Goal: Task Accomplishment & Management: Complete application form

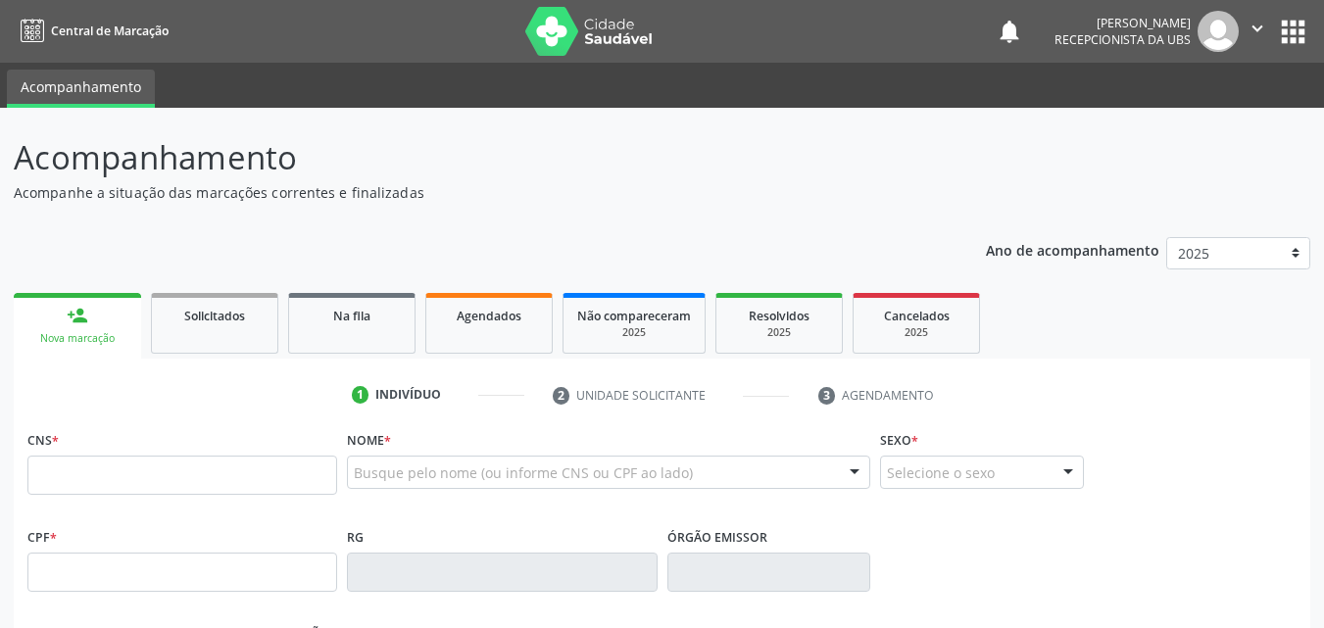
click at [42, 328] on link "person_add Nova marcação" at bounding box center [77, 326] width 127 height 66
click at [116, 468] on input "text" at bounding box center [182, 475] width 310 height 39
paste input "703 4088 1799 3900"
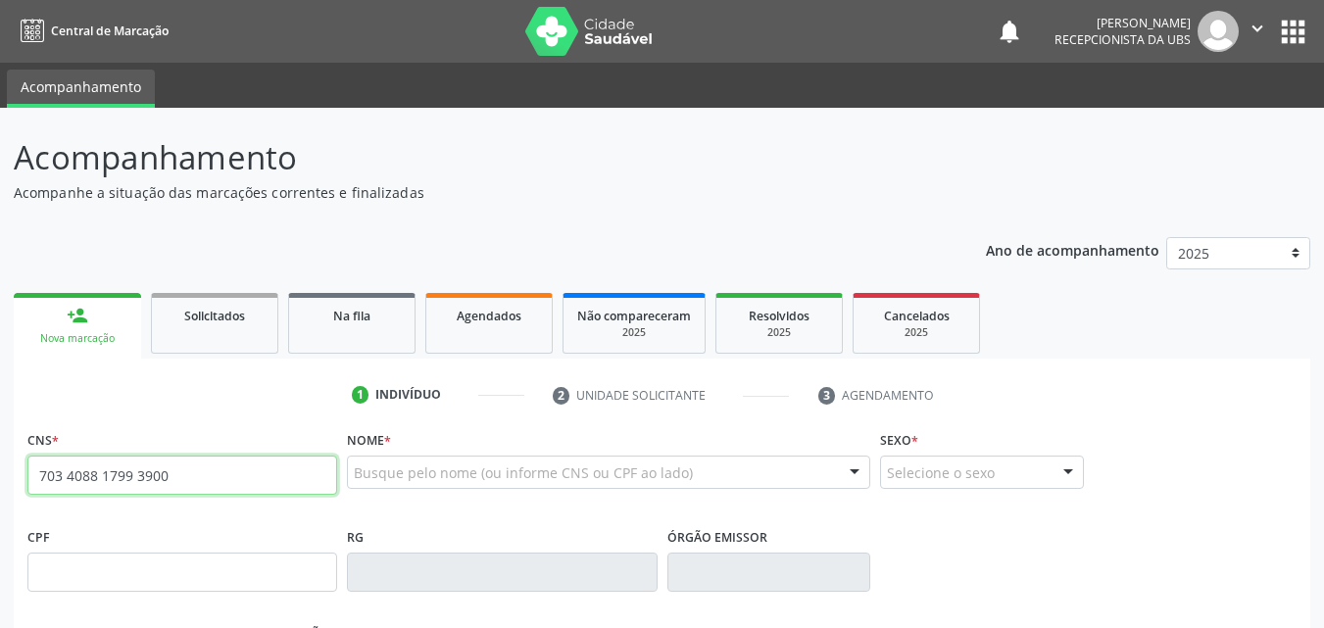
type input "703 4088 1799 3900"
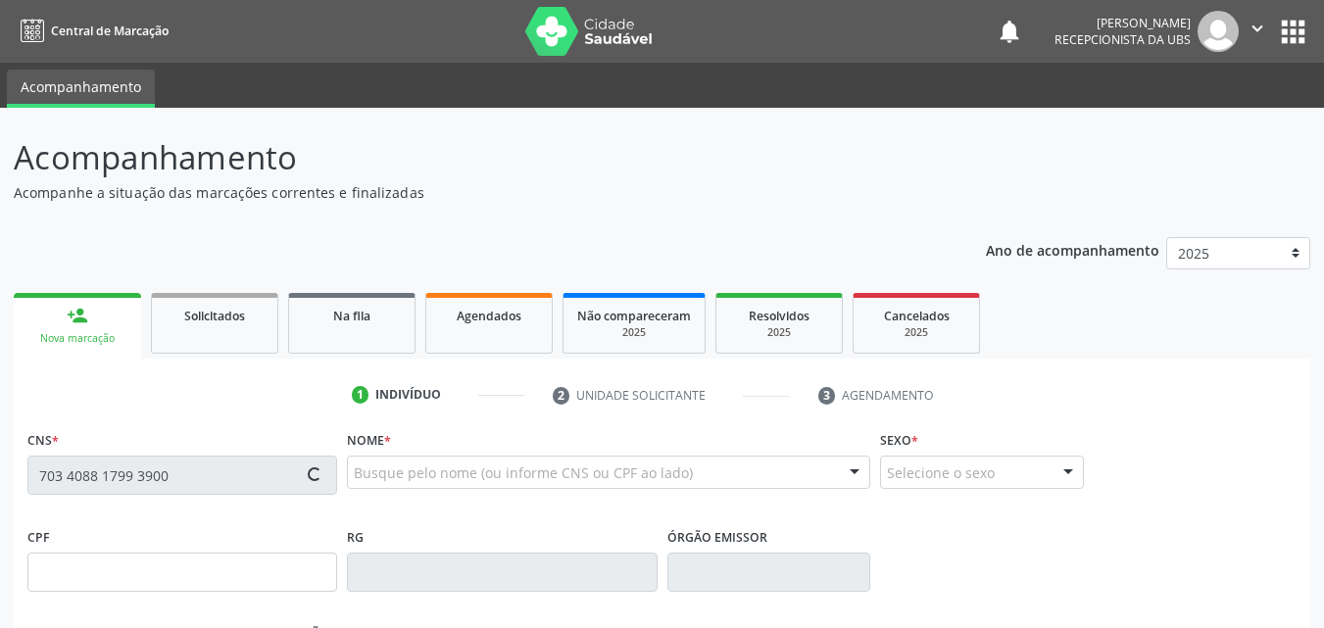
type input "032.470.564-67"
type input "24/07/1977"
type input "Nilza Pereira Nunes"
type input "(87) 99622-2127"
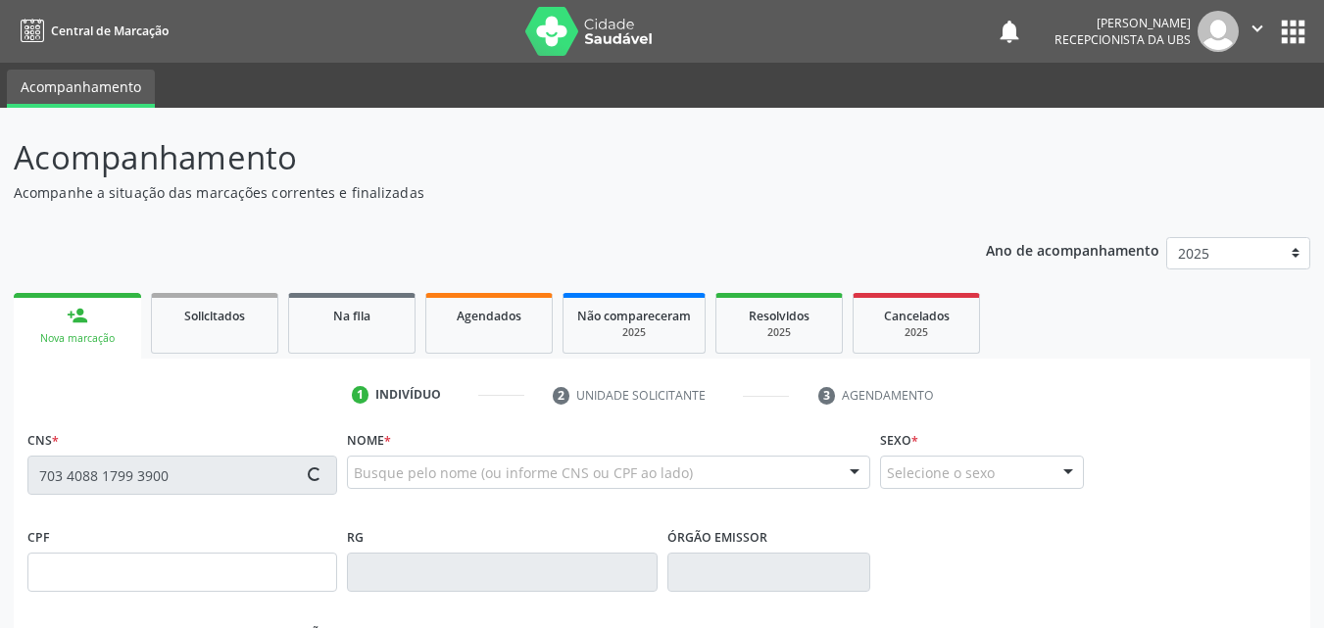
type input "071.325.557-90"
type input "140"
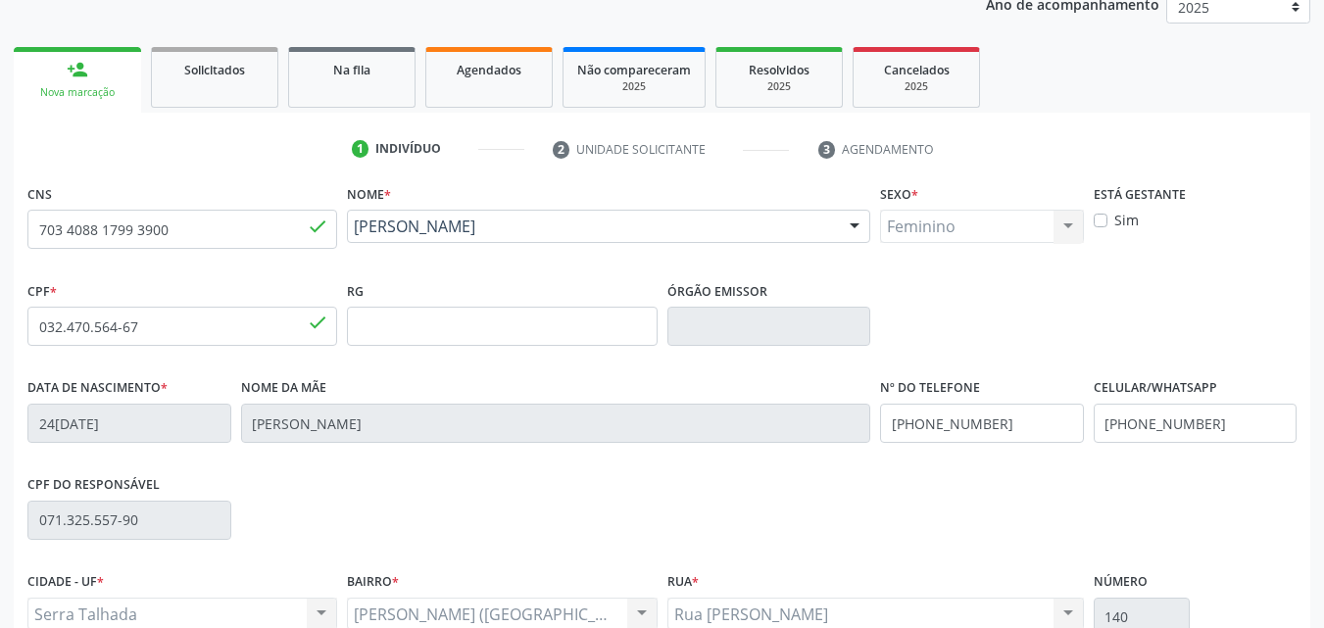
scroll to position [294, 0]
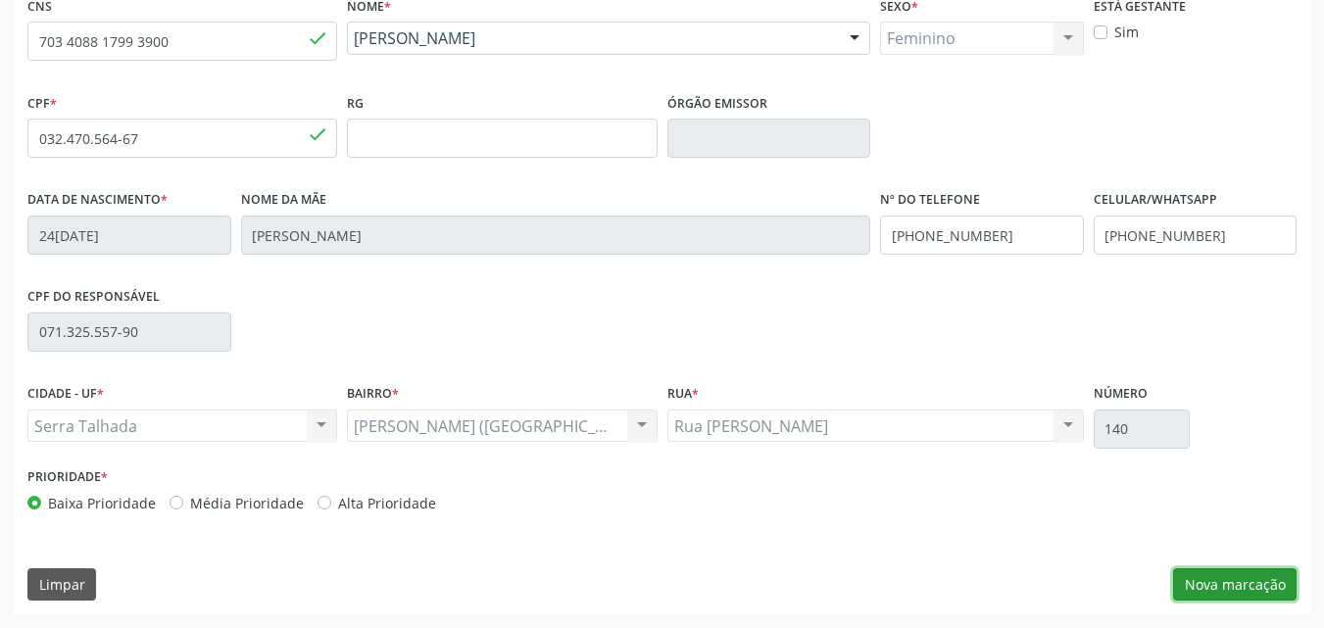
click at [1252, 578] on button "Nova marcação" at bounding box center [1234, 584] width 123 height 33
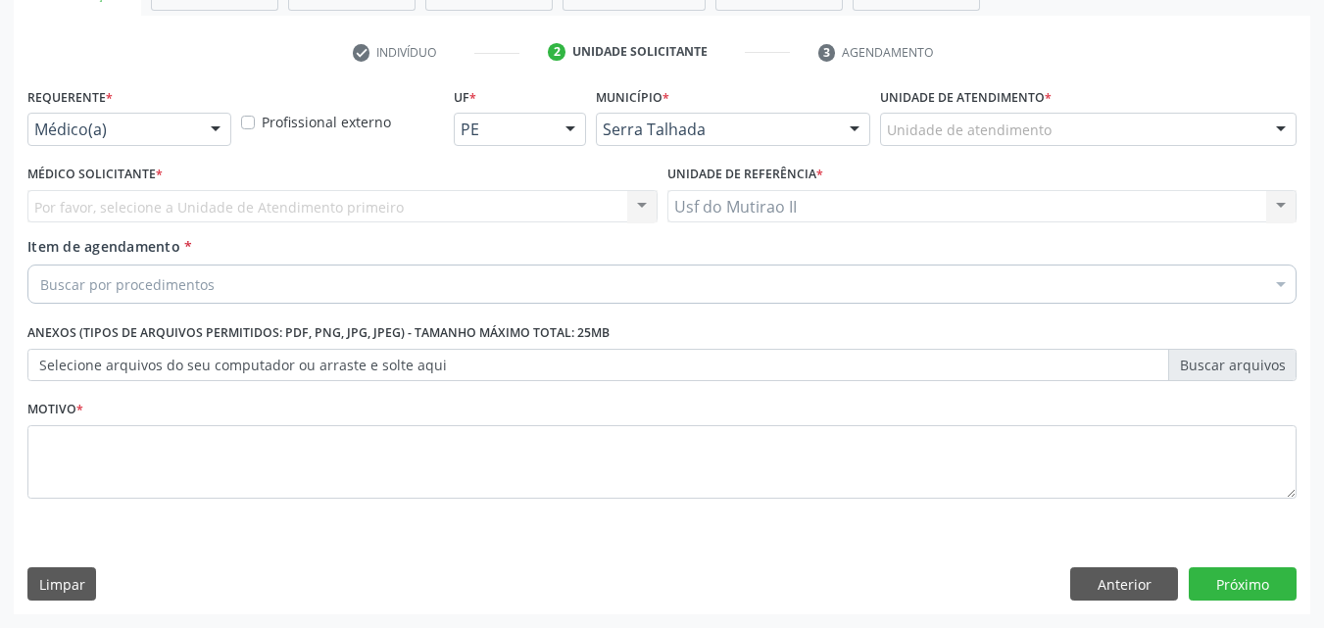
click at [228, 122] on div at bounding box center [215, 130] width 29 height 33
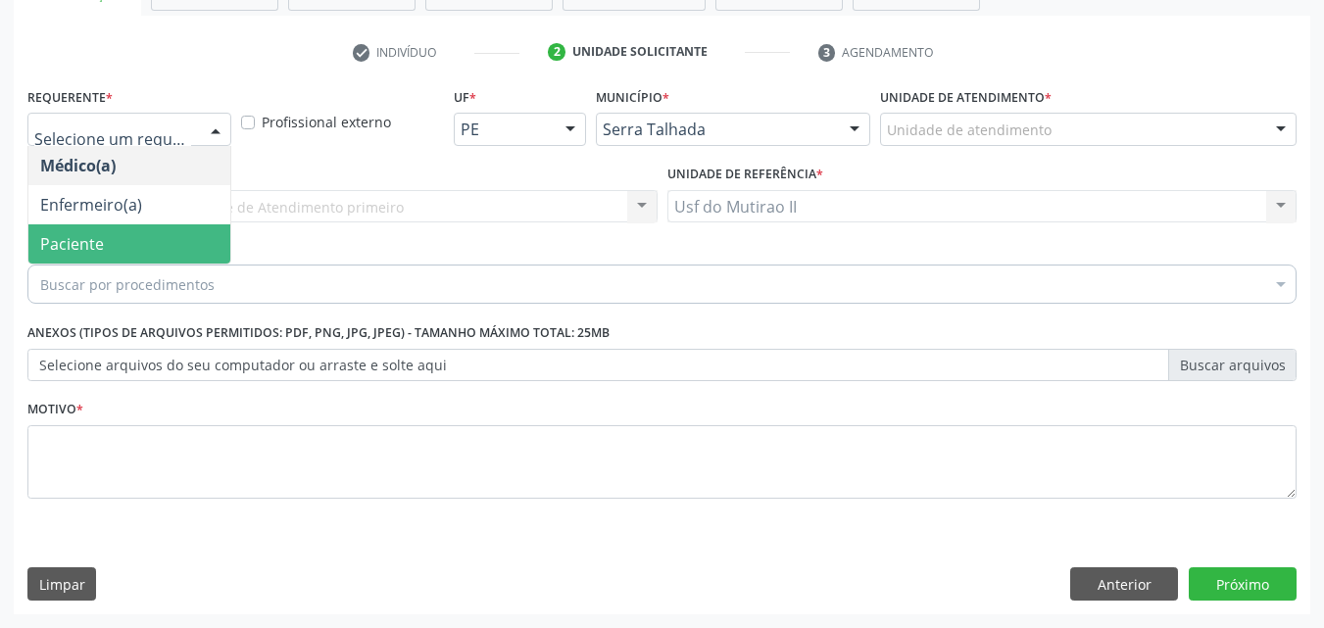
click at [142, 237] on span "Paciente" at bounding box center [129, 243] width 202 height 39
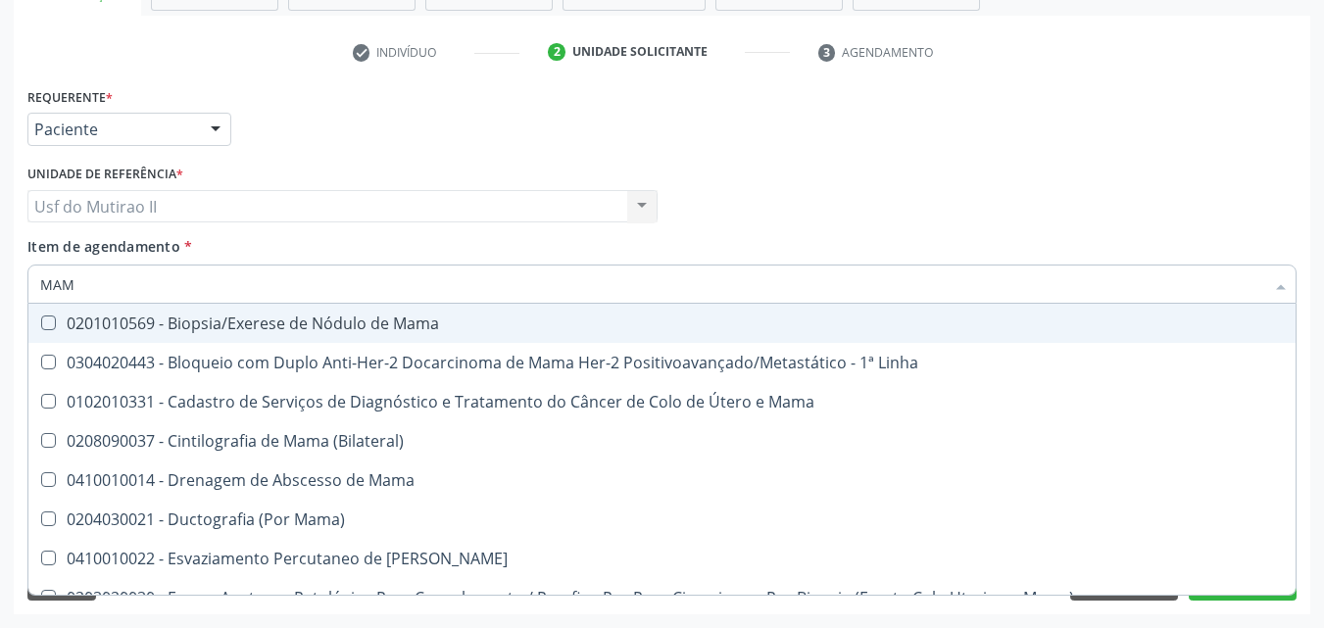
type input "MAMO"
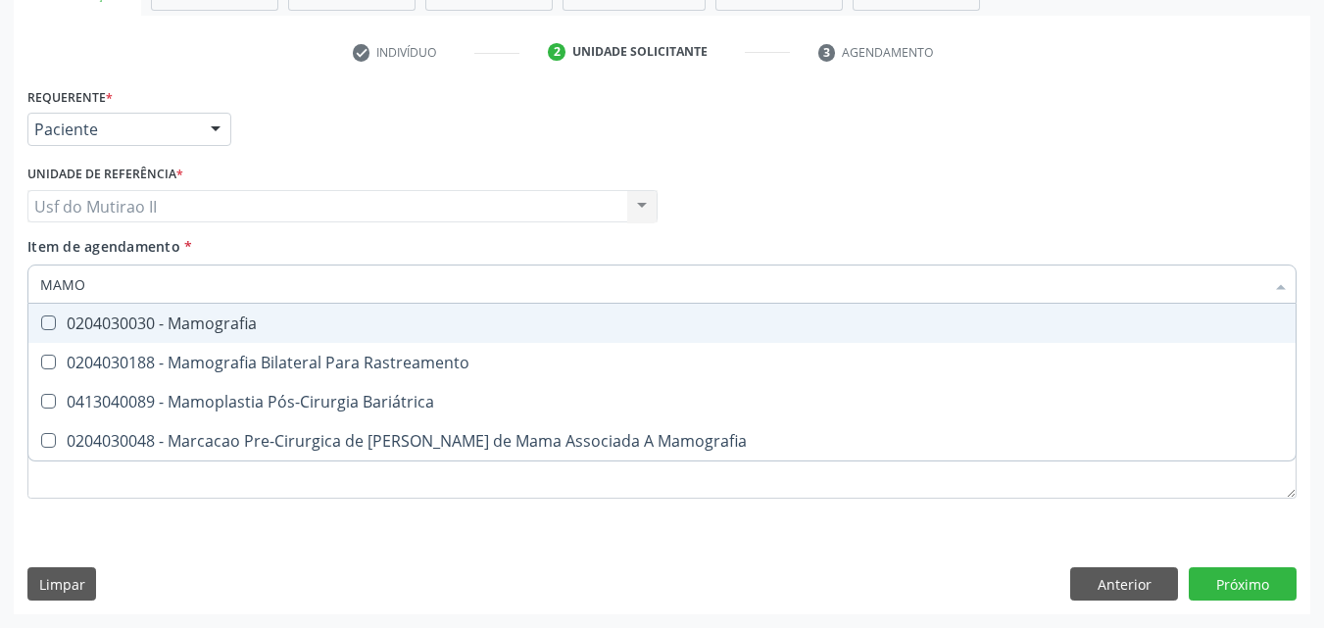
click at [156, 342] on span "0204030030 - Mamografia" at bounding box center [661, 323] width 1267 height 39
checkbox Mamografia "true"
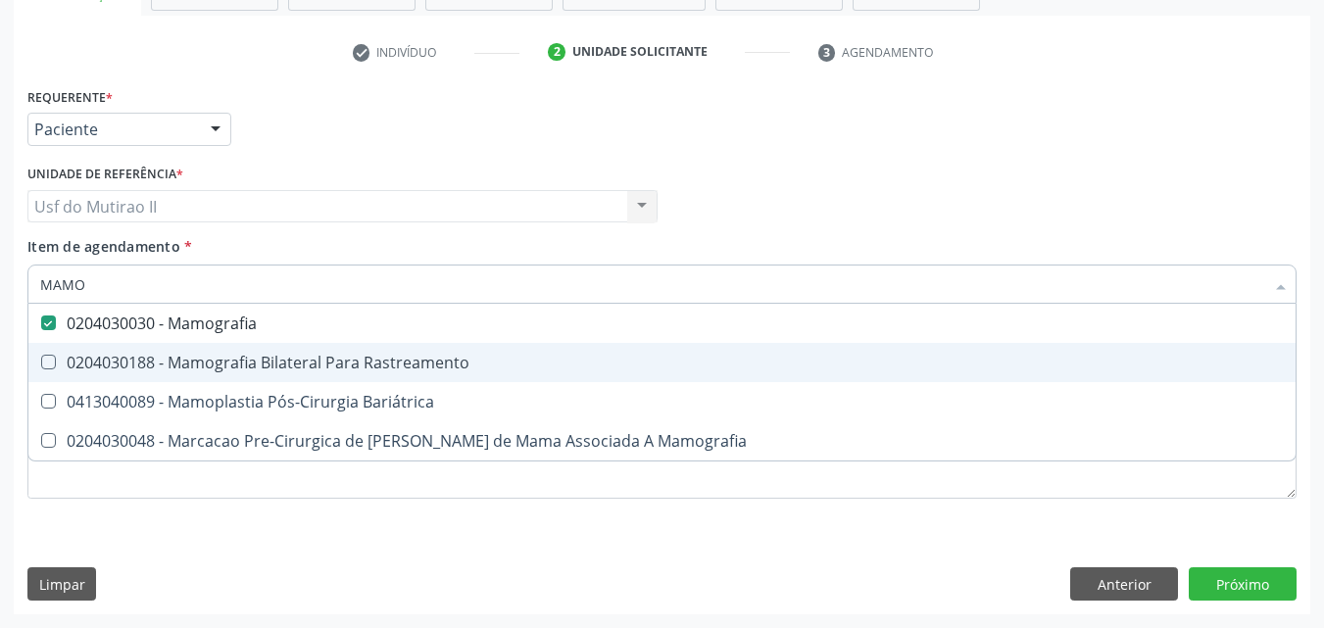
click at [165, 361] on div "0204030188 - Mamografia Bilateral Para Rastreamento" at bounding box center [661, 363] width 1243 height 16
checkbox Rastreamento "true"
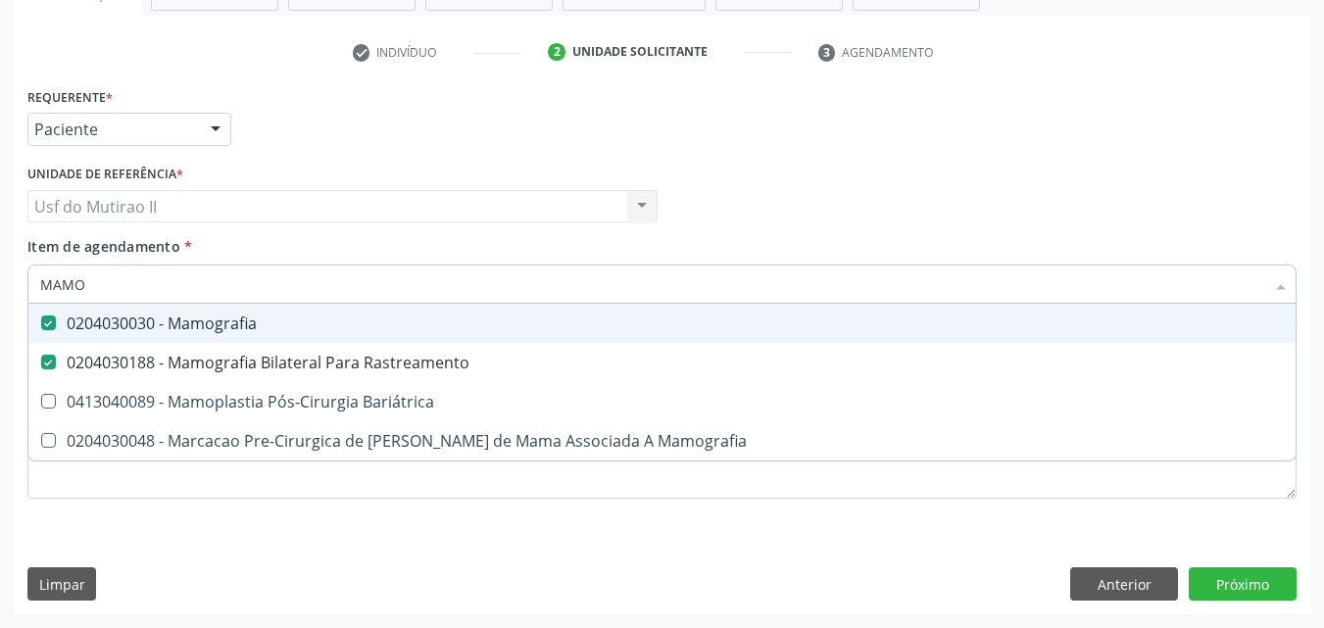
click at [179, 315] on div "0204030030 - Mamografia" at bounding box center [661, 323] width 1243 height 16
checkbox Mamografia "false"
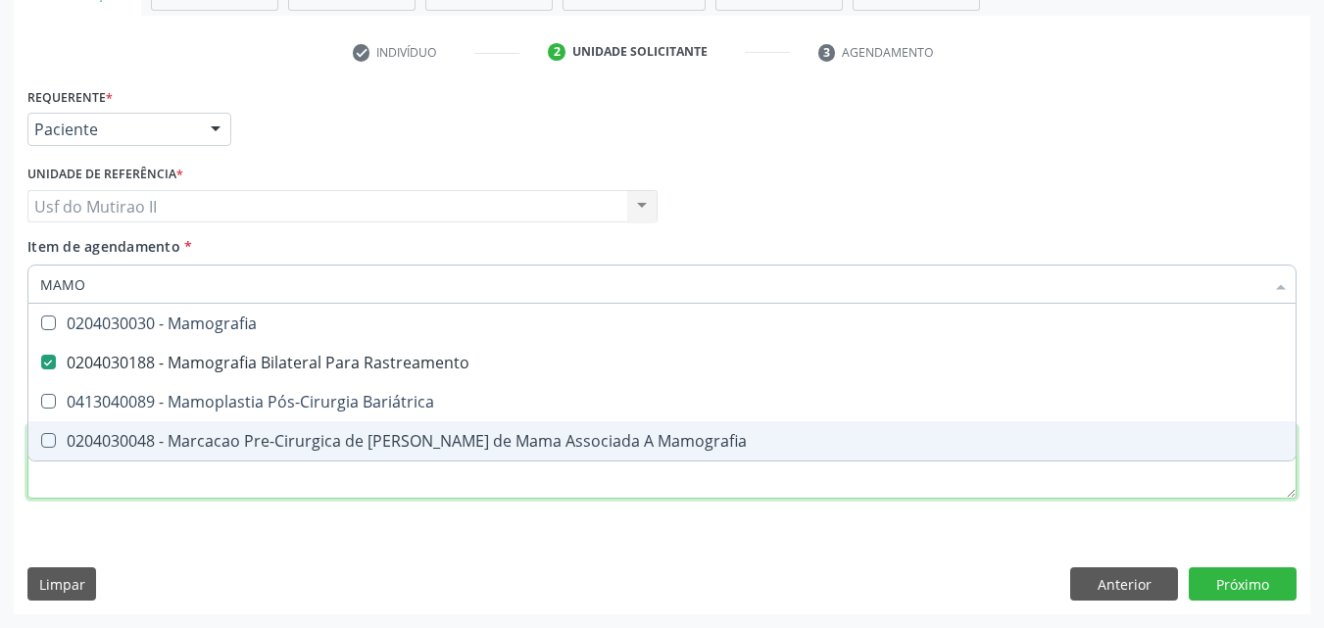
click at [148, 492] on div "Requerente * Paciente Médico(a) Enfermeiro(a) Paciente Nenhum resultado encontr…" at bounding box center [661, 304] width 1269 height 444
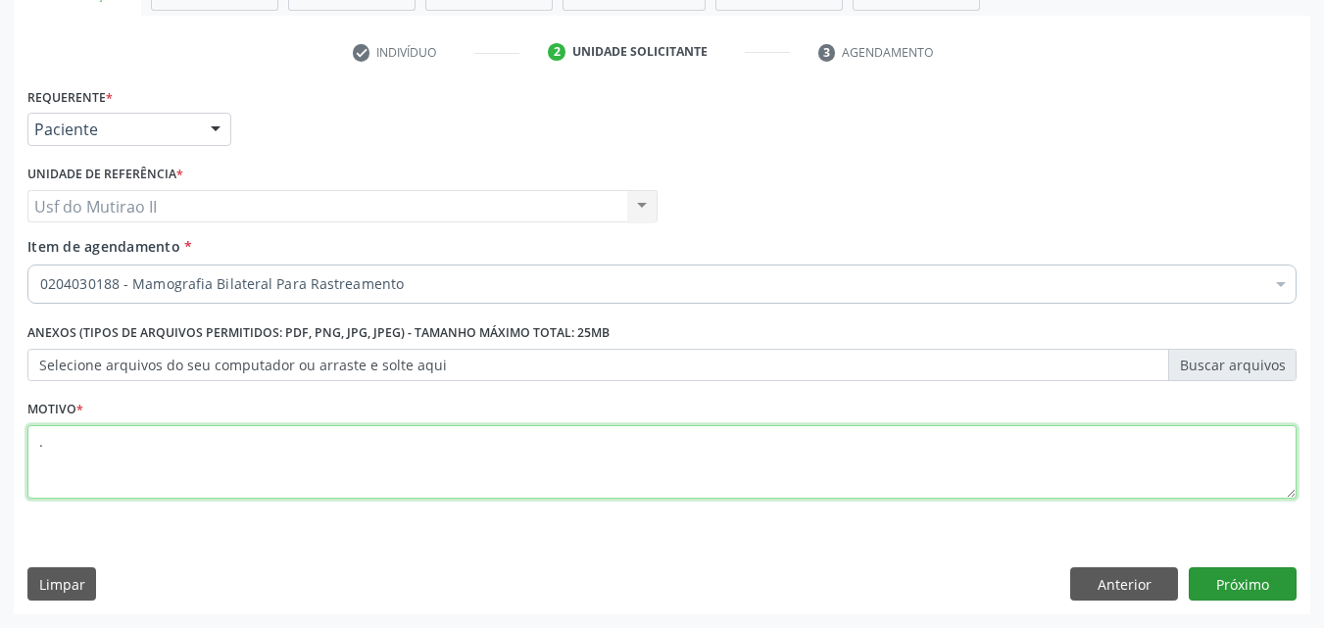
type textarea "."
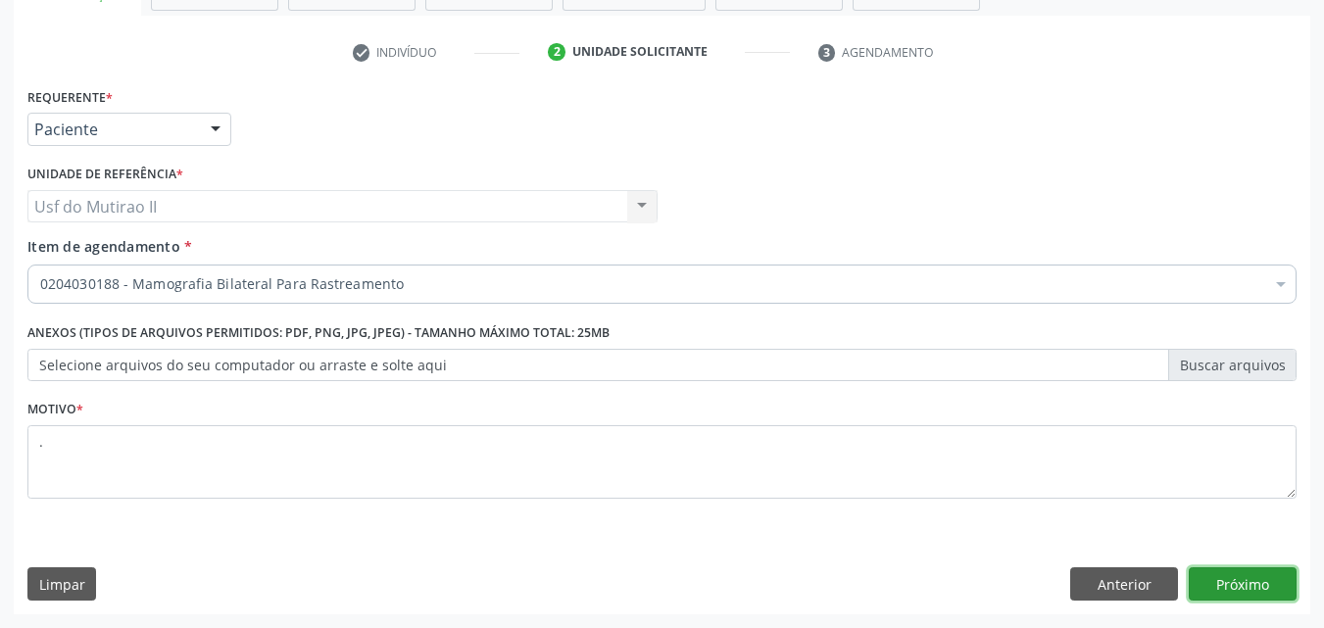
click at [1220, 592] on button "Próximo" at bounding box center [1242, 583] width 108 height 33
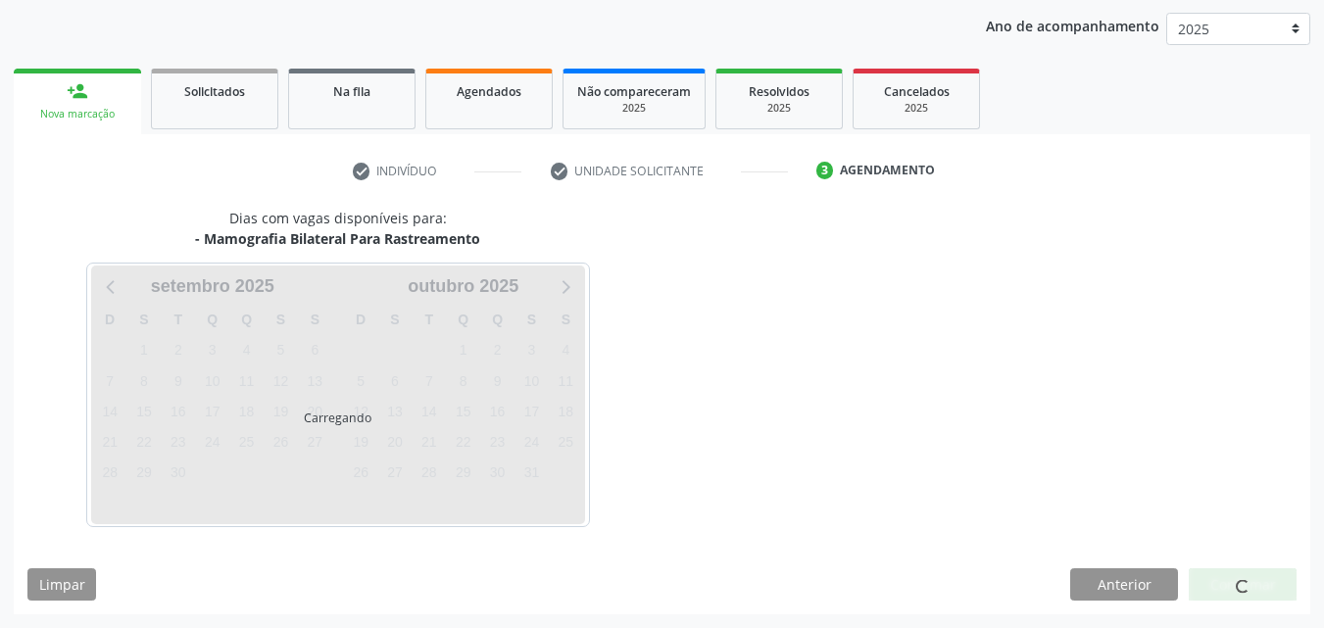
scroll to position [224, 0]
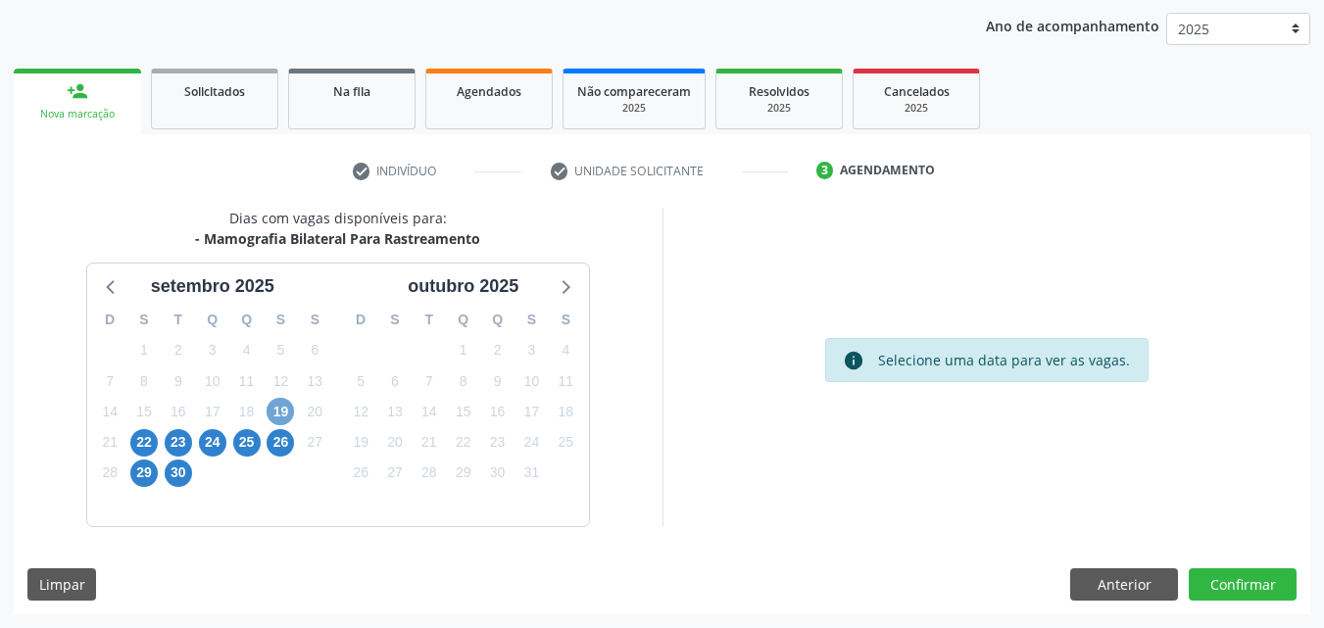
click at [282, 412] on span "19" at bounding box center [279, 411] width 27 height 27
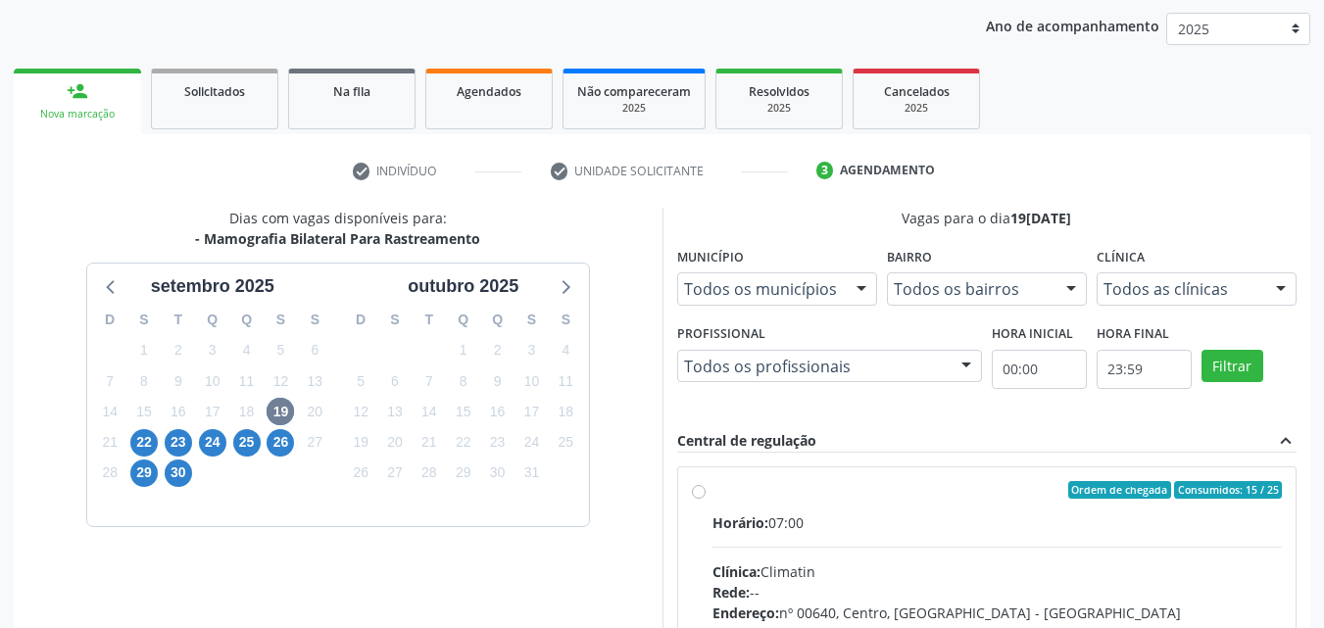
click at [719, 491] on div "Ordem de chegada Consumidos: 15 / 25" at bounding box center [997, 490] width 570 height 18
click at [705, 491] on input "Ordem de chegada Consumidos: 15 / 25 Horário: 07:00 Clínica: Climatin Rede: -- …" at bounding box center [699, 490] width 14 height 18
radio input "true"
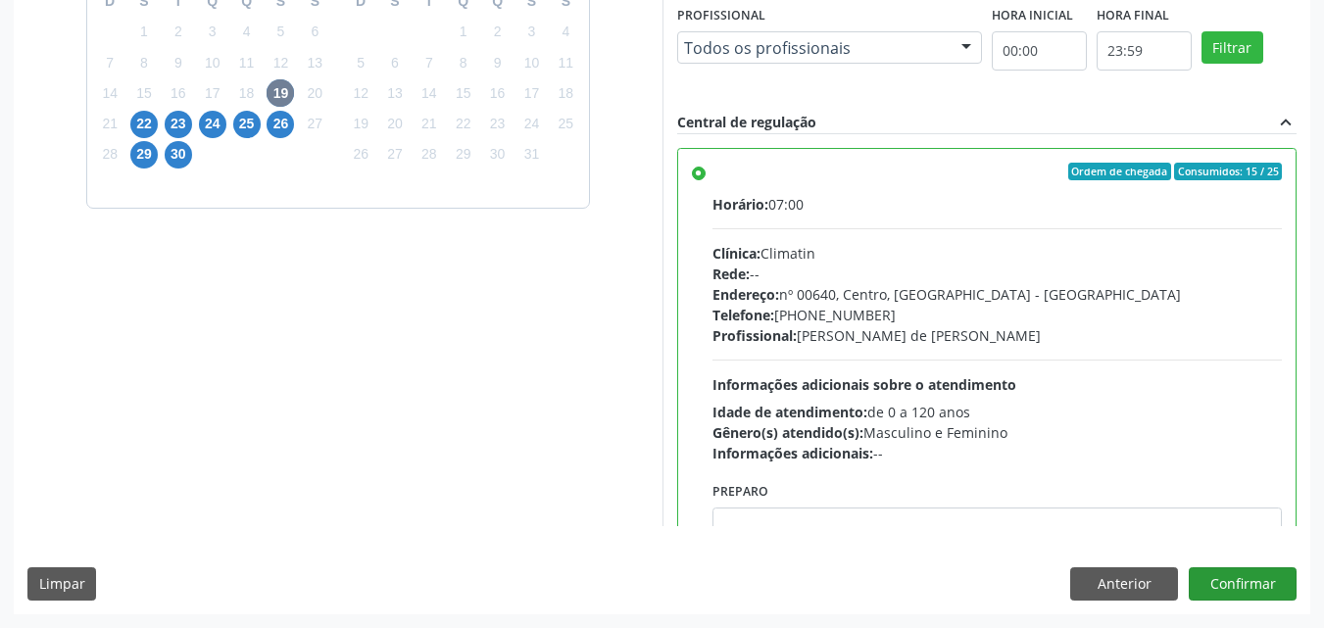
drag, startPoint x: 1234, startPoint y: 552, endPoint x: 1231, endPoint y: 579, distance: 27.6
click at [1232, 575] on div "Dias com vagas disponíveis para: - Mamografia Bilateral Para Rastreamento setem…" at bounding box center [662, 251] width 1296 height 724
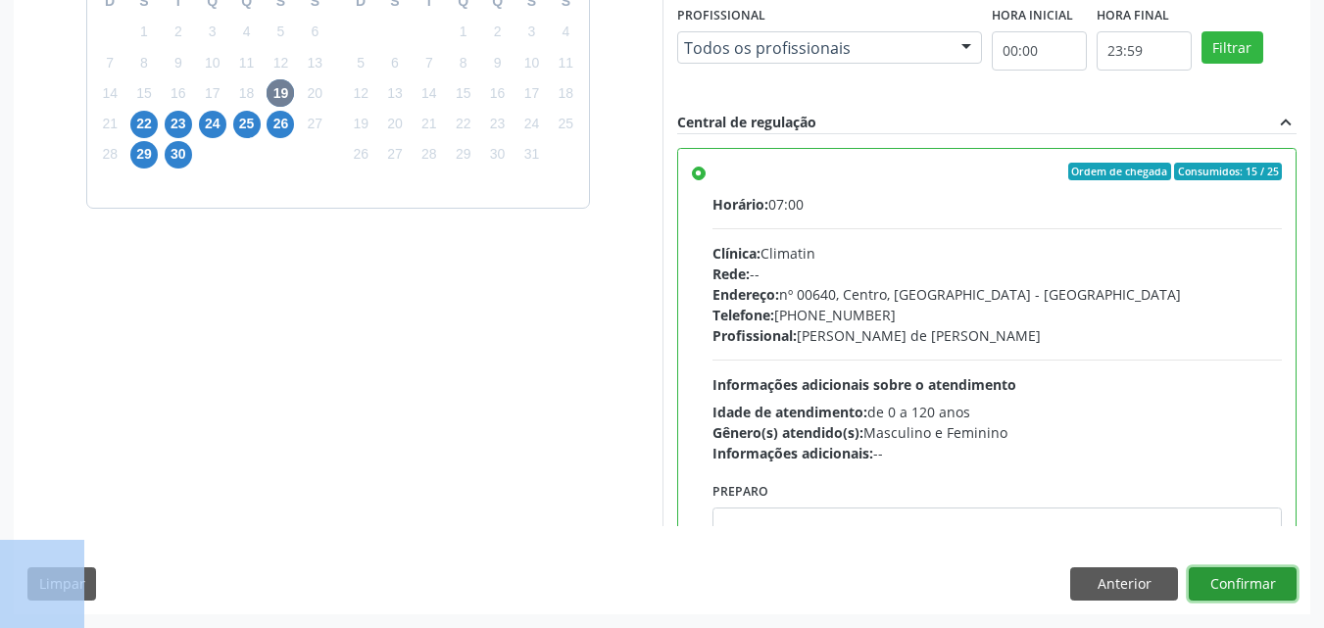
click at [1229, 580] on button "Confirmar" at bounding box center [1242, 583] width 108 height 33
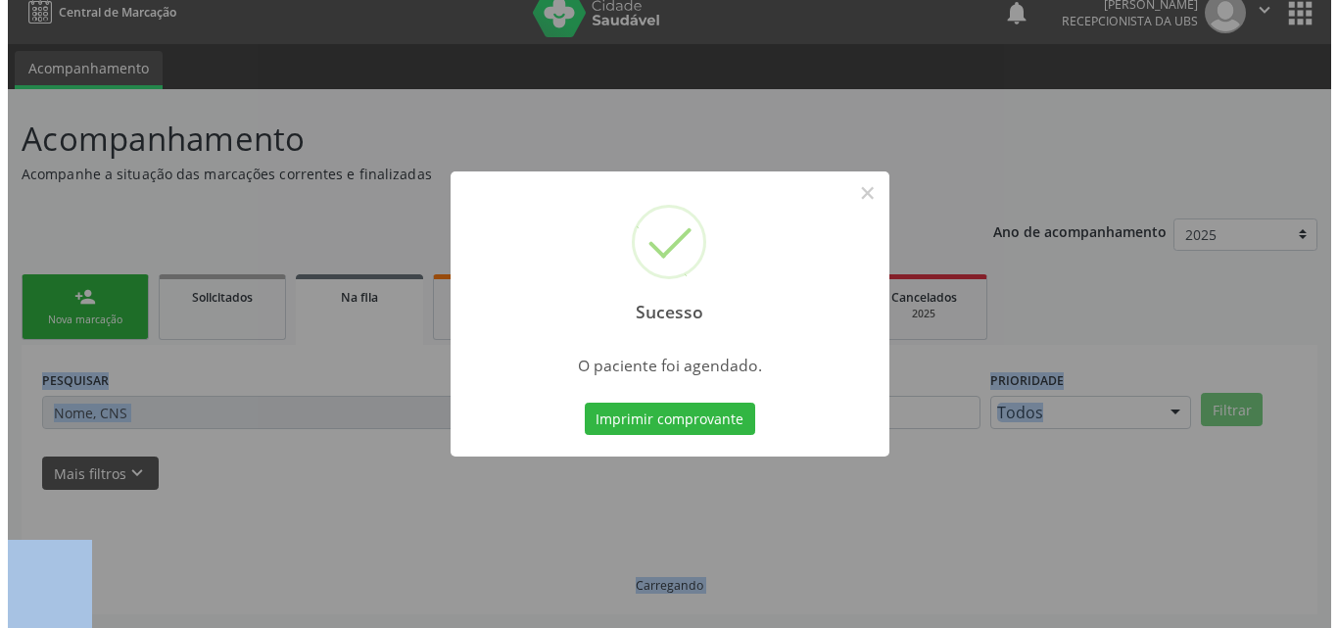
scroll to position [0, 0]
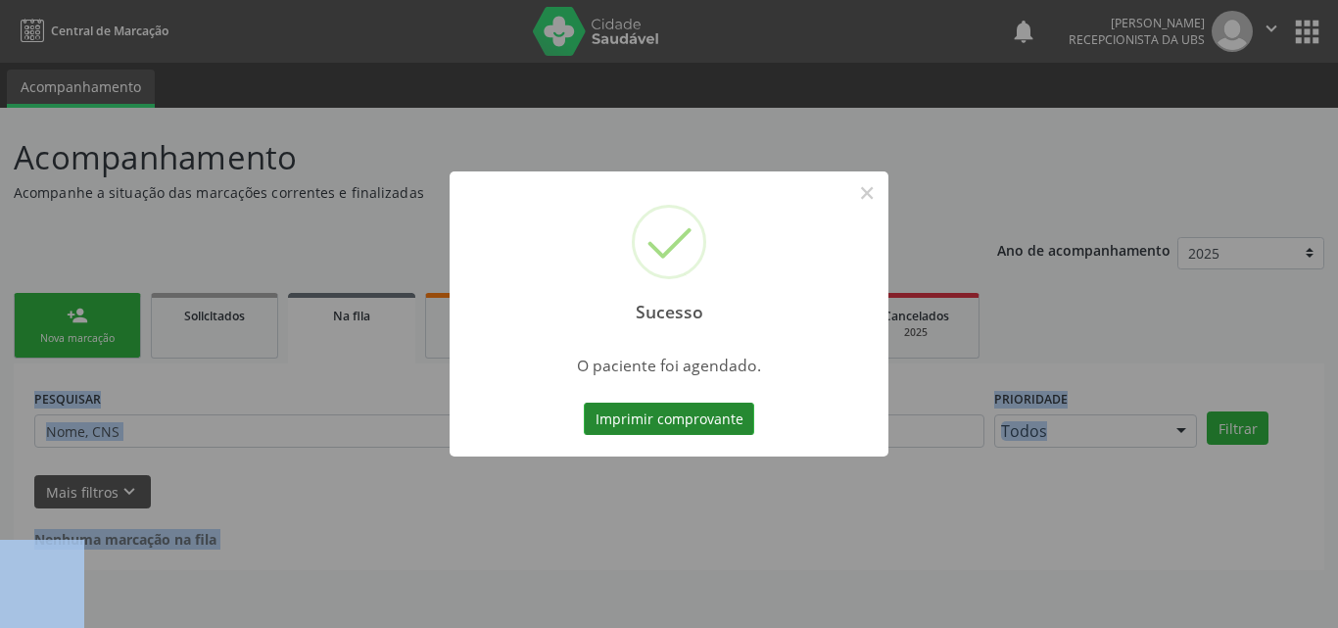
click at [651, 419] on button "Imprimir comprovante" at bounding box center [669, 419] width 170 height 33
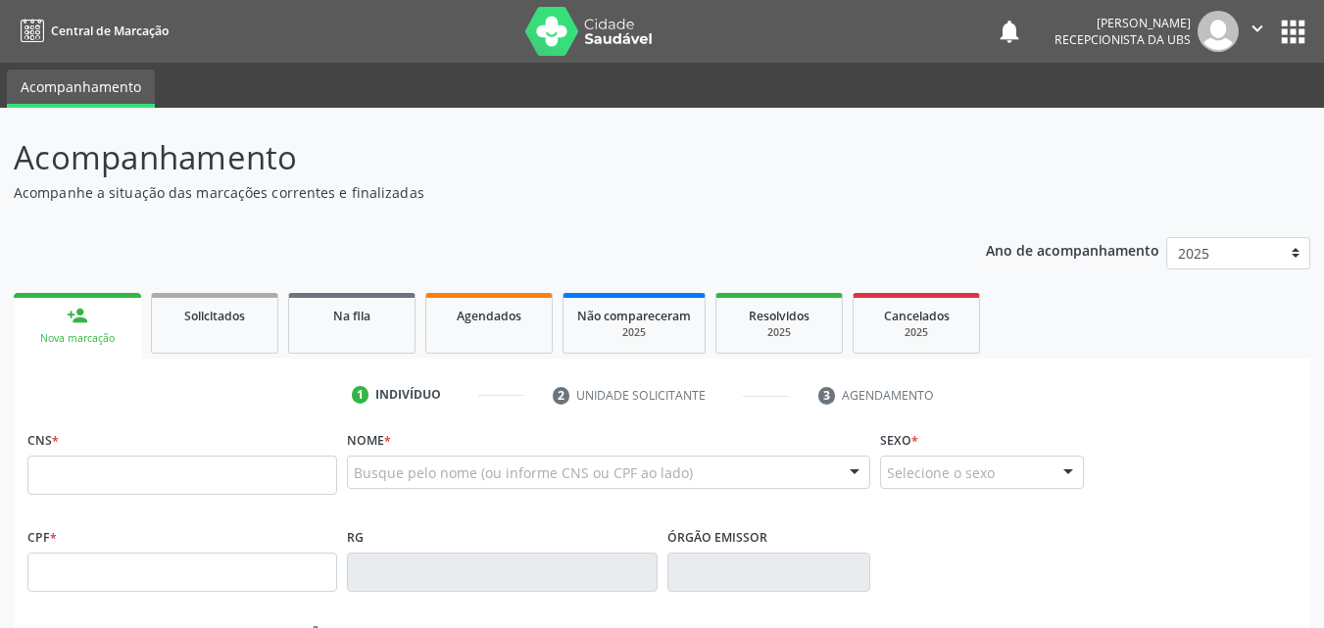
click at [80, 332] on div "Nova marcação" at bounding box center [77, 338] width 100 height 15
click at [114, 487] on input "text" at bounding box center [182, 475] width 310 height 39
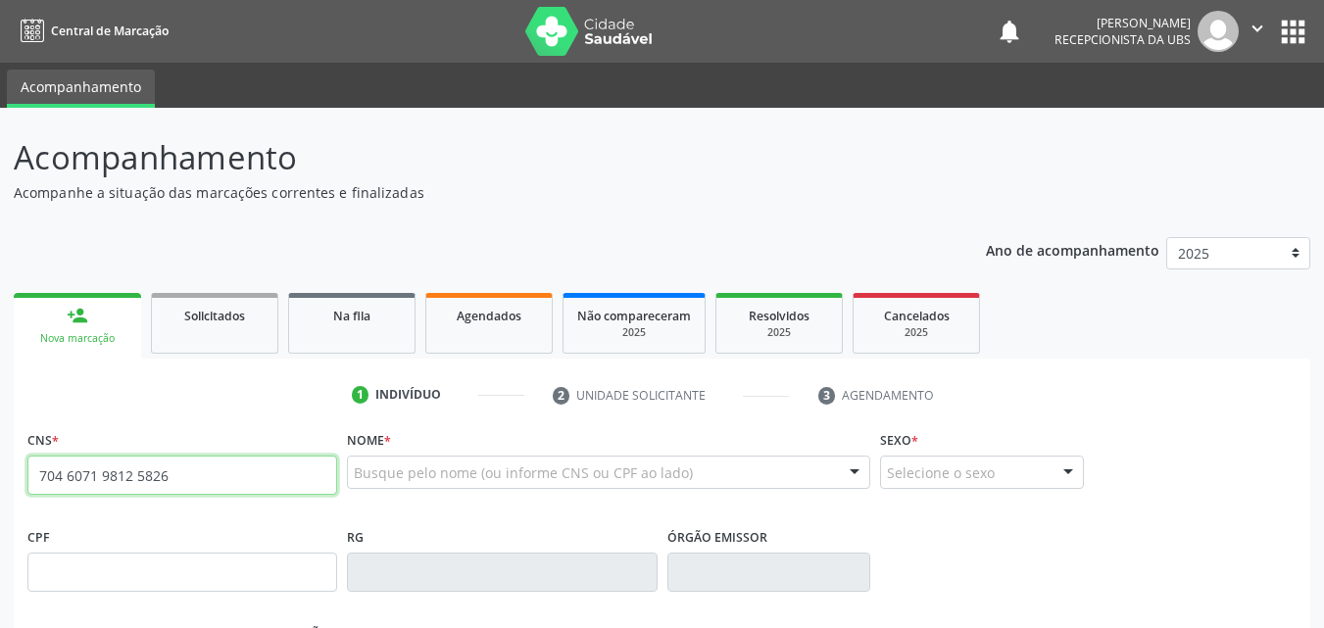
type input "704 6071 9812 5826"
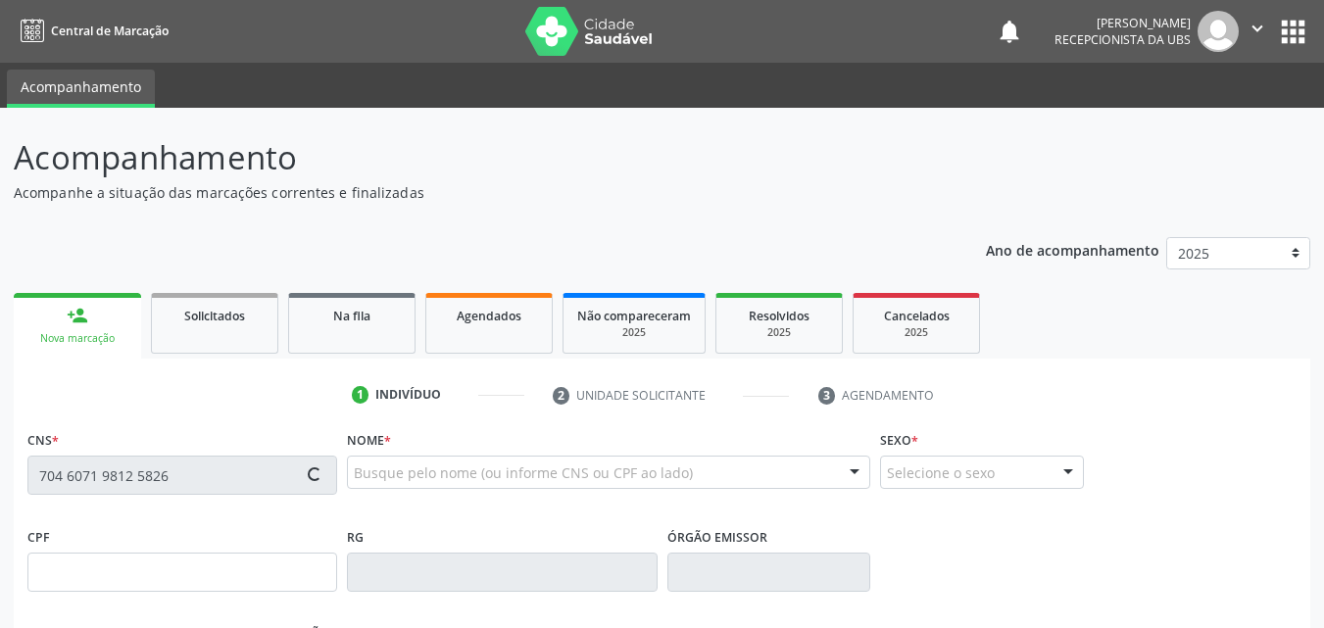
type input "415.036.368-44"
type input "2[DATE]"
type input "Maria do Carmo [PERSON_NAME]"
type input "[PHONE_NUMBER]"
type input "251"
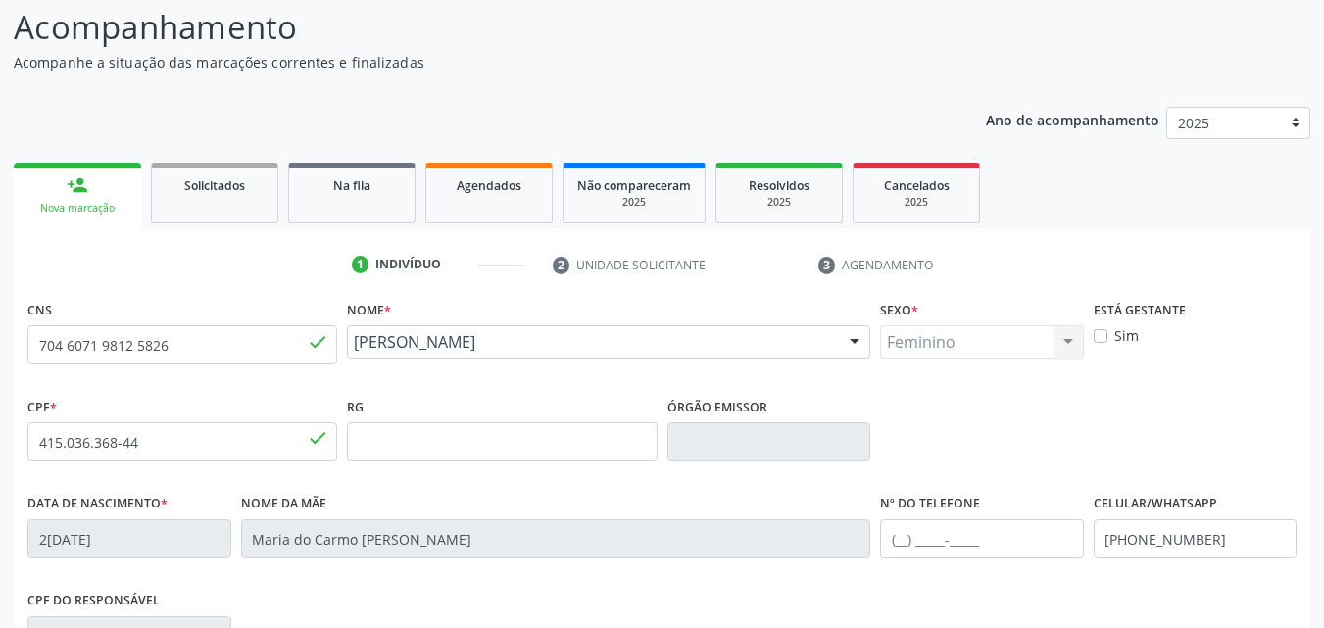
scroll to position [434, 0]
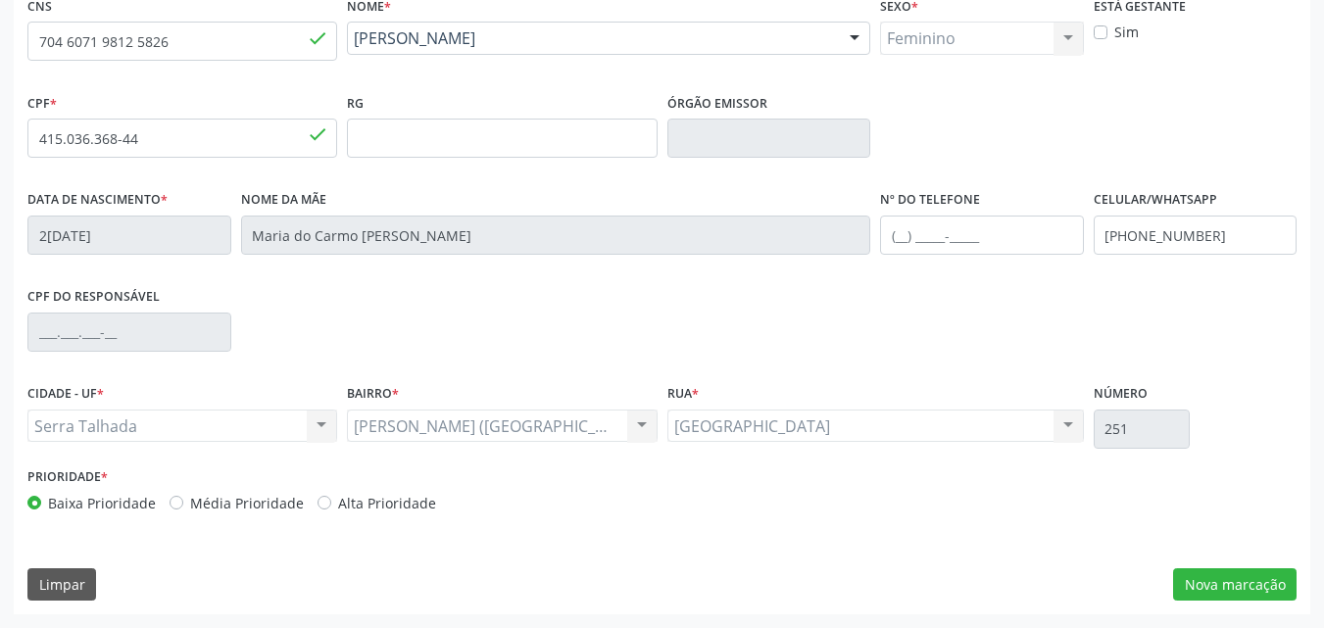
click at [1108, 22] on div "Sim" at bounding box center [1195, 32] width 204 height 21
click at [1114, 31] on label "Sim" at bounding box center [1126, 32] width 24 height 21
click at [1106, 31] on input "Sim" at bounding box center [1100, 31] width 14 height 18
checkbox input "true"
click at [1256, 590] on button "Nova marcação" at bounding box center [1234, 584] width 123 height 33
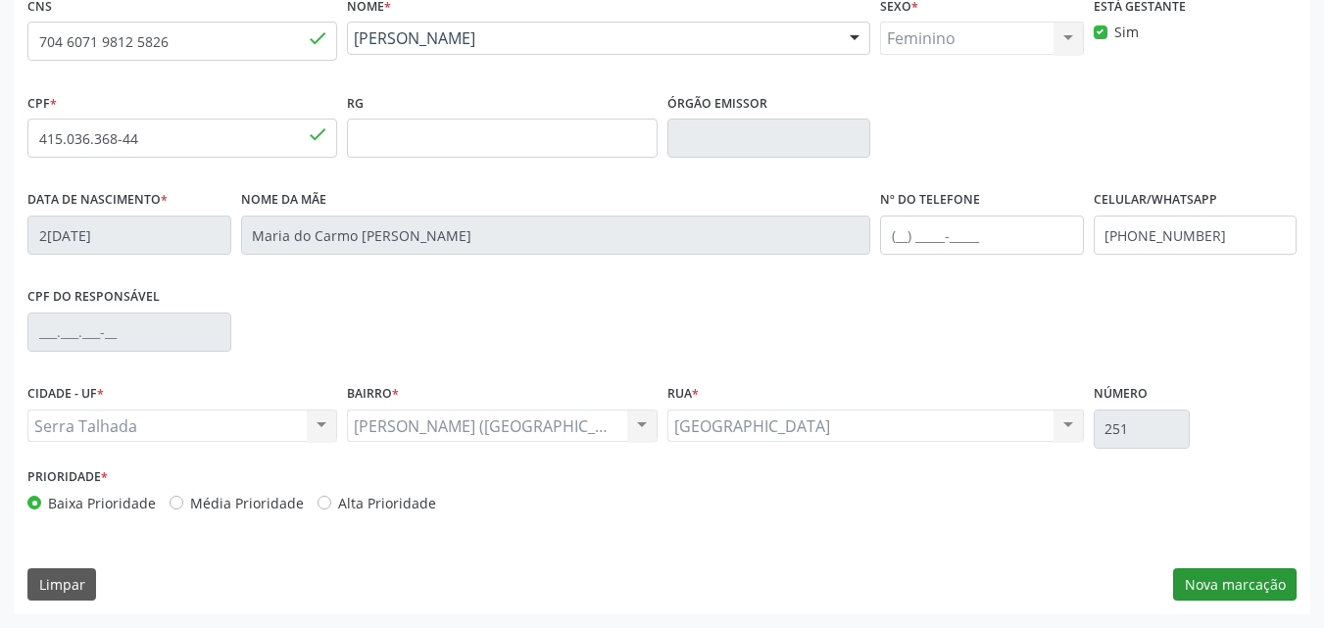
scroll to position [343, 0]
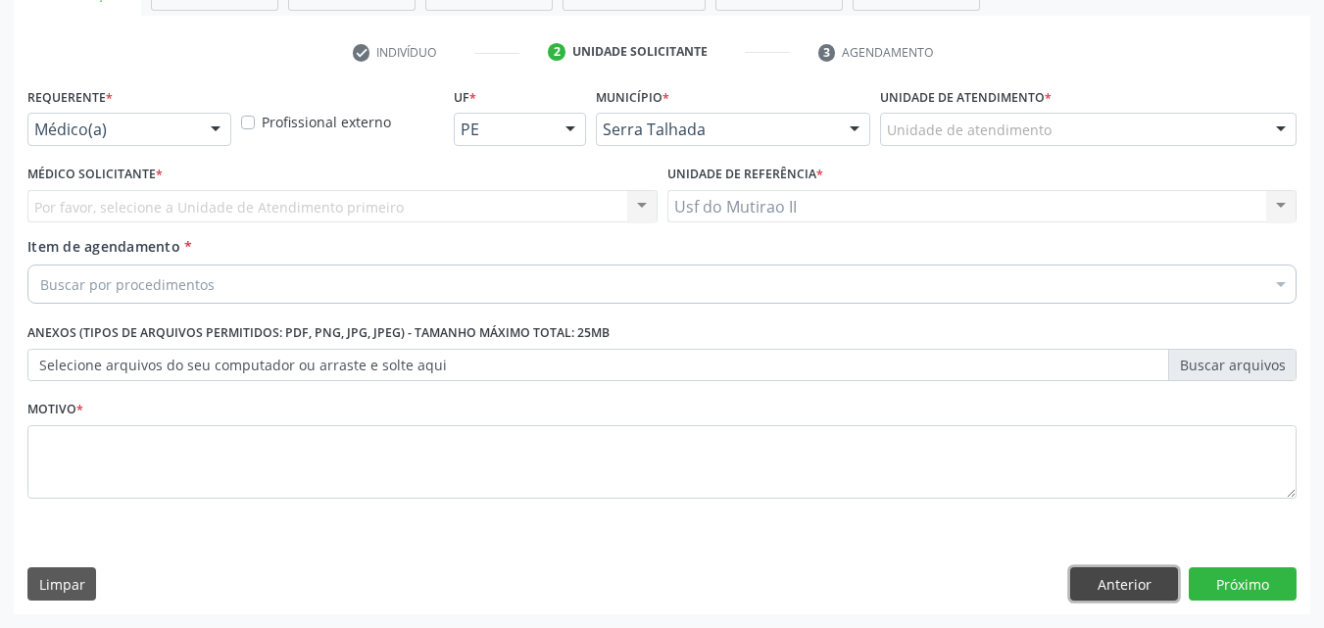
click at [1125, 578] on button "Anterior" at bounding box center [1124, 583] width 108 height 33
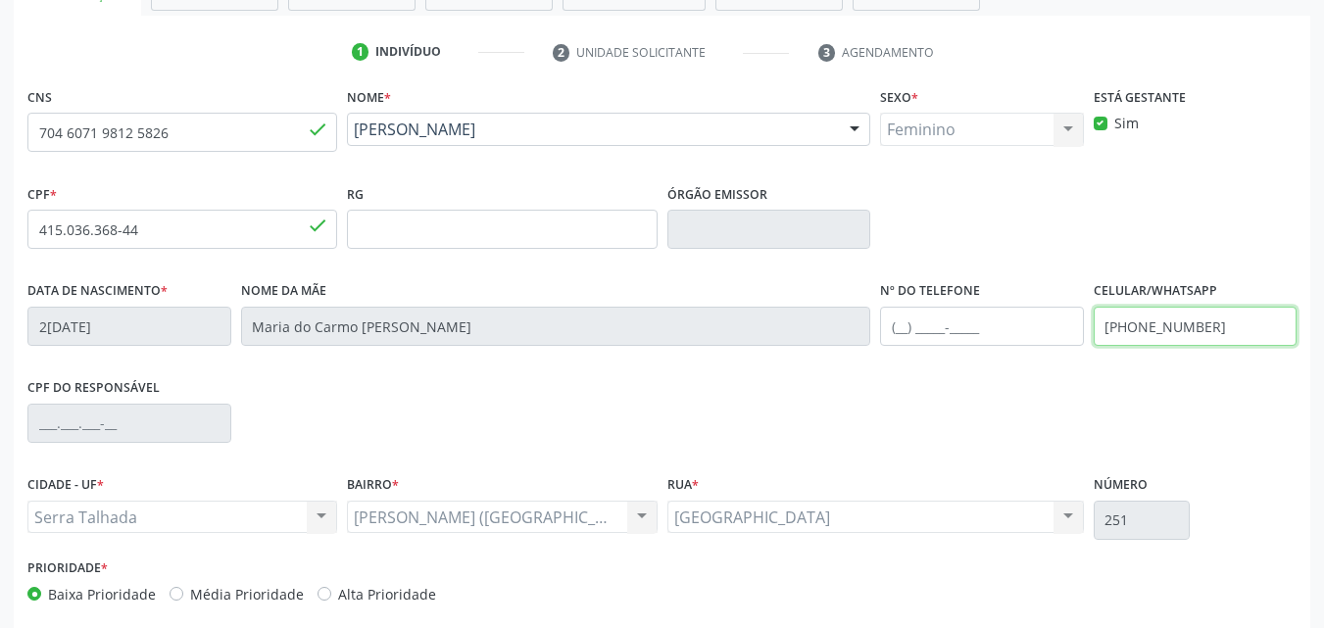
drag, startPoint x: 1243, startPoint y: 332, endPoint x: 1078, endPoint y: 346, distance: 166.1
click at [1078, 346] on div "Data de nascimento * [DATE] Nome da mãe [PERSON_NAME] do Carmo [PERSON_NAME] Nº…" at bounding box center [662, 324] width 1279 height 97
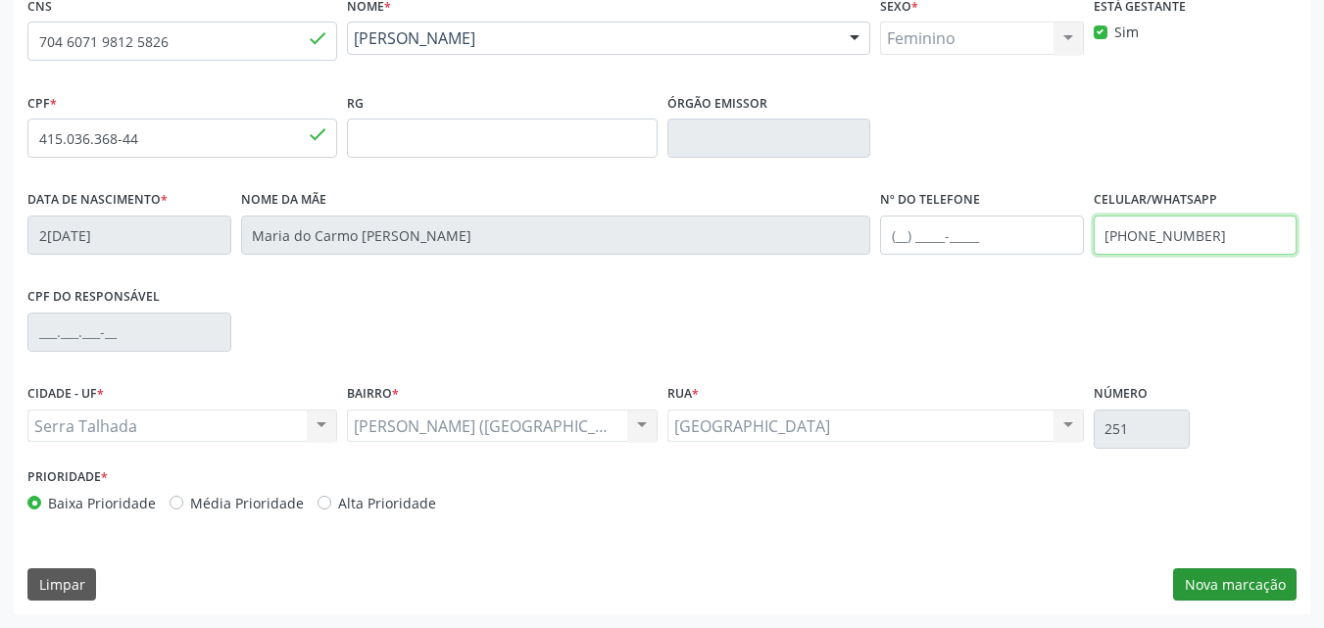
type input "[PHONE_NUMBER]"
click at [1257, 580] on button "Nova marcação" at bounding box center [1234, 584] width 123 height 33
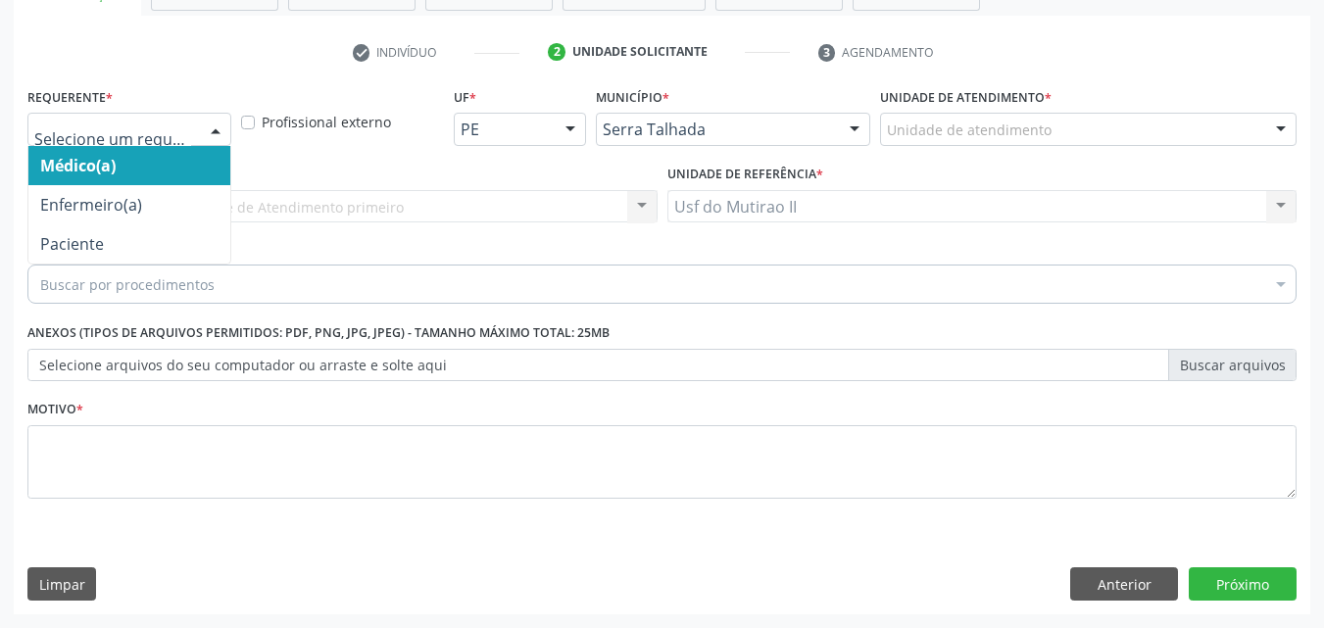
click at [215, 128] on div at bounding box center [215, 130] width 29 height 33
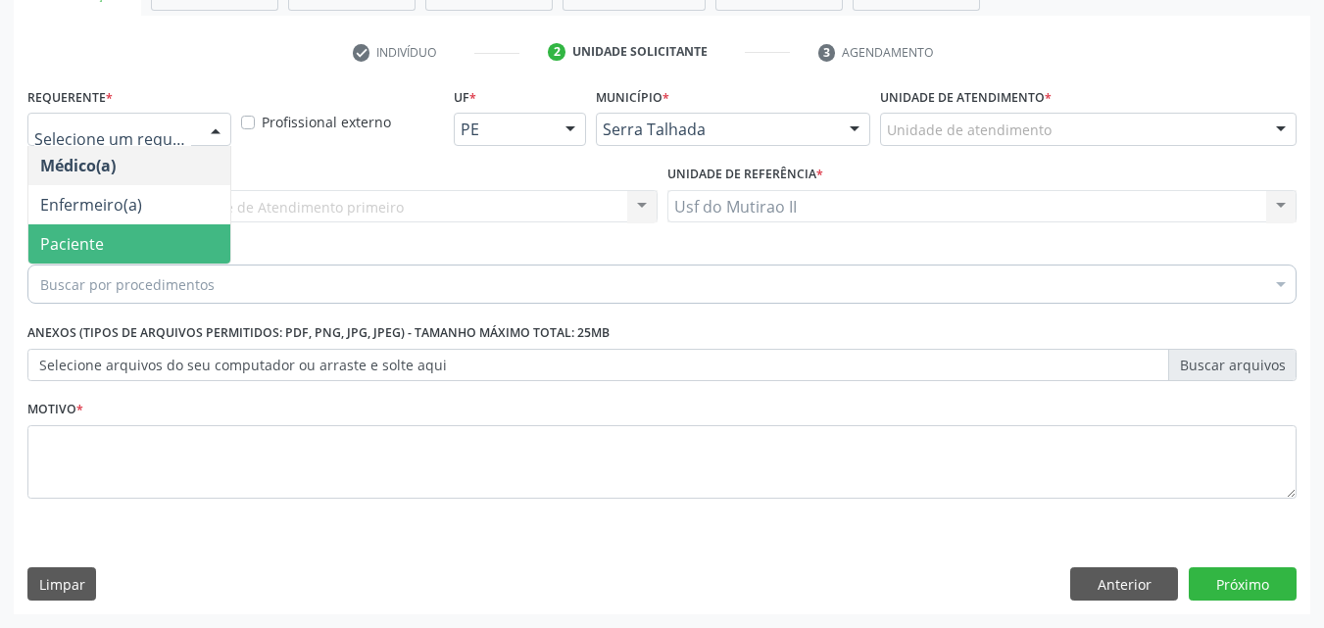
click at [167, 239] on span "Paciente" at bounding box center [129, 243] width 202 height 39
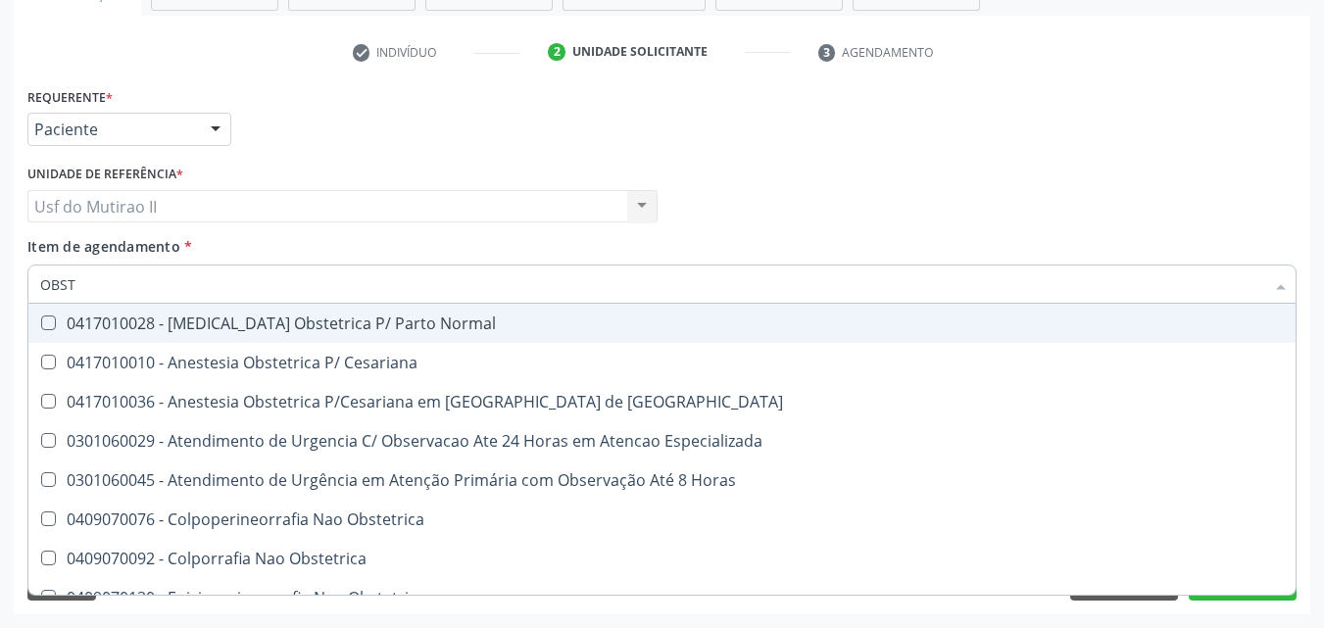
type input "OBSTE"
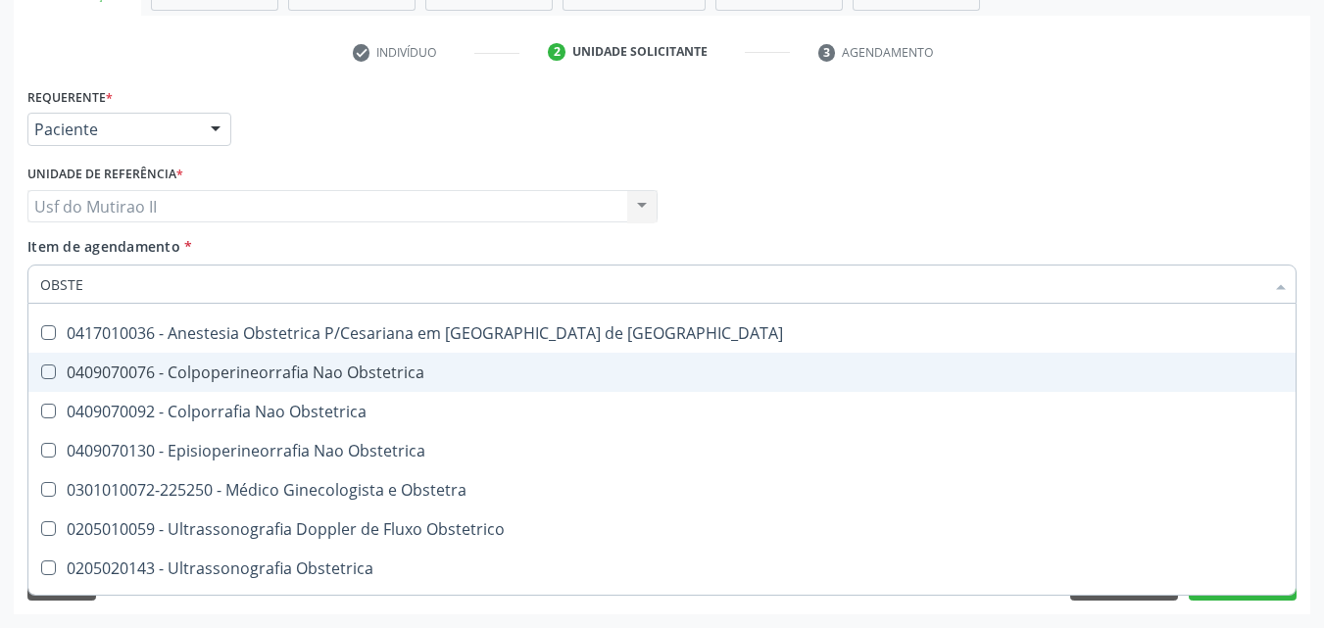
scroll to position [98, 0]
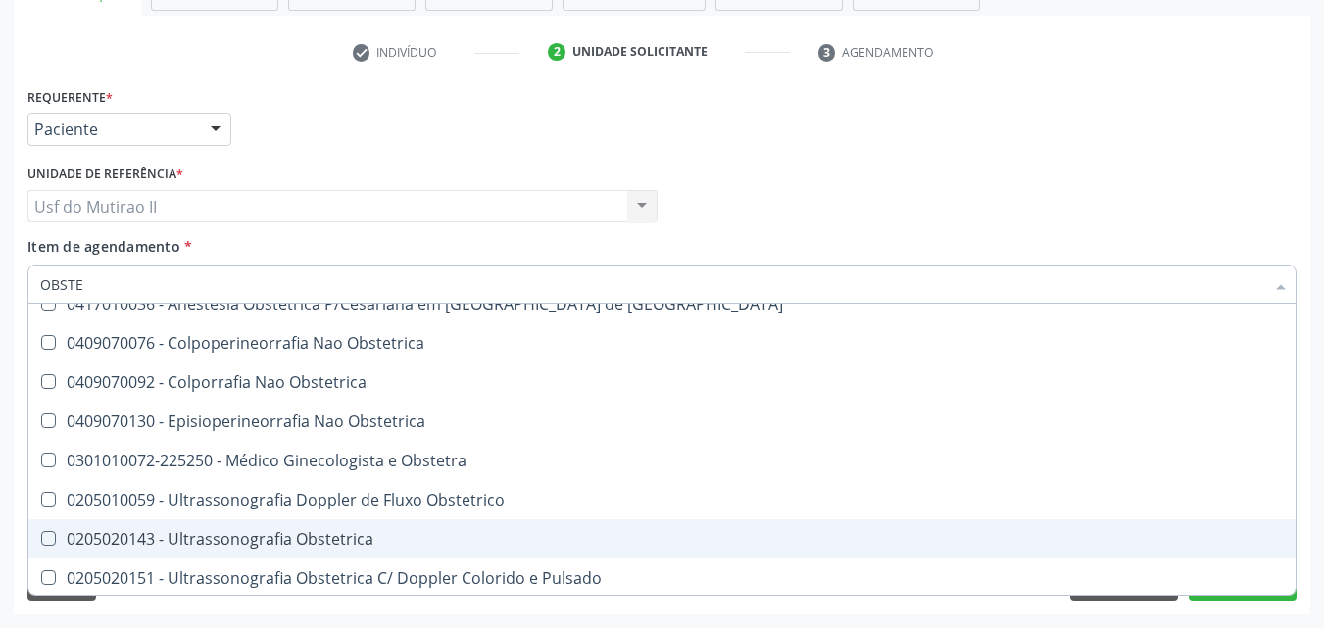
click at [254, 531] on div "0205020143 - Ultrassonografia Obstetrica" at bounding box center [661, 539] width 1243 height 16
checkbox Obstetrica "true"
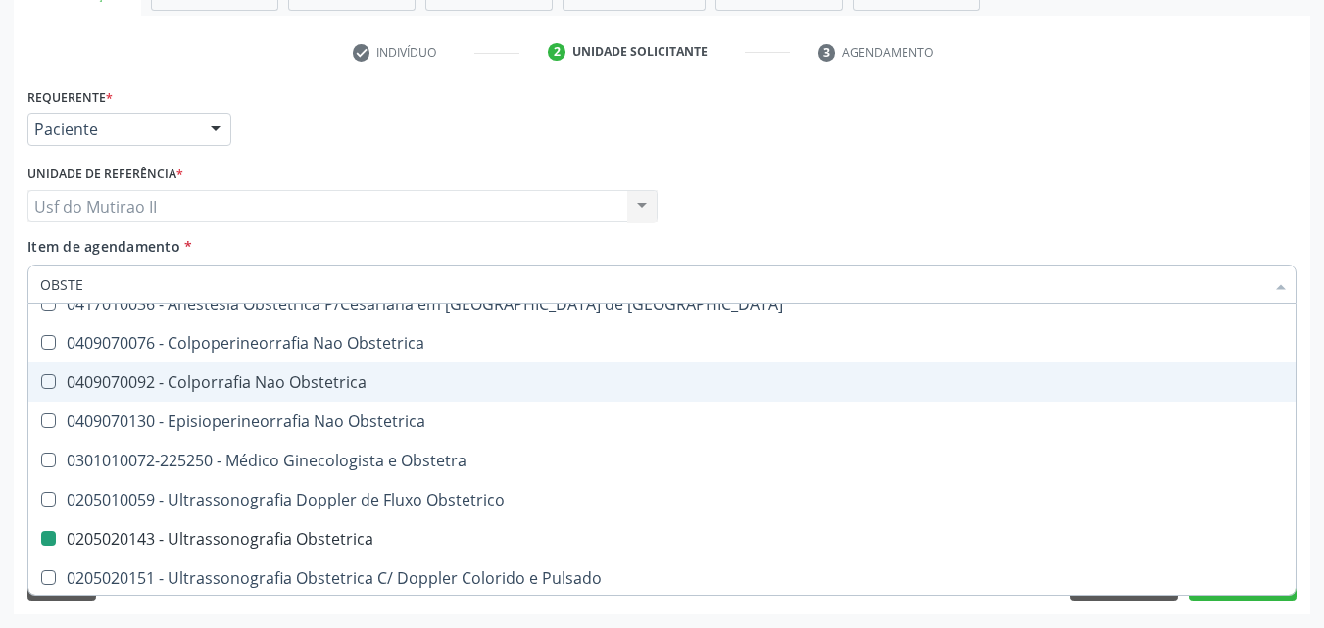
click at [752, 127] on div "Requerente * Paciente Médico(a) Enfermeiro(a) Paciente Nenhum resultado encontr…" at bounding box center [662, 120] width 1279 height 76
checkbox Cesariana "true"
checkbox Obstetrica "false"
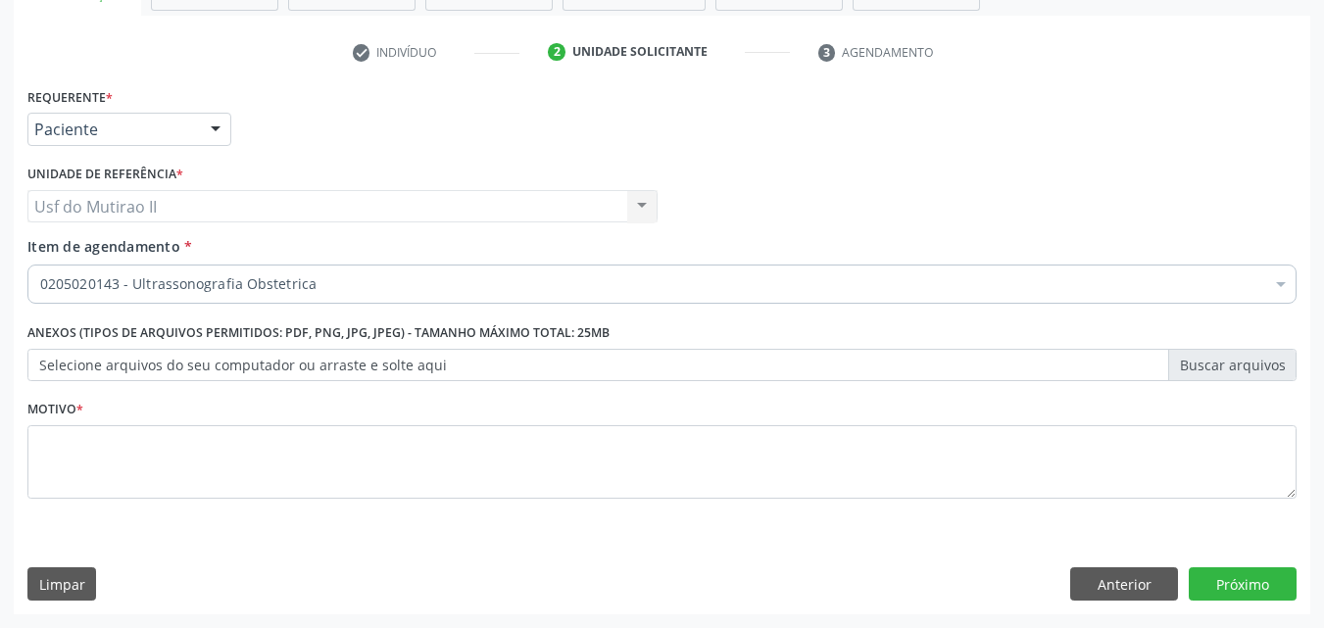
scroll to position [0, 0]
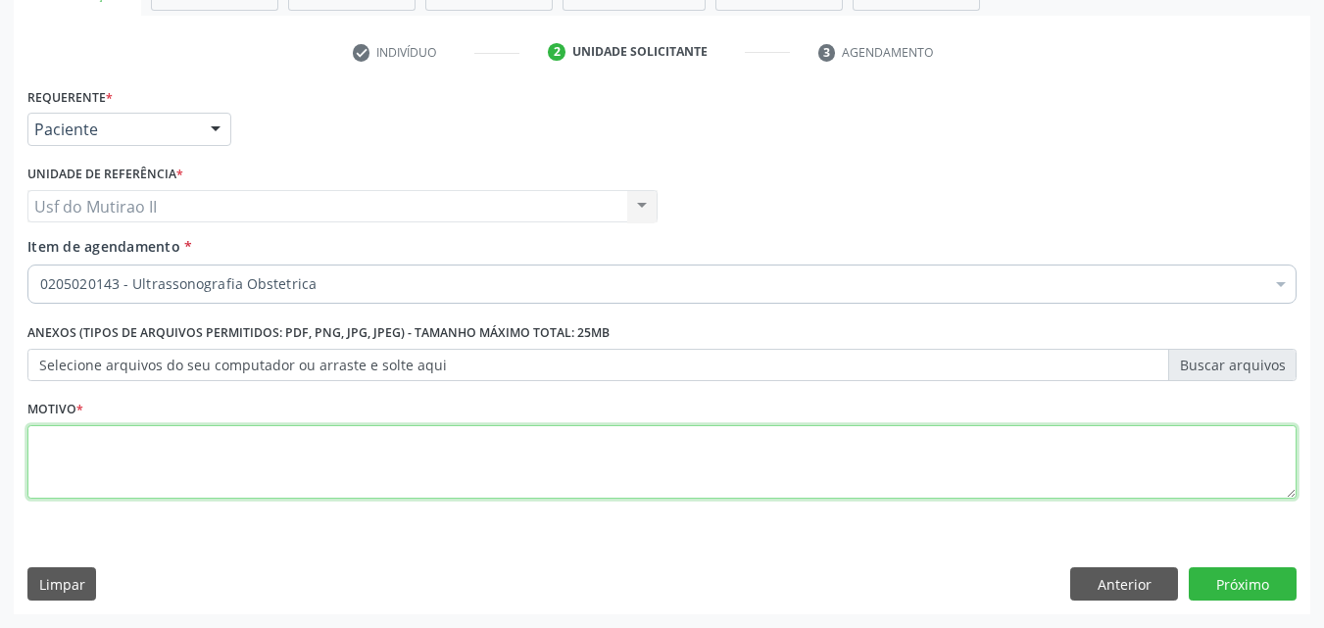
click at [827, 478] on textarea at bounding box center [661, 462] width 1269 height 74
type textarea "G"
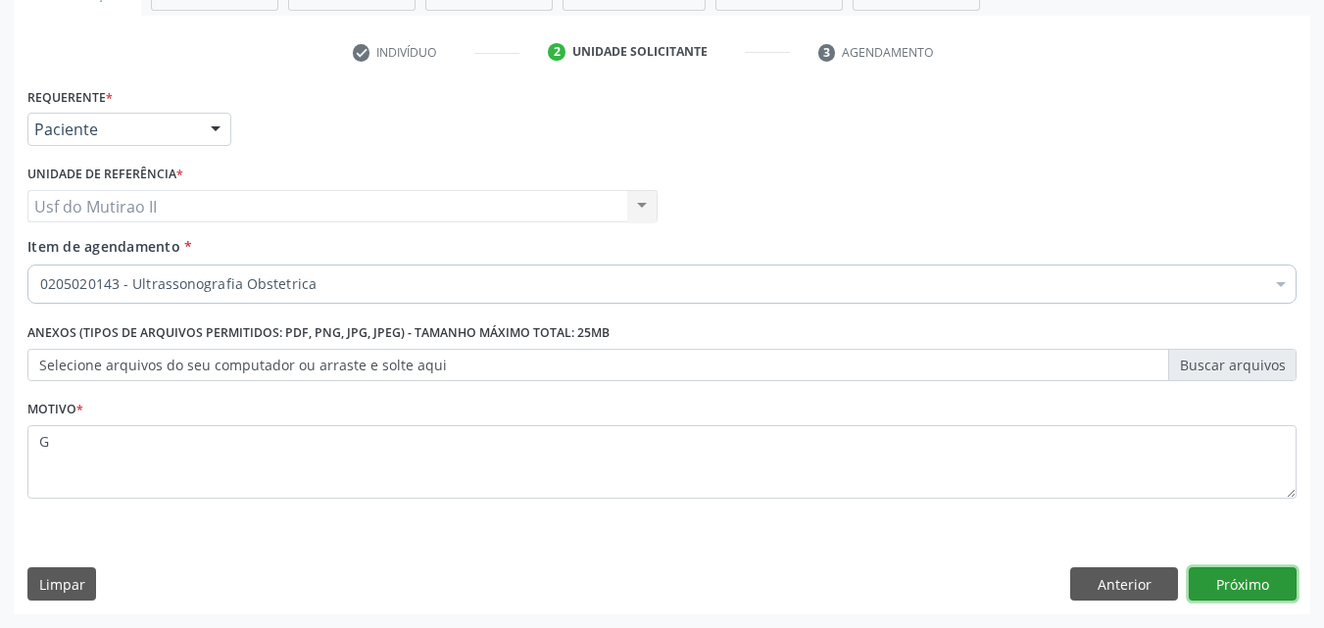
click at [1227, 584] on button "Próximo" at bounding box center [1242, 583] width 108 height 33
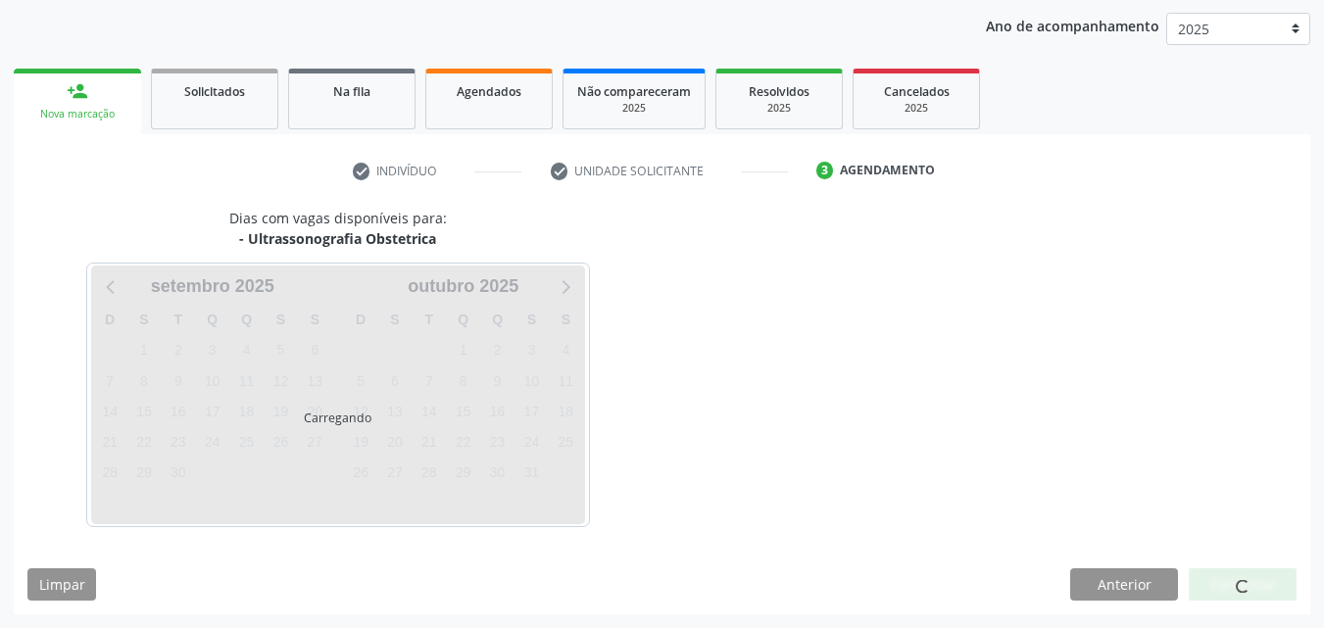
scroll to position [224, 0]
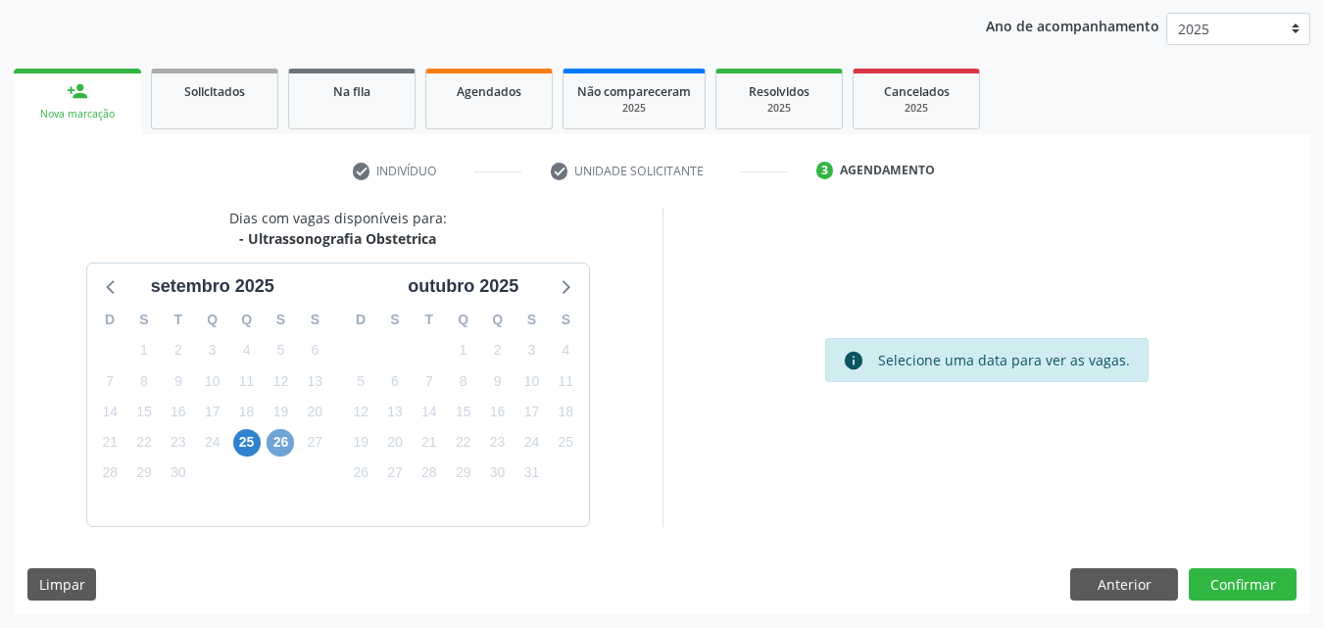
click at [275, 437] on span "26" at bounding box center [279, 442] width 27 height 27
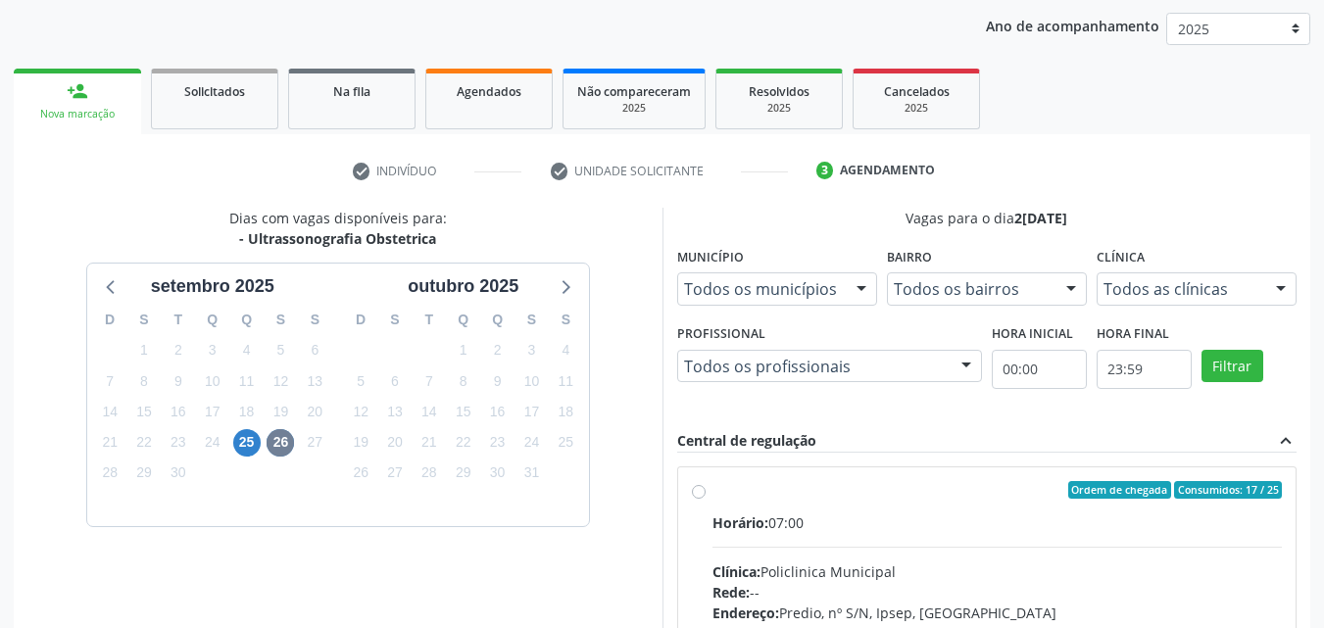
click at [705, 499] on input "Ordem de chegada Consumidos: 17 / 25 Horário: 07:00 Clínica: Policlinica Munici…" at bounding box center [699, 490] width 14 height 18
radio input "true"
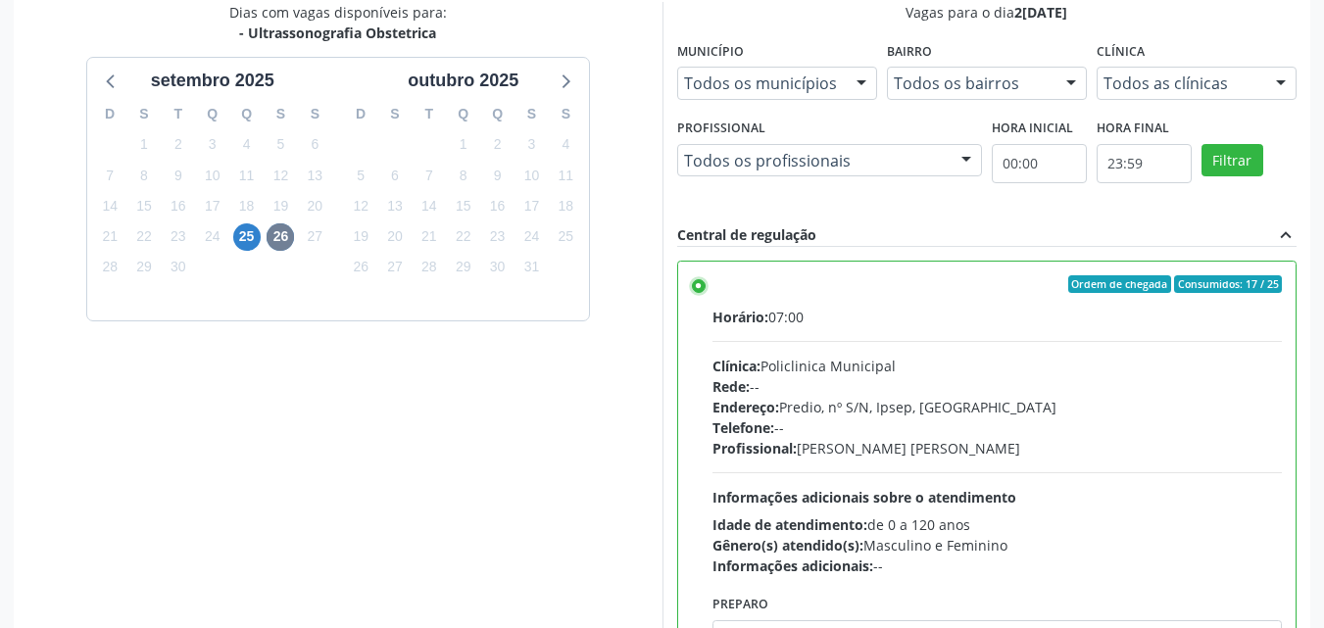
scroll to position [543, 0]
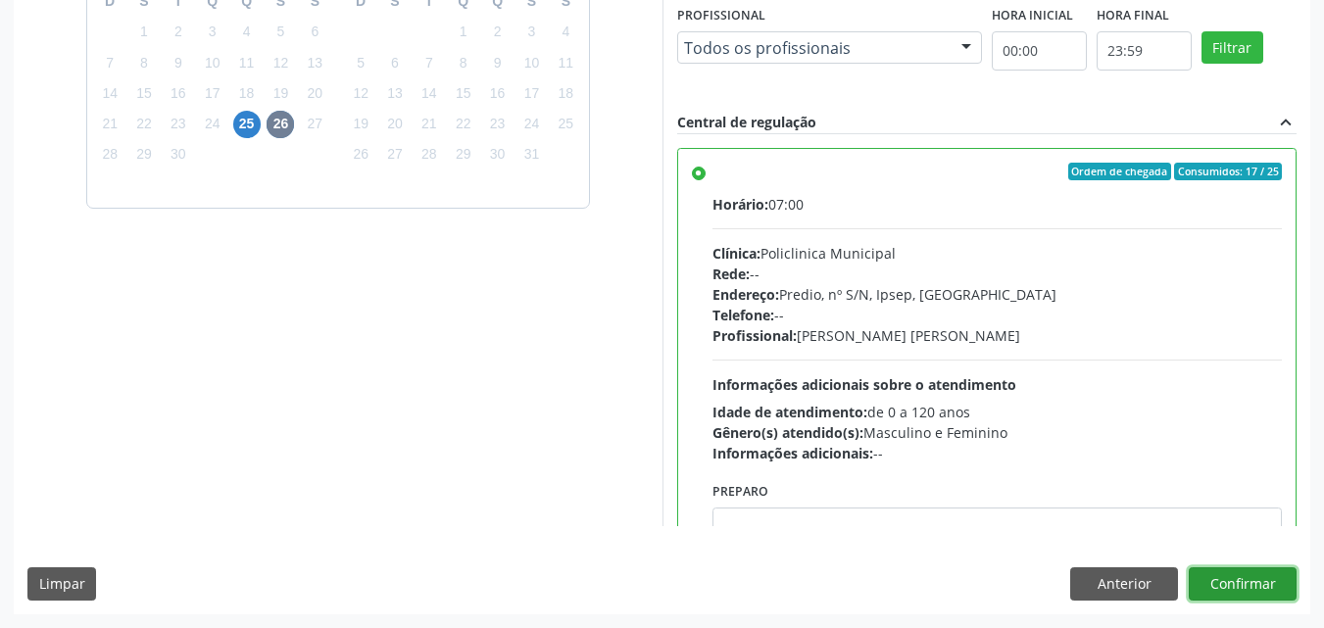
click at [1237, 580] on button "Confirmar" at bounding box center [1242, 583] width 108 height 33
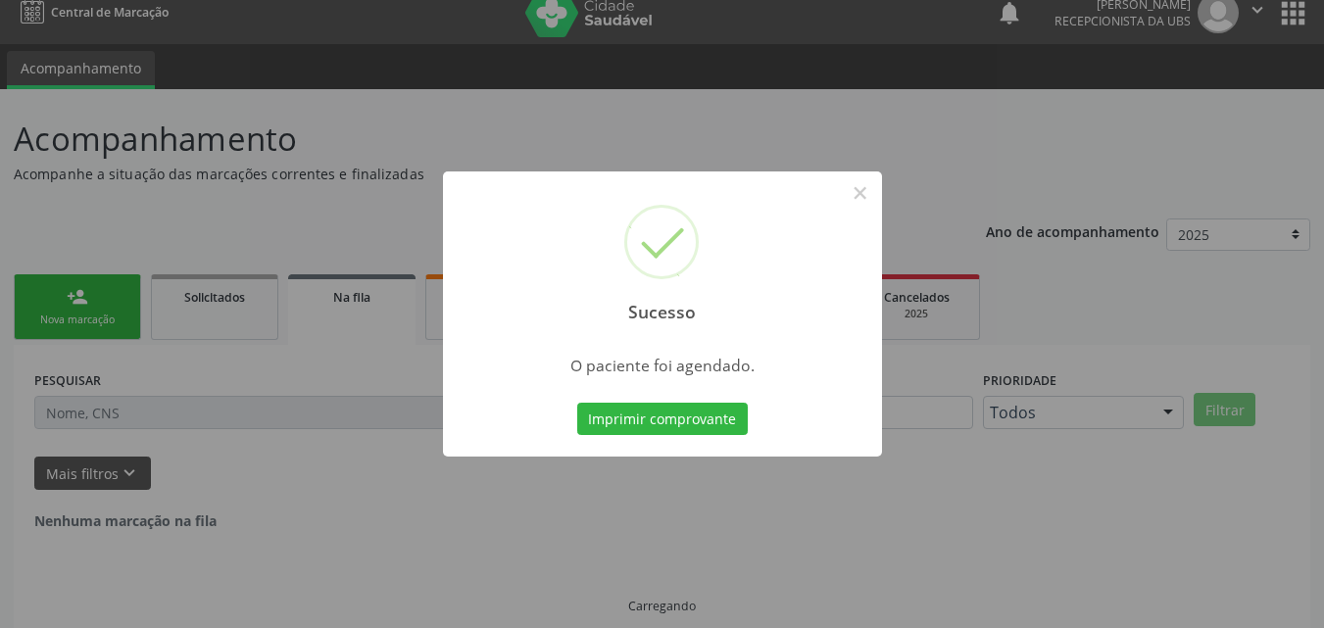
scroll to position [0, 0]
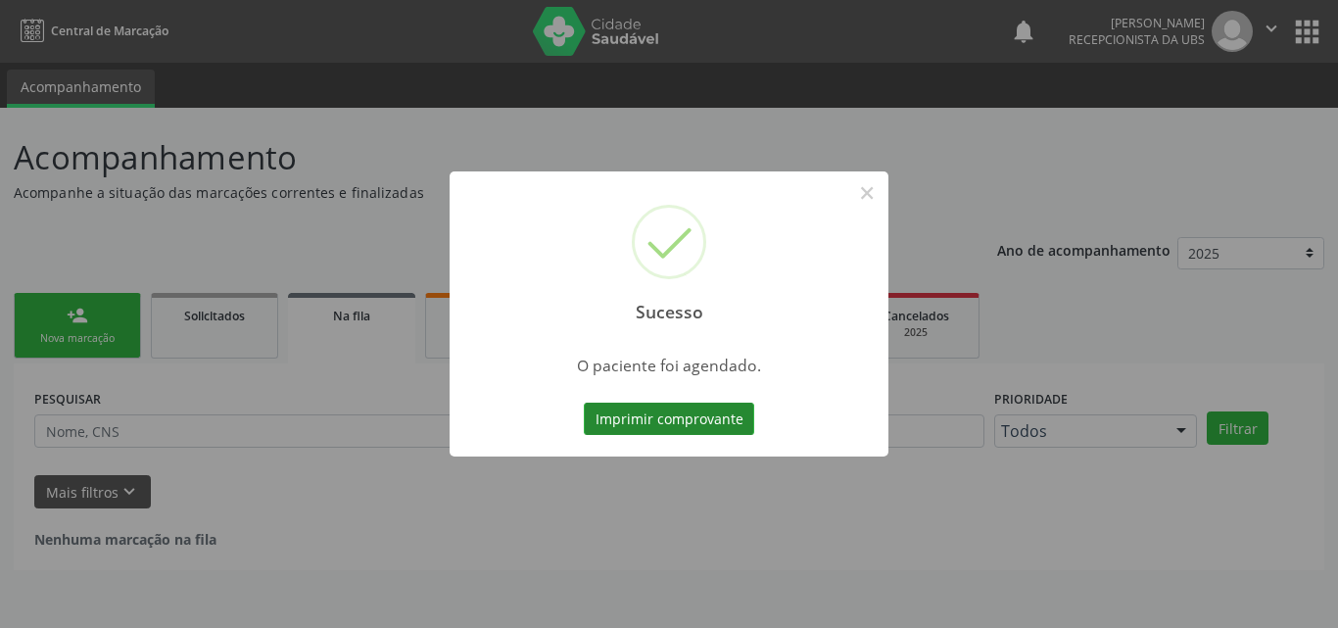
click at [652, 415] on button "Imprimir comprovante" at bounding box center [669, 419] width 170 height 33
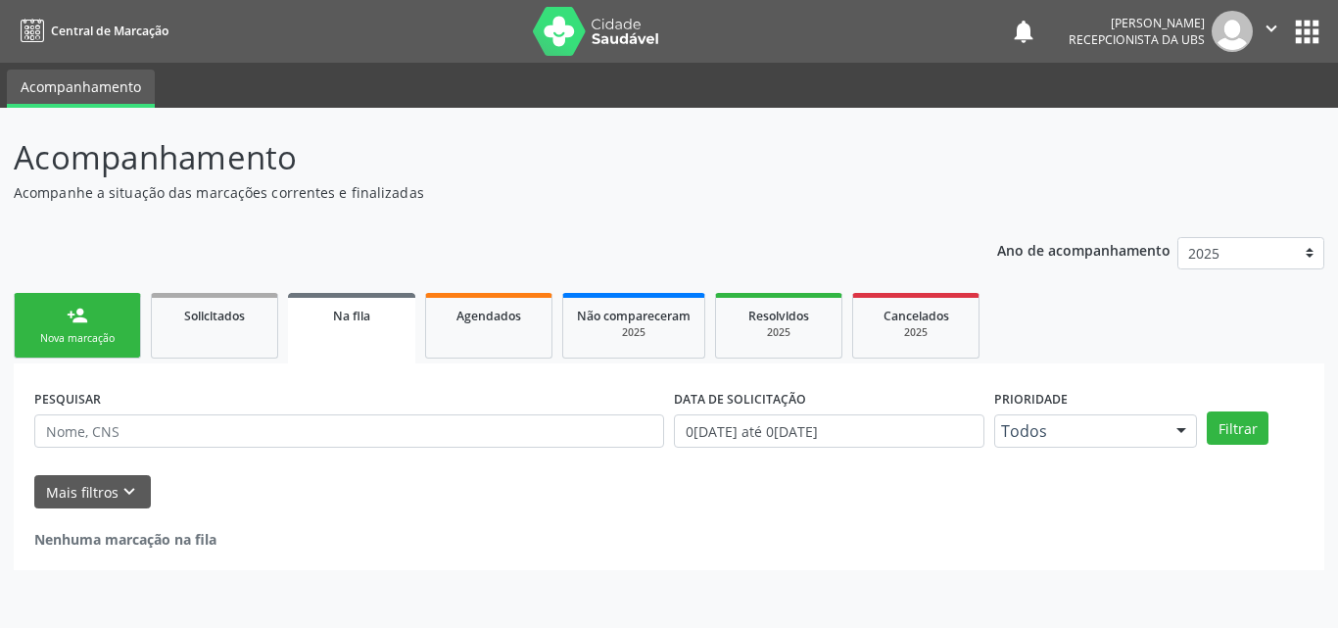
click at [59, 361] on ul "person_add Nova marcação Solicitados Na fila Agendados Não compareceram 2025 Re…" at bounding box center [669, 325] width 1311 height 75
drag, startPoint x: 59, startPoint y: 347, endPoint x: 155, endPoint y: 248, distance: 137.9
click at [59, 345] on link "person_add Nova marcação" at bounding box center [77, 326] width 127 height 66
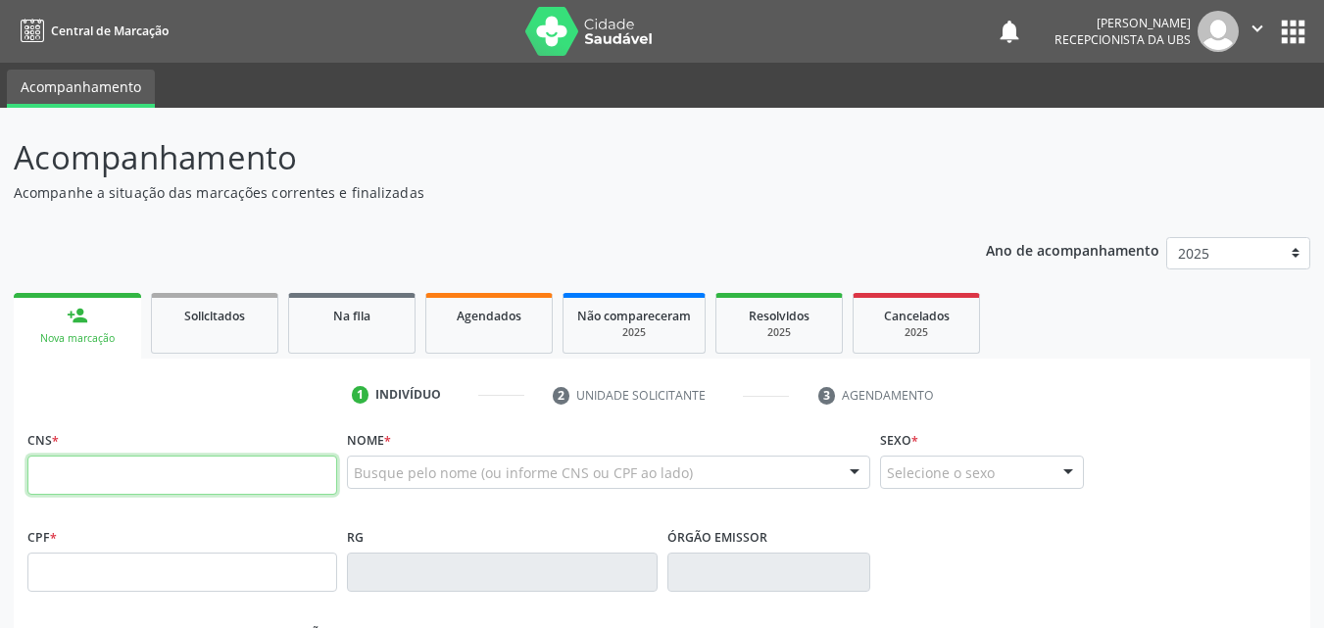
click at [185, 483] on input "text" at bounding box center [182, 475] width 310 height 39
type input "704 6071 9812 5826"
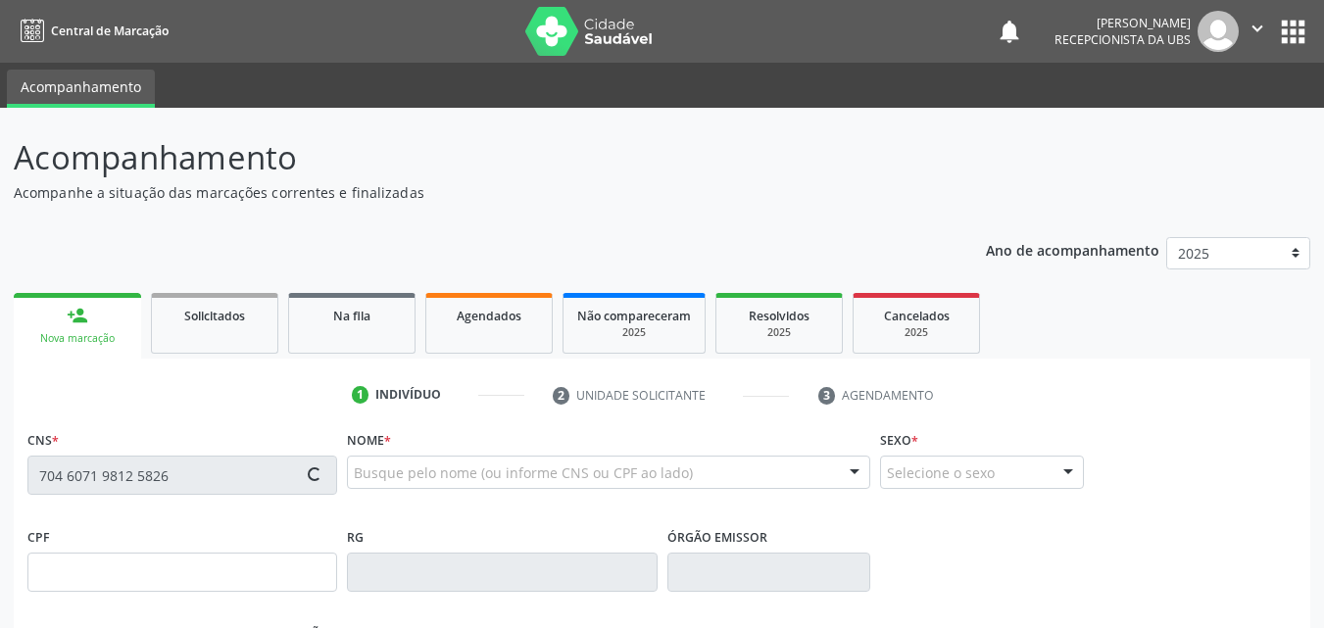
type input "415.036.368-44"
type input "2[DATE]"
type input "Maria do Carmo [PERSON_NAME]"
type input "[PHONE_NUMBER]"
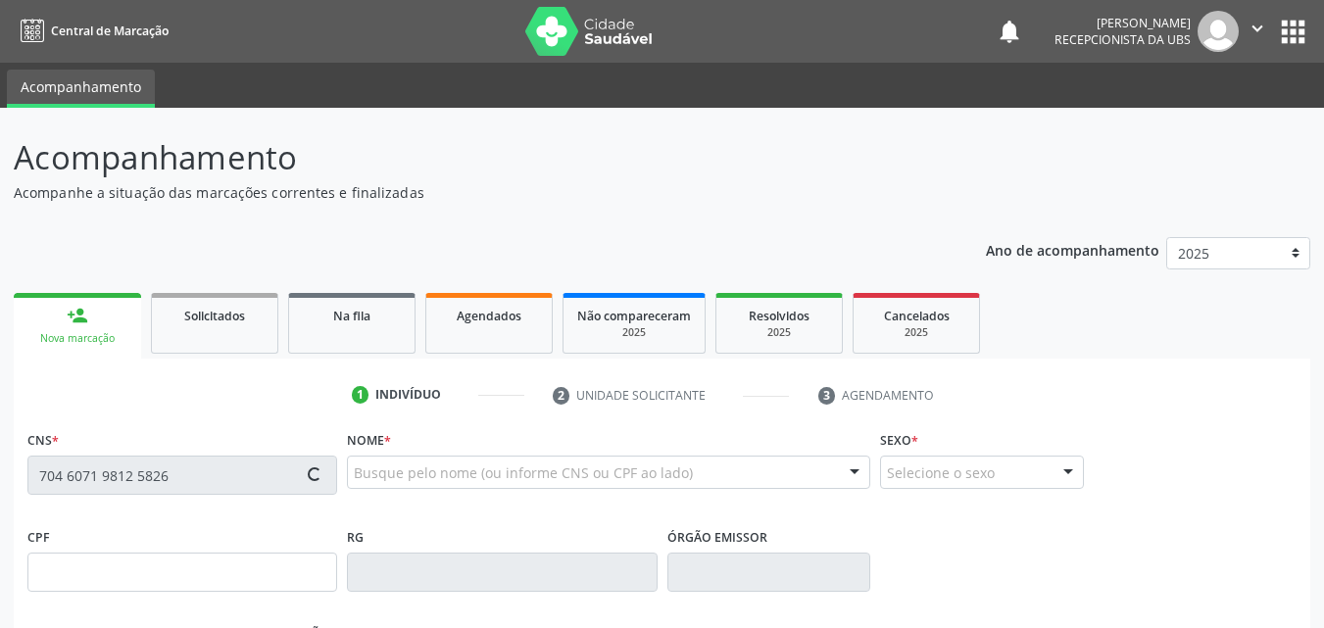
type input "251"
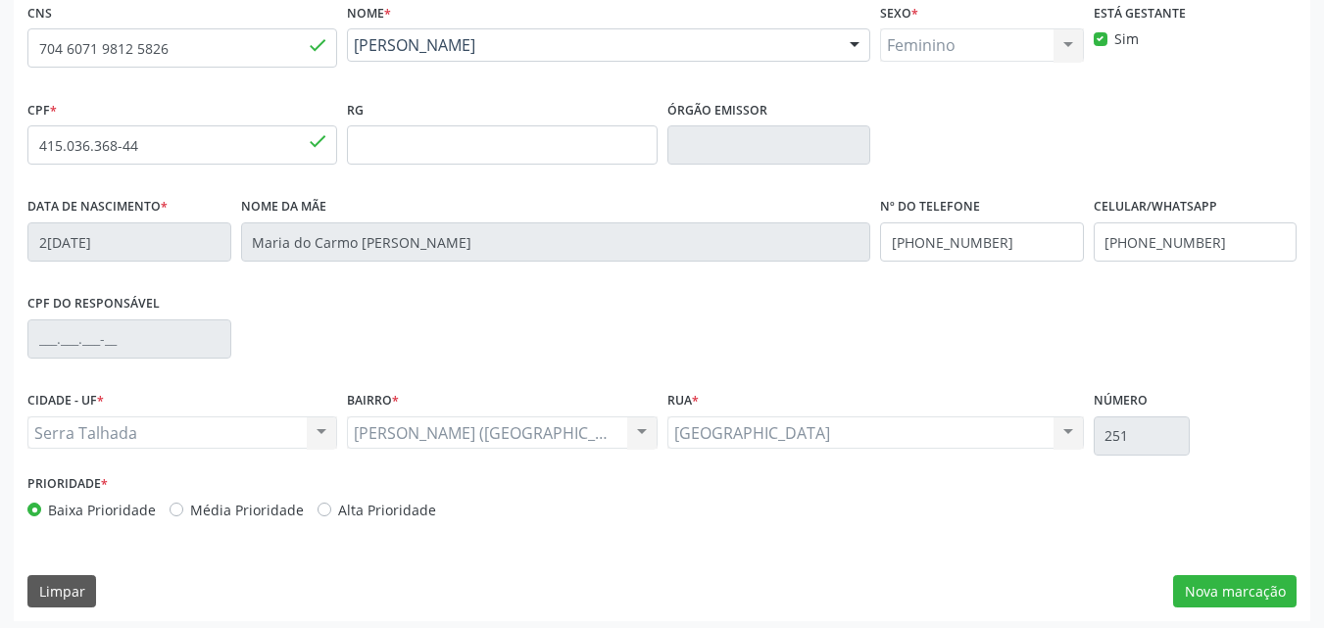
scroll to position [434, 0]
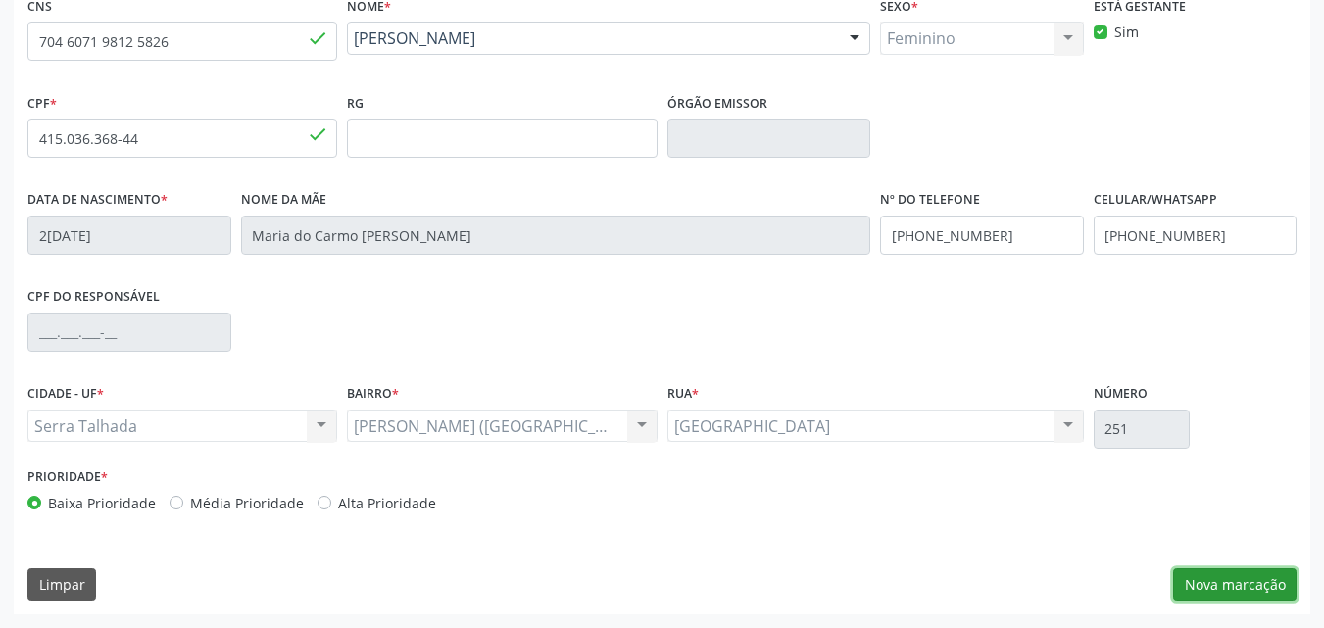
click at [1211, 585] on button "Nova marcação" at bounding box center [1234, 584] width 123 height 33
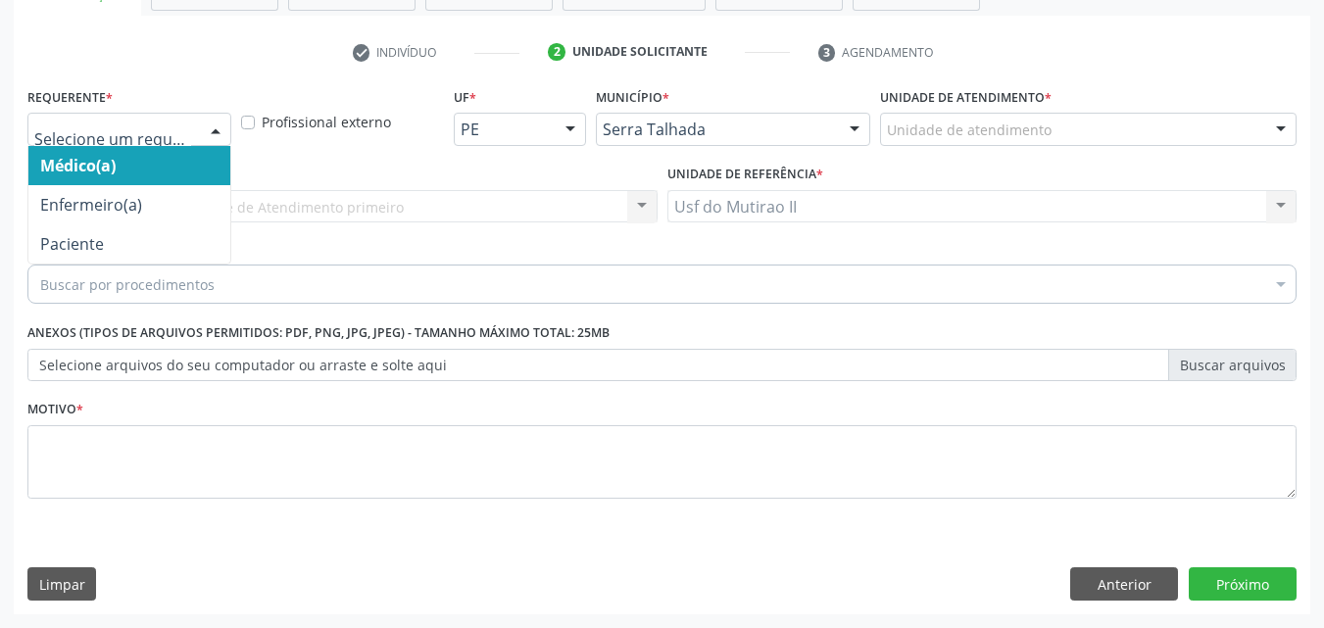
click at [203, 131] on div at bounding box center [215, 130] width 29 height 33
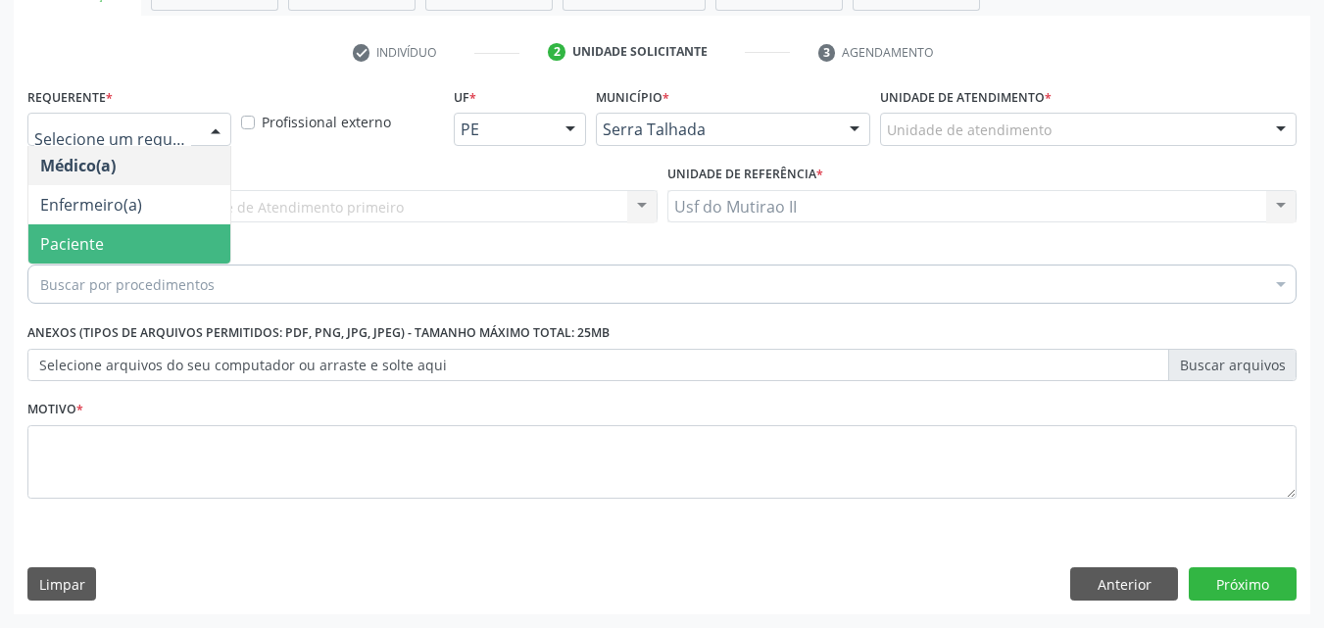
click at [147, 238] on span "Paciente" at bounding box center [129, 243] width 202 height 39
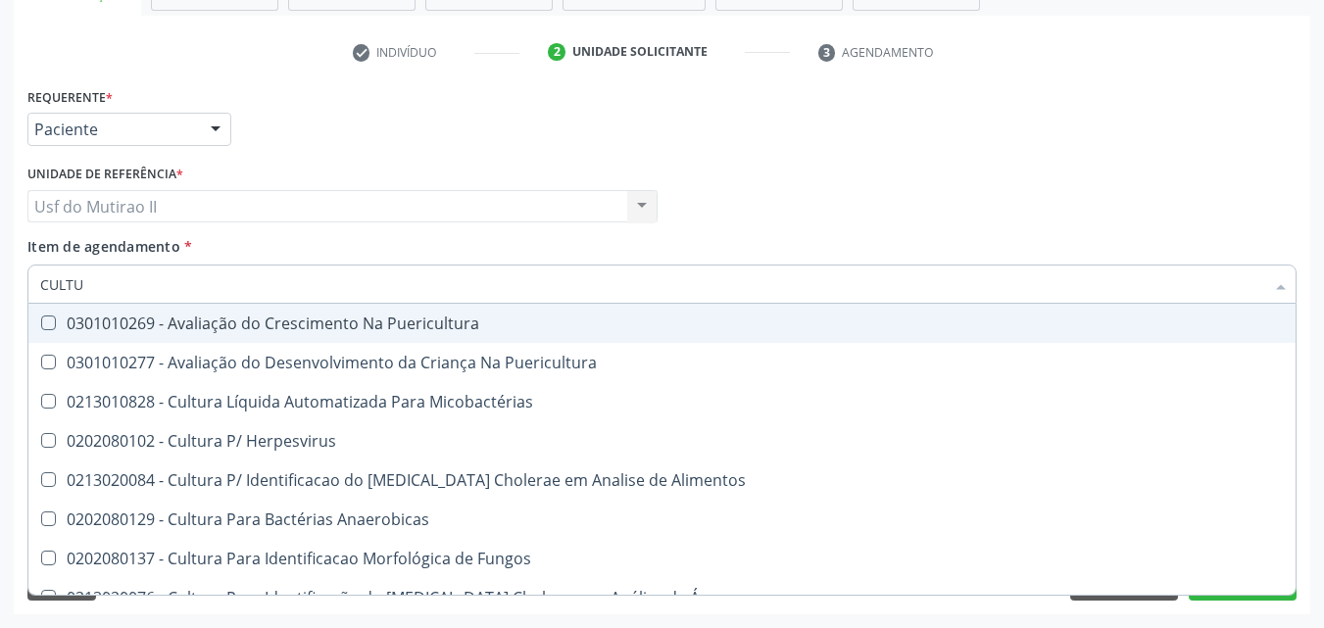
type input "CULTUR"
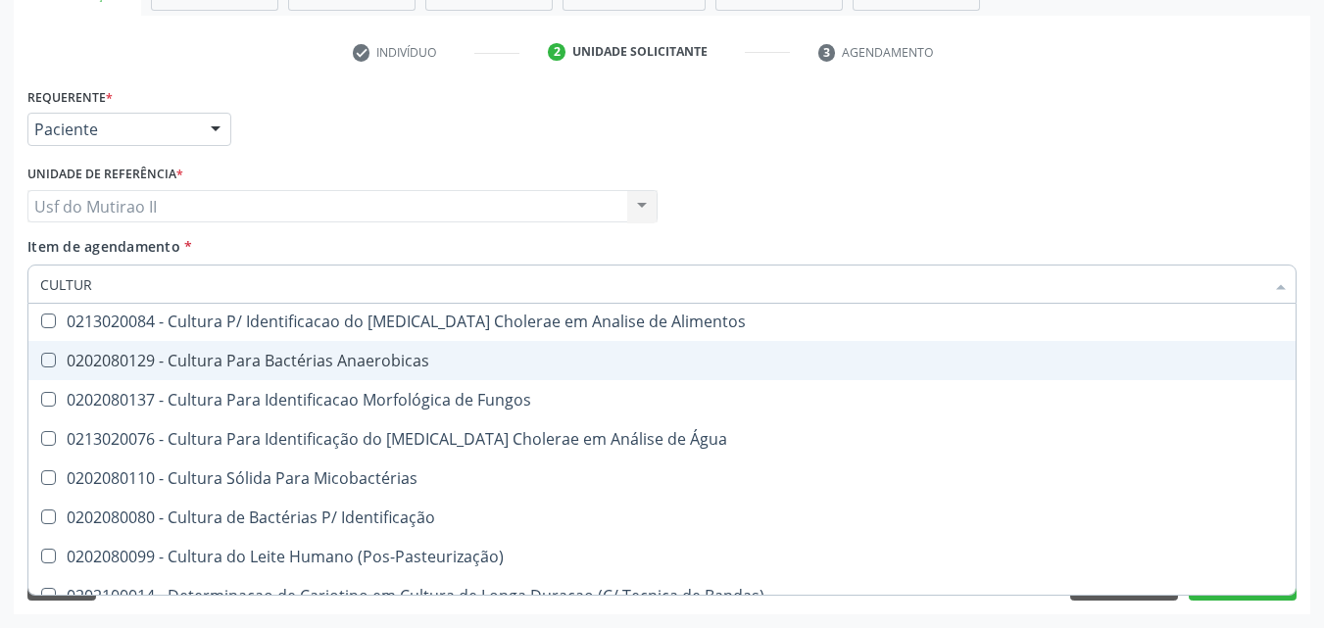
scroll to position [196, 0]
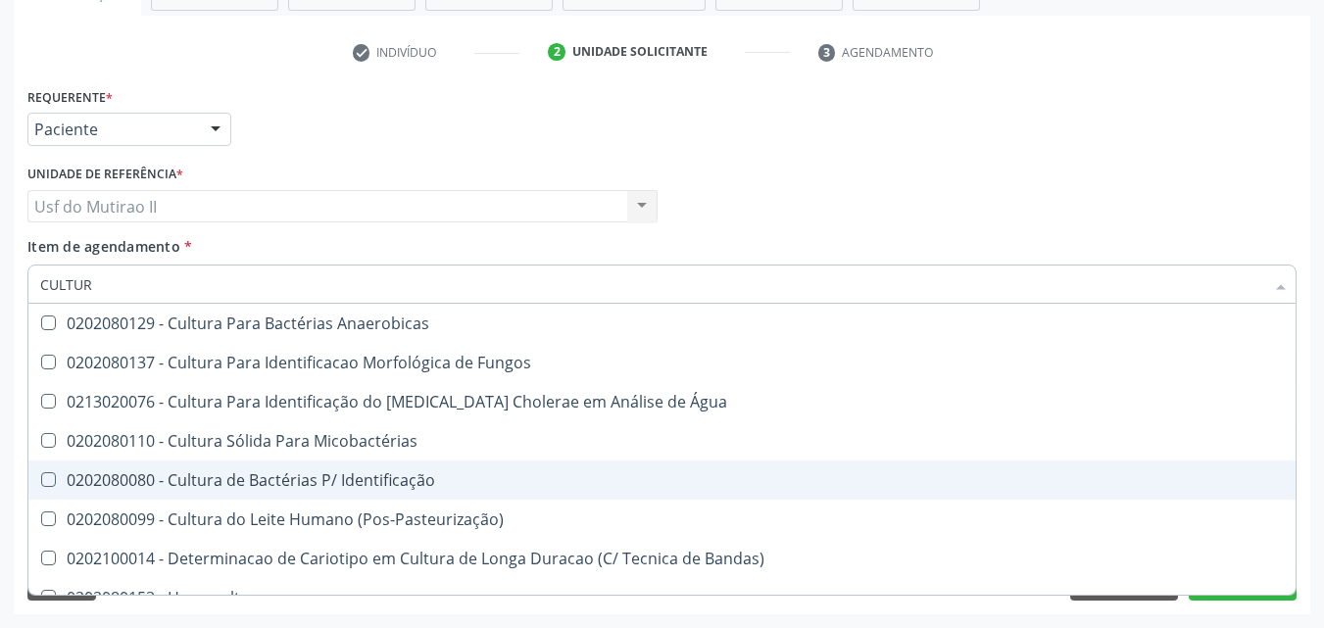
click at [181, 472] on div "0202080080 - Cultura de Bactérias P/ Identificação" at bounding box center [661, 480] width 1243 height 16
checkbox Identificação "true"
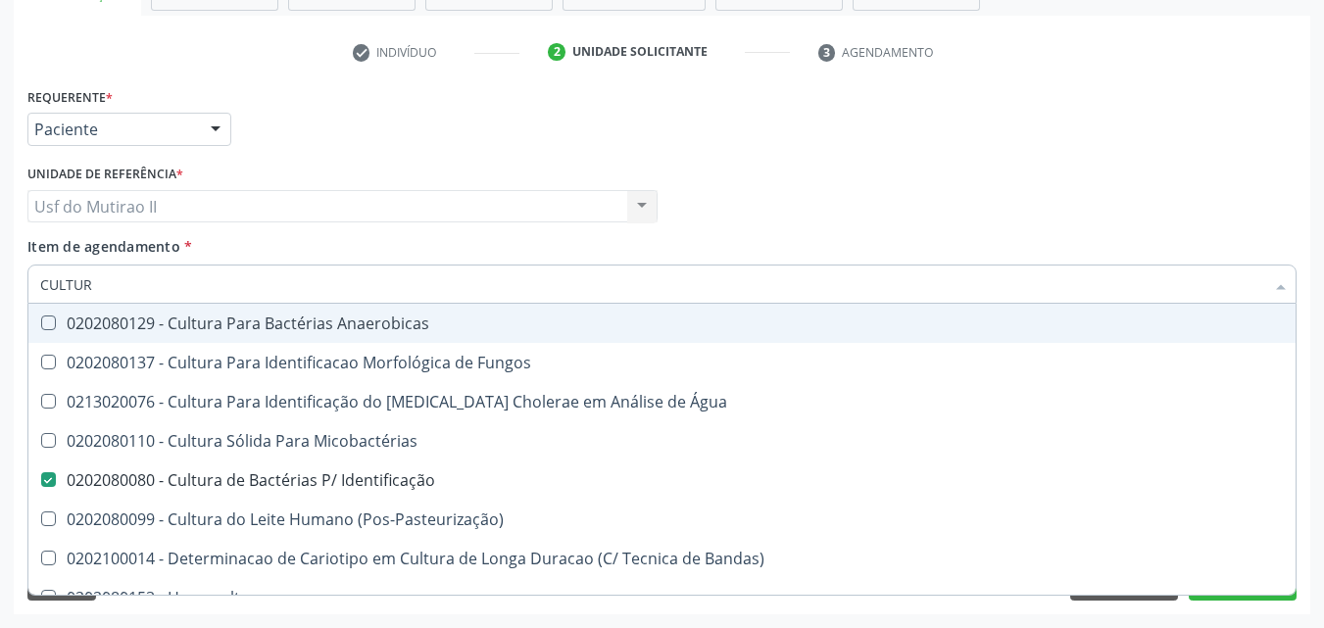
drag, startPoint x: 136, startPoint y: 289, endPoint x: 25, endPoint y: 283, distance: 110.9
click at [34, 289] on div "CULTUR" at bounding box center [661, 284] width 1269 height 39
checkbox Identificação "false"
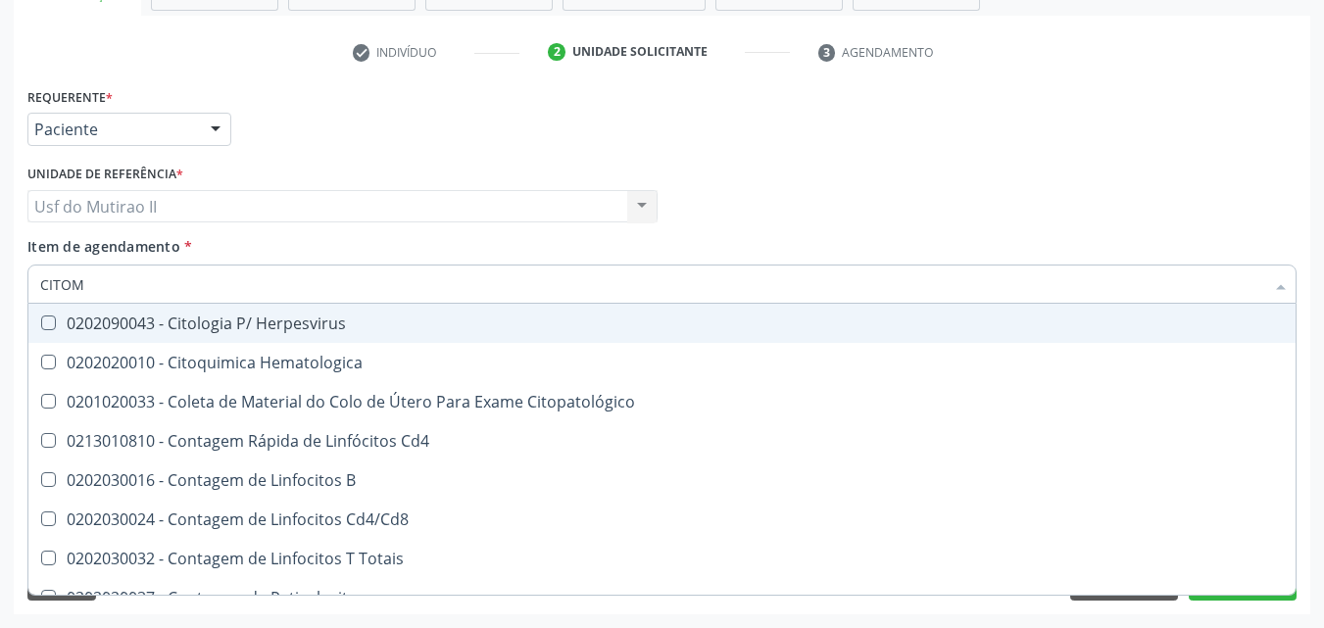
scroll to position [0, 0]
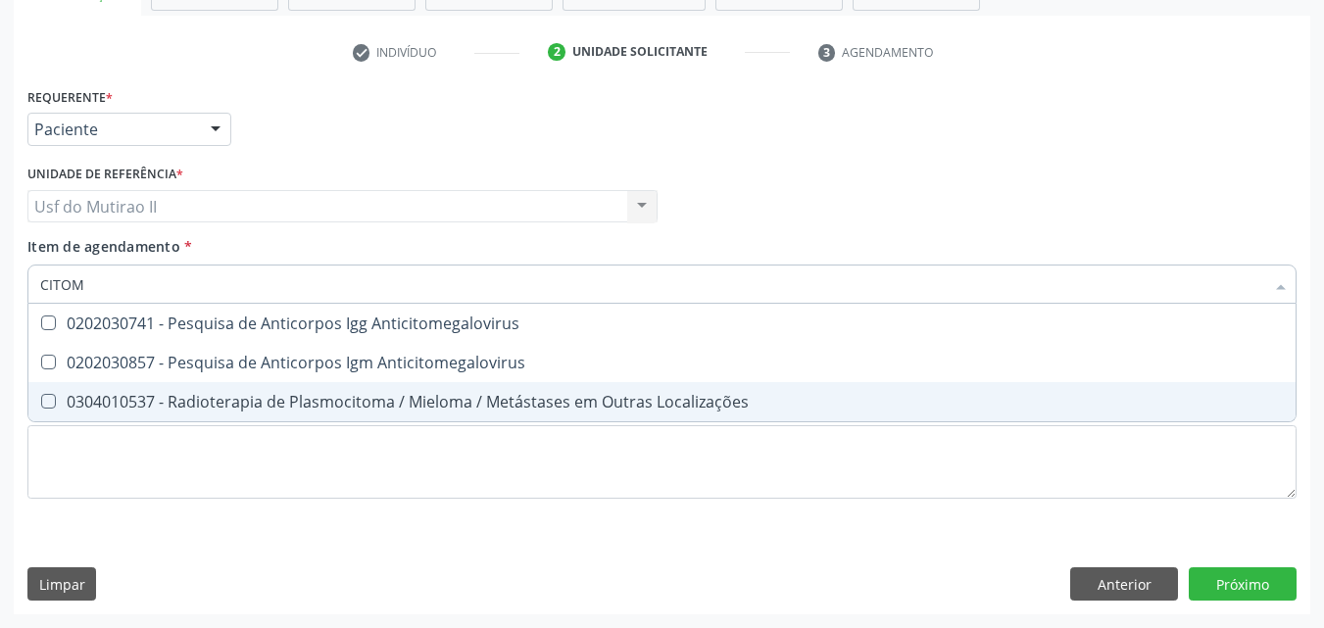
type input "CITOME"
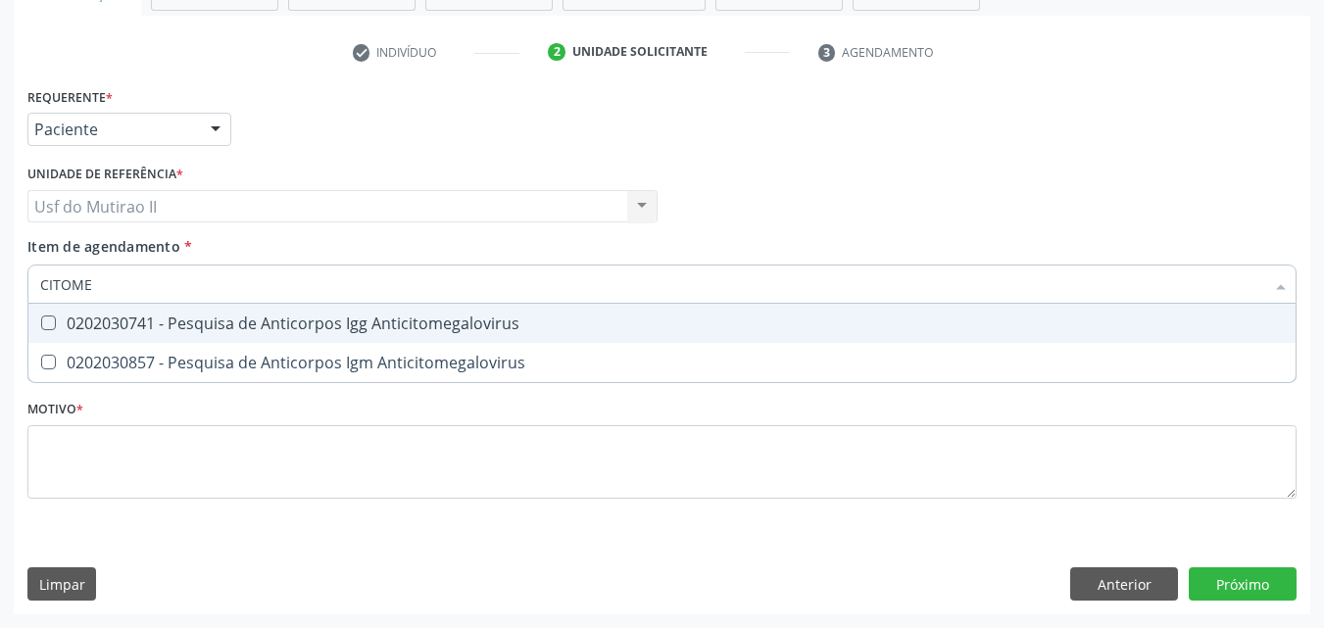
click at [99, 329] on div "0202030741 - Pesquisa de Anticorpos Igg Anticitomegalovirus" at bounding box center [661, 323] width 1243 height 16
checkbox Anticitomegalovirus "true"
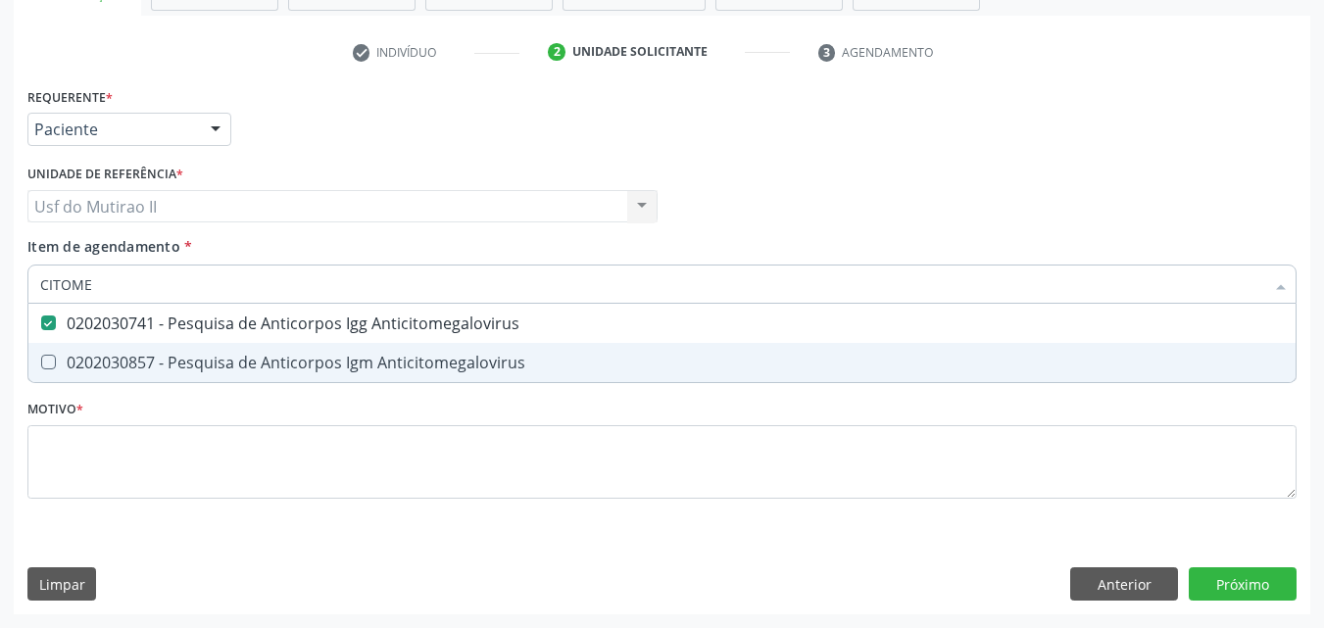
click at [94, 358] on div "0202030857 - Pesquisa de Anticorpos Igm Anticitomegalovirus" at bounding box center [661, 363] width 1243 height 16
checkbox Anticitomegalovirus "true"
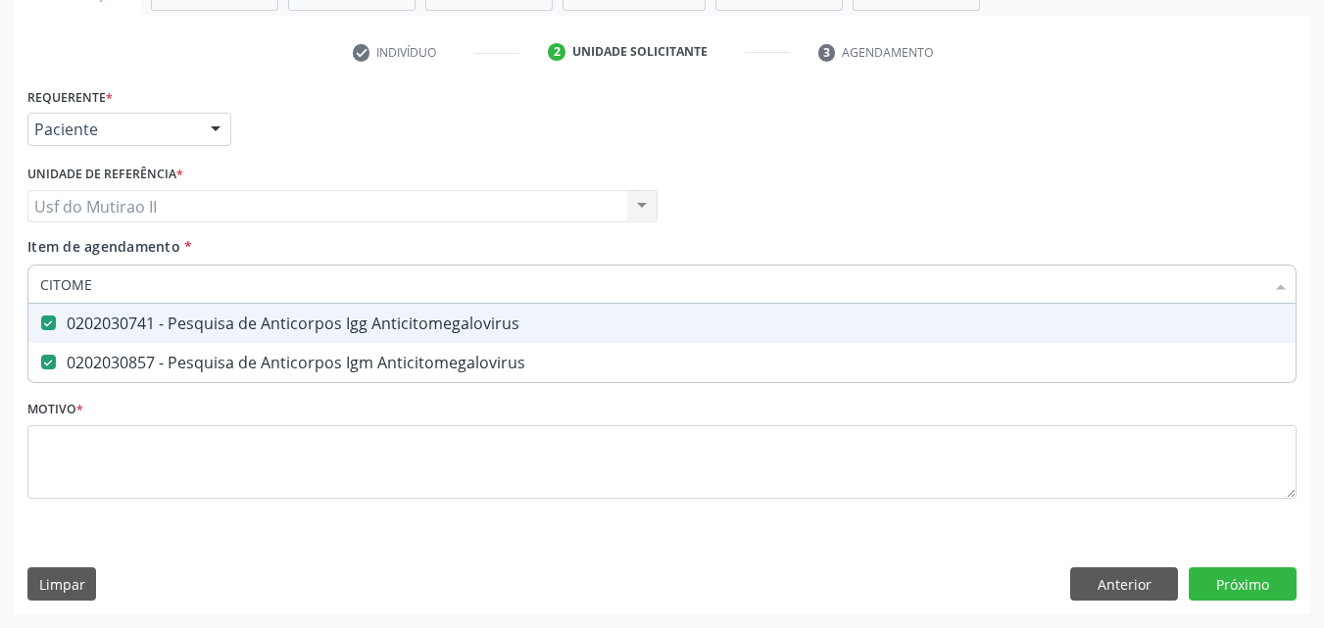
drag, startPoint x: 118, startPoint y: 286, endPoint x: 22, endPoint y: 287, distance: 96.0
click at [23, 287] on div "Item de agendamento * CITOME Desfazer seleção 0202030741 - Pesquisa de Anticorp…" at bounding box center [662, 273] width 1279 height 75
type input "RU"
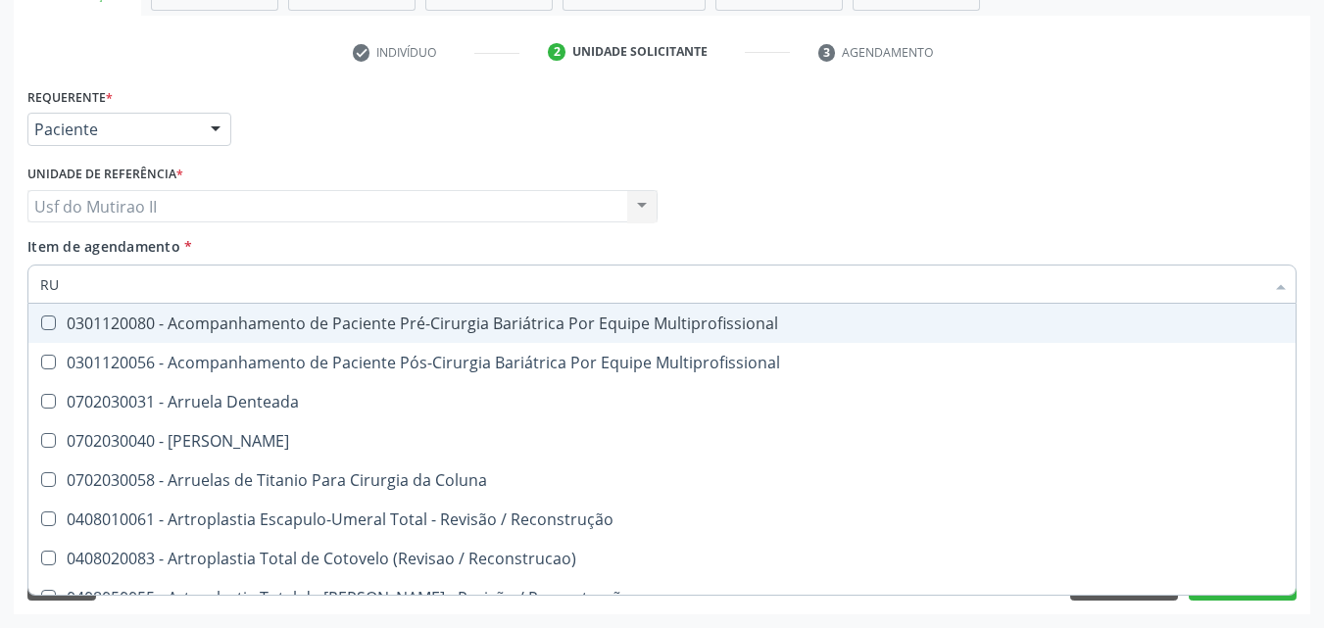
checkbox Multiprofissional "false"
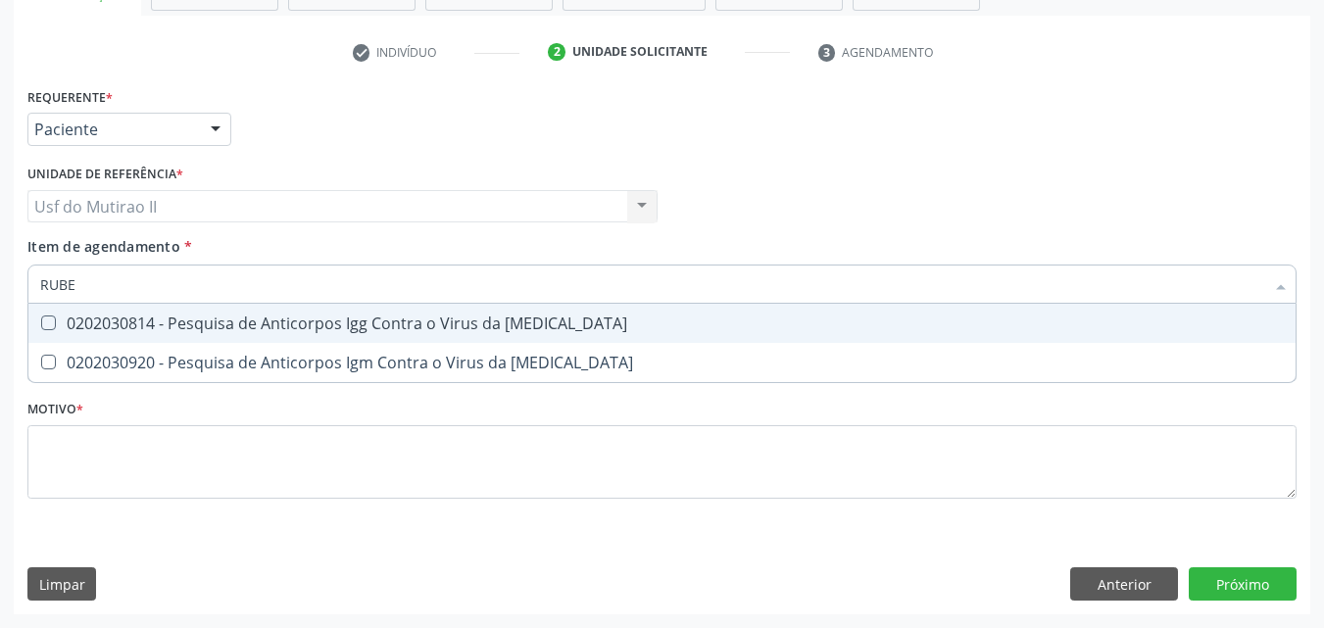
type input "RUBEO"
click at [57, 316] on div "0202030814 - Pesquisa de Anticorpos Igg Contra o Virus da [MEDICAL_DATA]" at bounding box center [661, 323] width 1243 height 16
checkbox Rubeola "true"
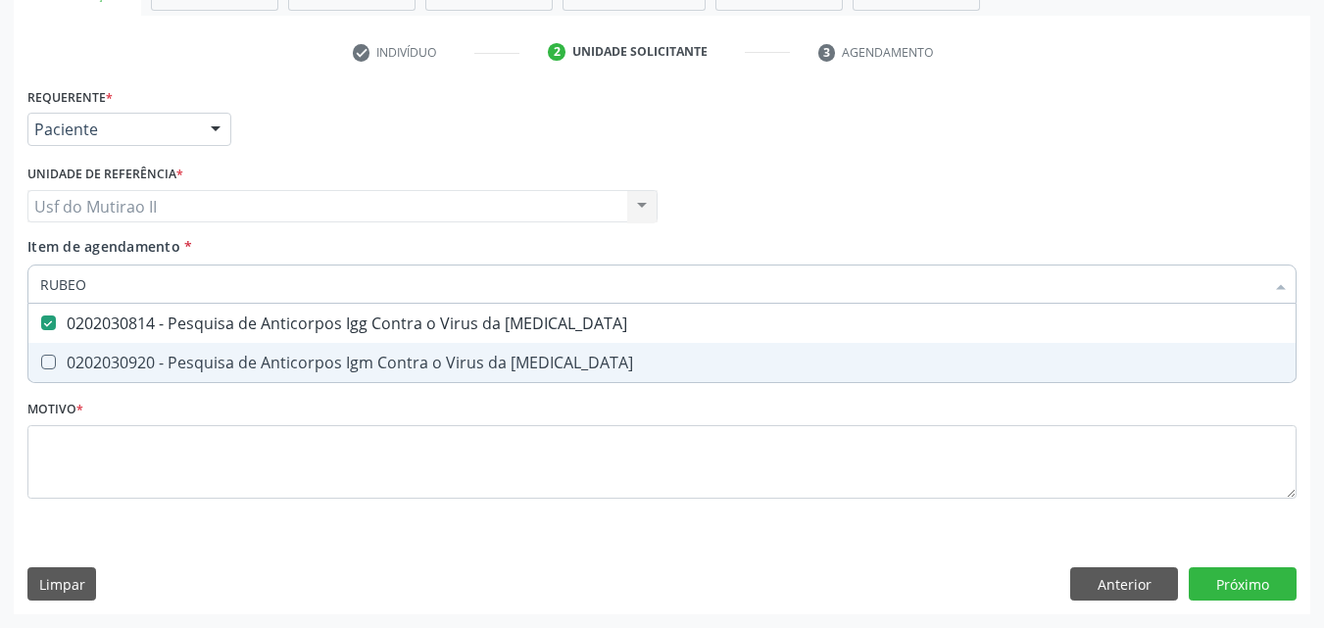
click at [67, 367] on div "0202030920 - Pesquisa de Anticorpos Igm Contra o Virus da [MEDICAL_DATA]" at bounding box center [661, 363] width 1243 height 16
checkbox Rubeola "true"
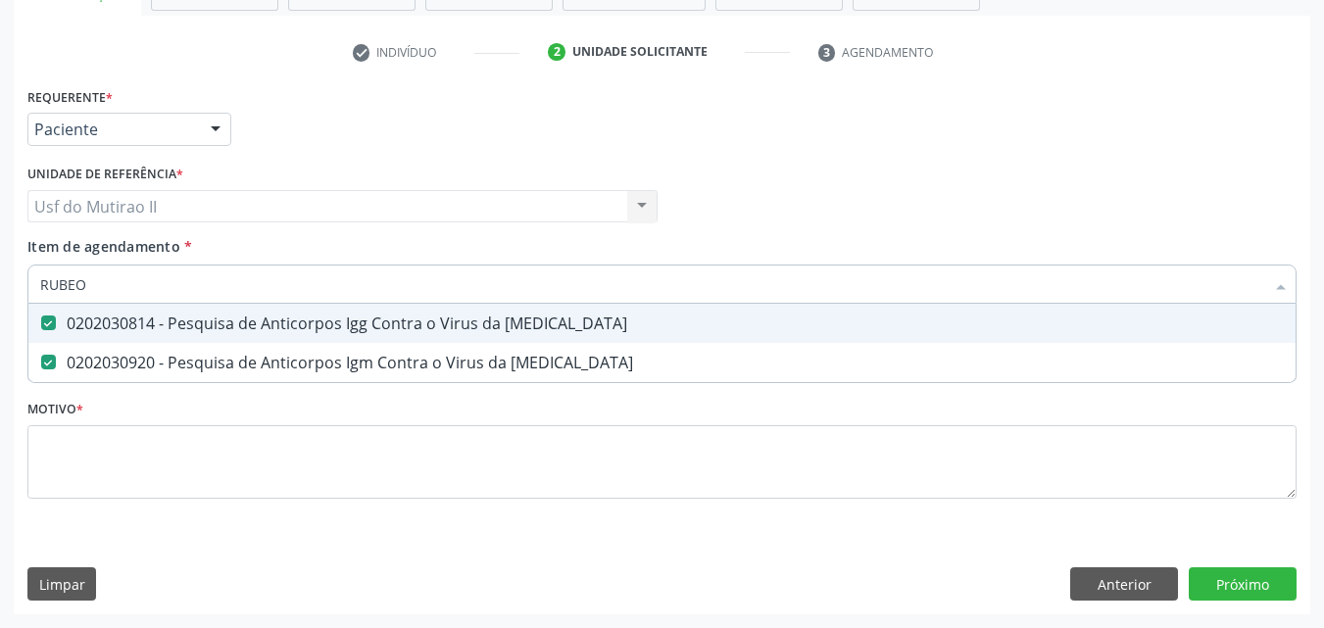
drag, startPoint x: 97, startPoint y: 286, endPoint x: 14, endPoint y: 271, distance: 84.6
click at [14, 271] on div "Requerente * Paciente Médico(a) Enfermeiro(a) Paciente Nenhum resultado encontr…" at bounding box center [662, 348] width 1296 height 532
checkbox Rubeola "false"
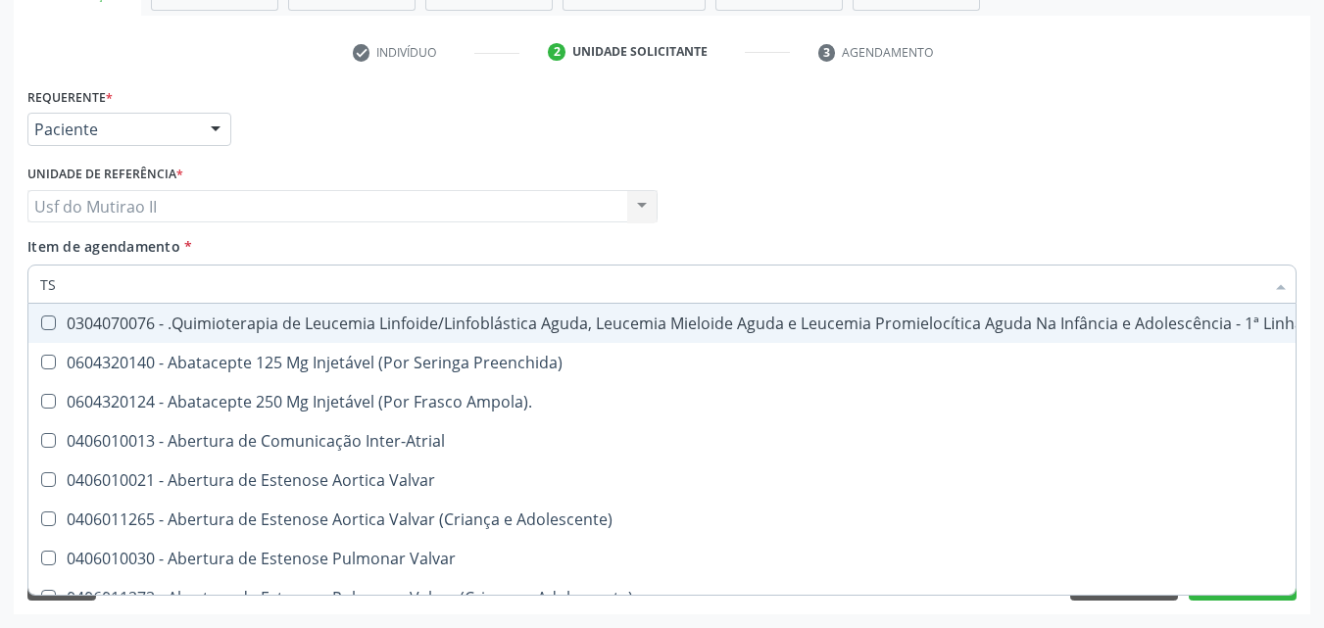
type input "TSH"
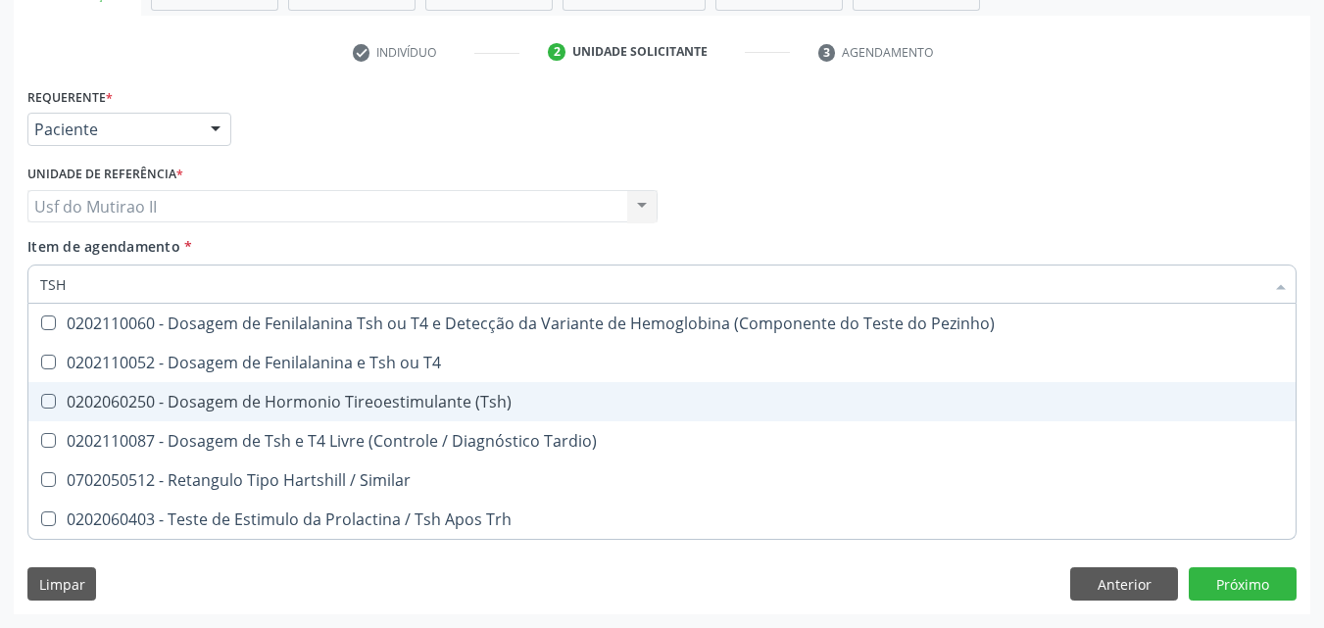
click at [196, 408] on div "0202060250 - Dosagem de Hormonio Tireoestimulante (Tsh)" at bounding box center [661, 402] width 1243 height 16
checkbox \(Tsh\) "true"
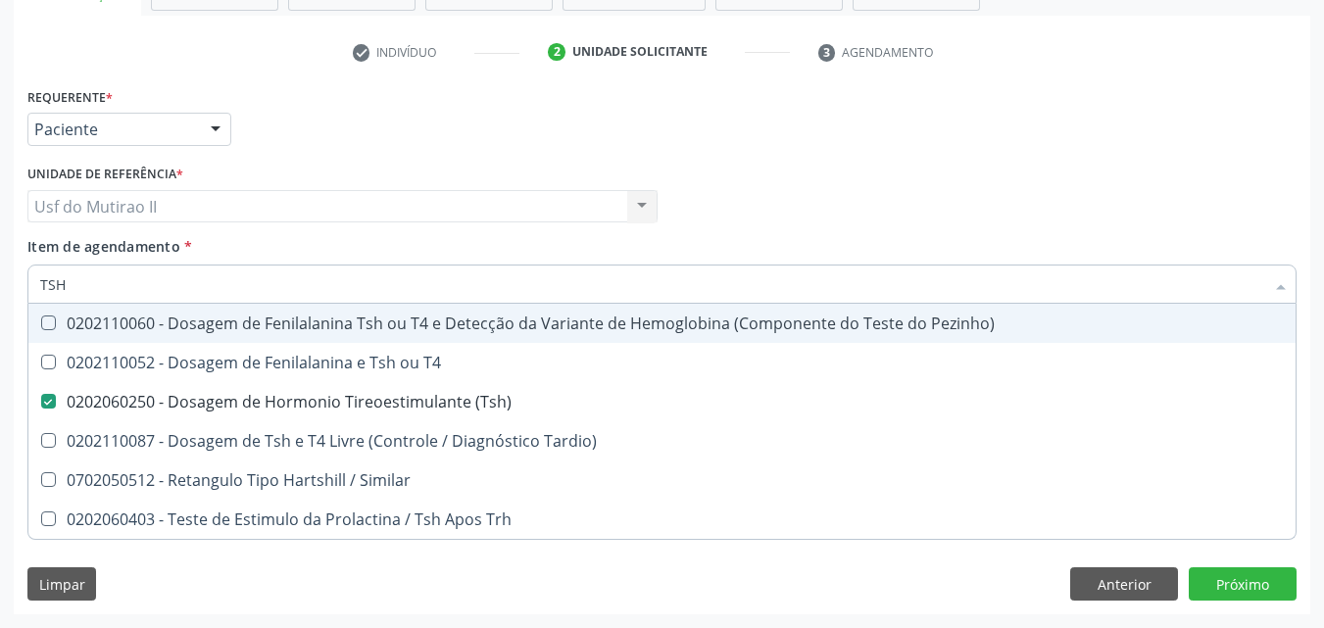
click at [75, 294] on input "TSH" at bounding box center [652, 284] width 1224 height 39
type input "TS"
checkbox \(Tsh\) "false"
checkbox Tardio\) "true"
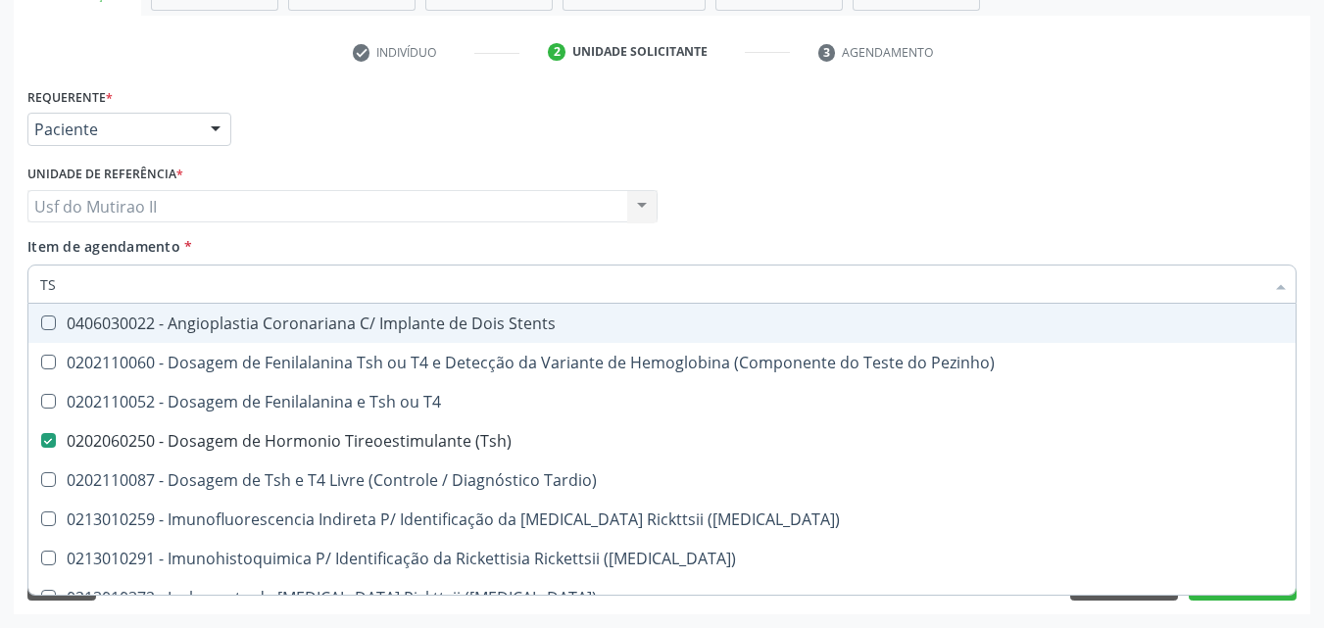
type input "T"
checkbox \(Tsh\) "false"
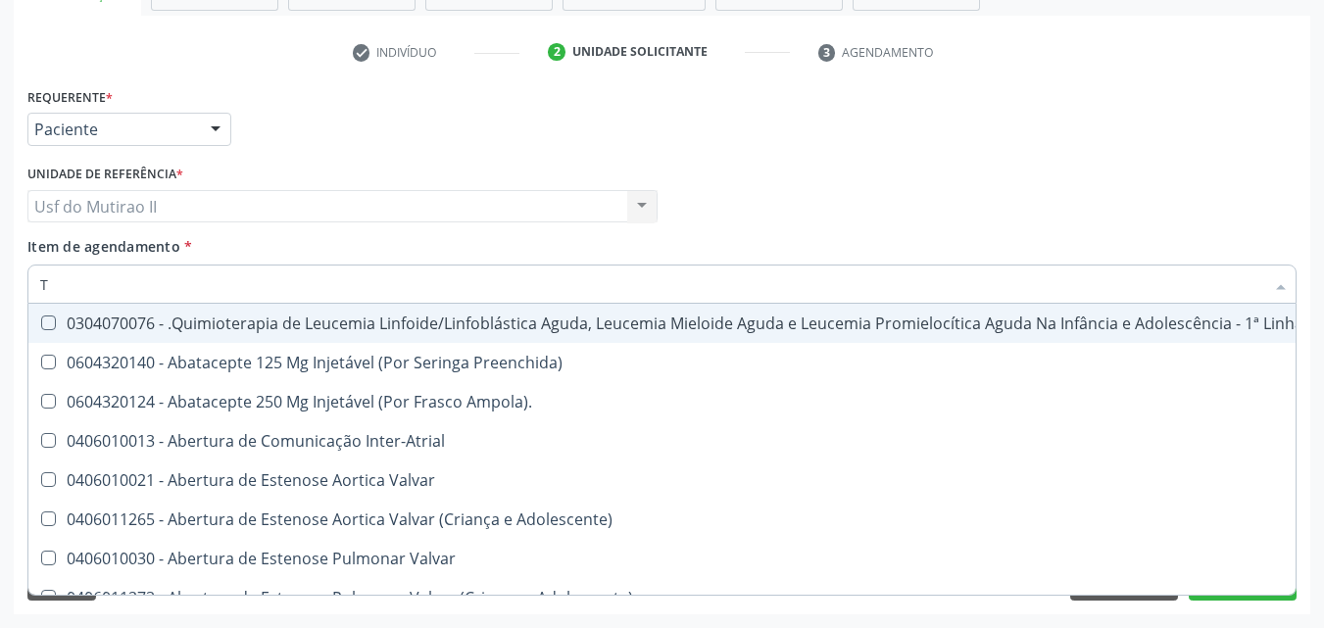
type input "T4"
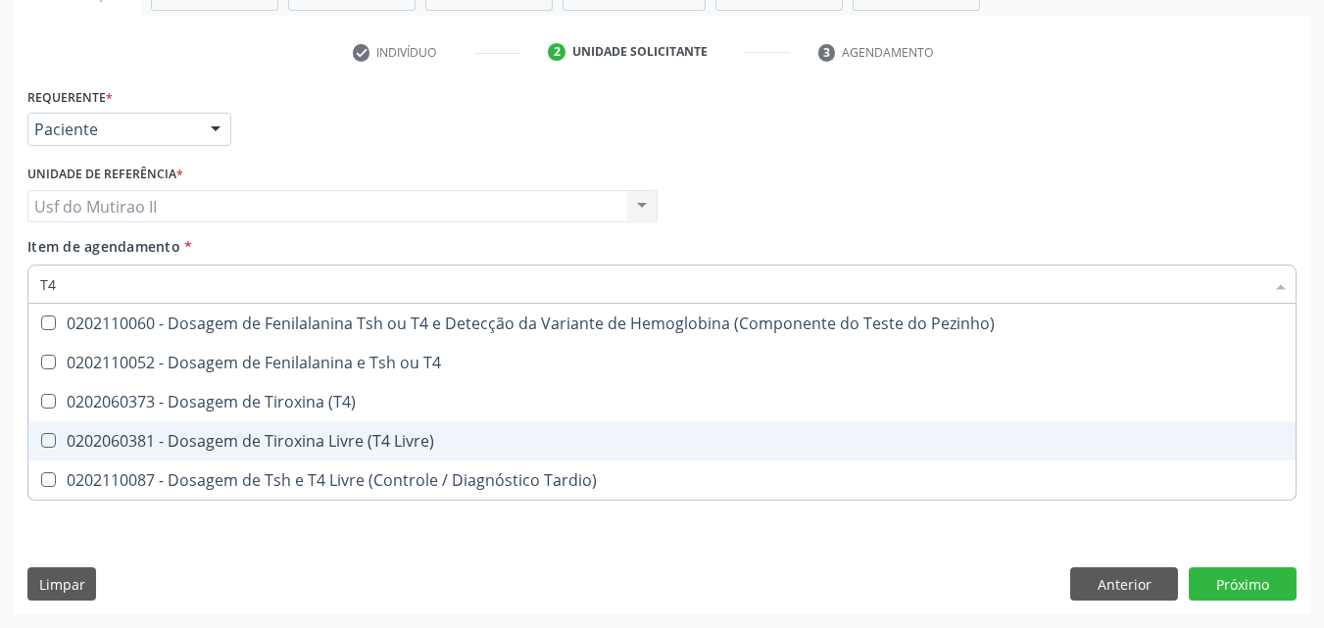
drag, startPoint x: 179, startPoint y: 437, endPoint x: 164, endPoint y: 421, distance: 22.2
click at [172, 433] on div "0202060381 - Dosagem de Tiroxina Livre (T4 Livre)" at bounding box center [661, 441] width 1243 height 16
checkbox Livre\) "true"
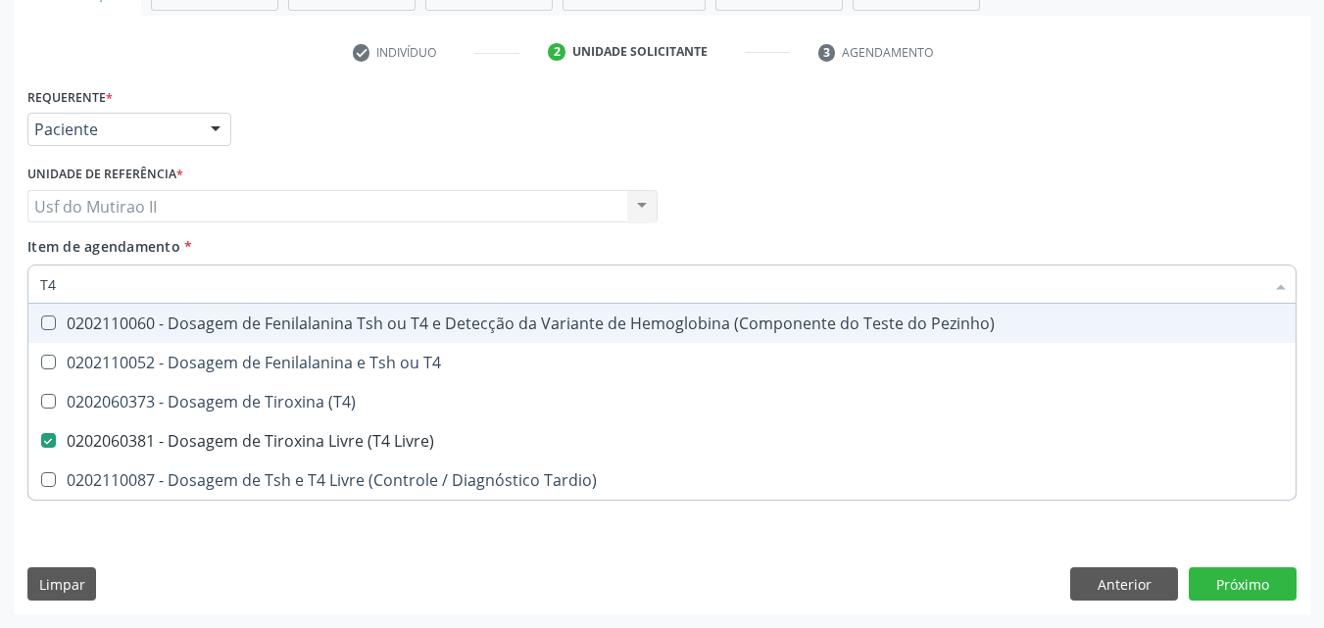
drag, startPoint x: 97, startPoint y: 284, endPoint x: 0, endPoint y: 281, distance: 97.0
click at [0, 281] on div "Acompanhamento Acompanhe a situação das marcações correntes e finalizadas Relat…" at bounding box center [662, 196] width 1324 height 863
type input "COLE"
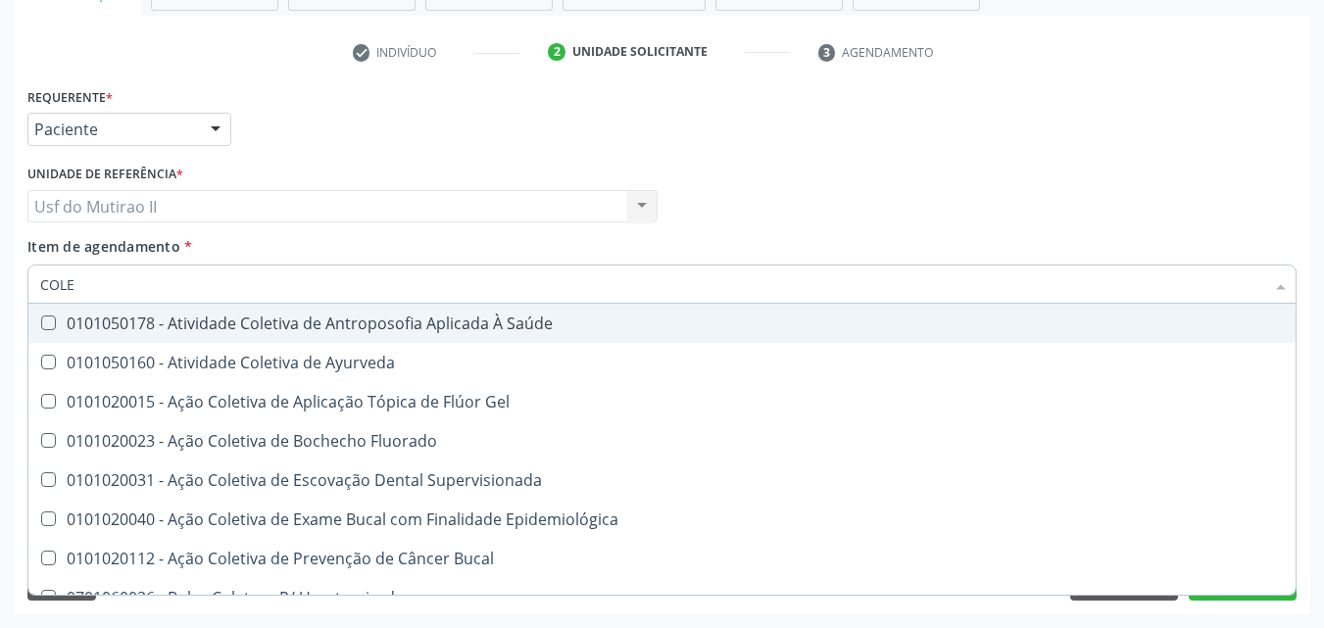
checkbox Fluorado "false"
type input "COLES"
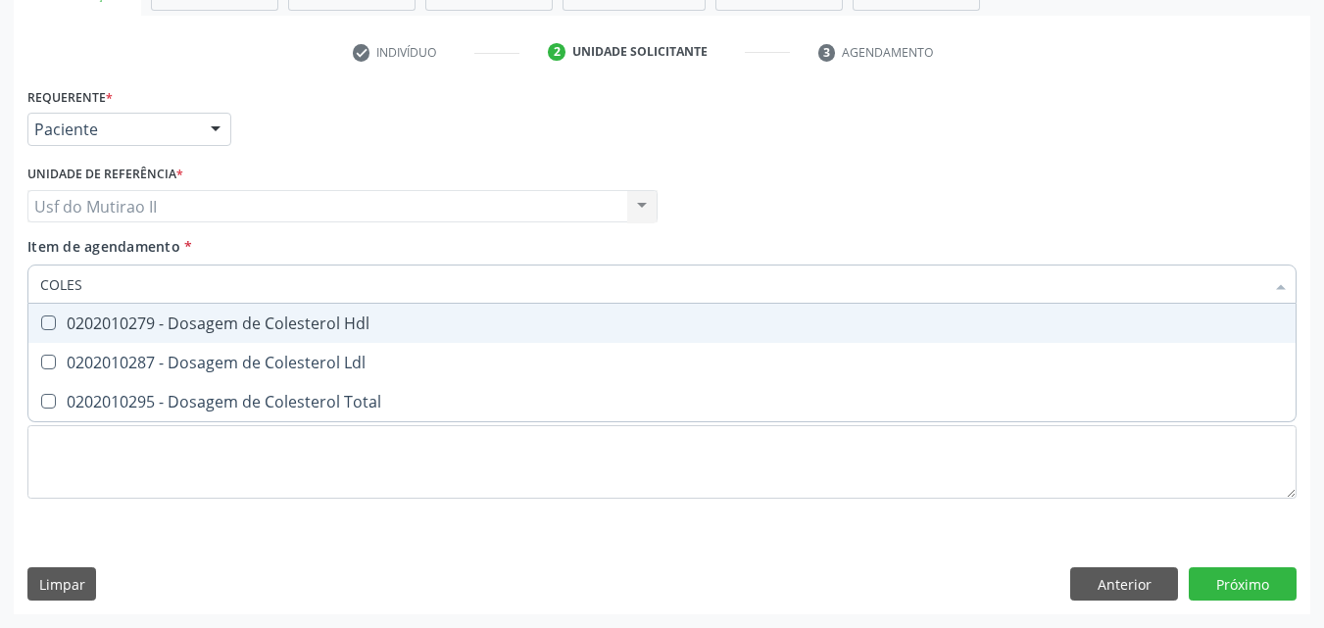
click at [90, 322] on div "0202010279 - Dosagem de Colesterol Hdl" at bounding box center [661, 323] width 1243 height 16
checkbox Hdl "true"
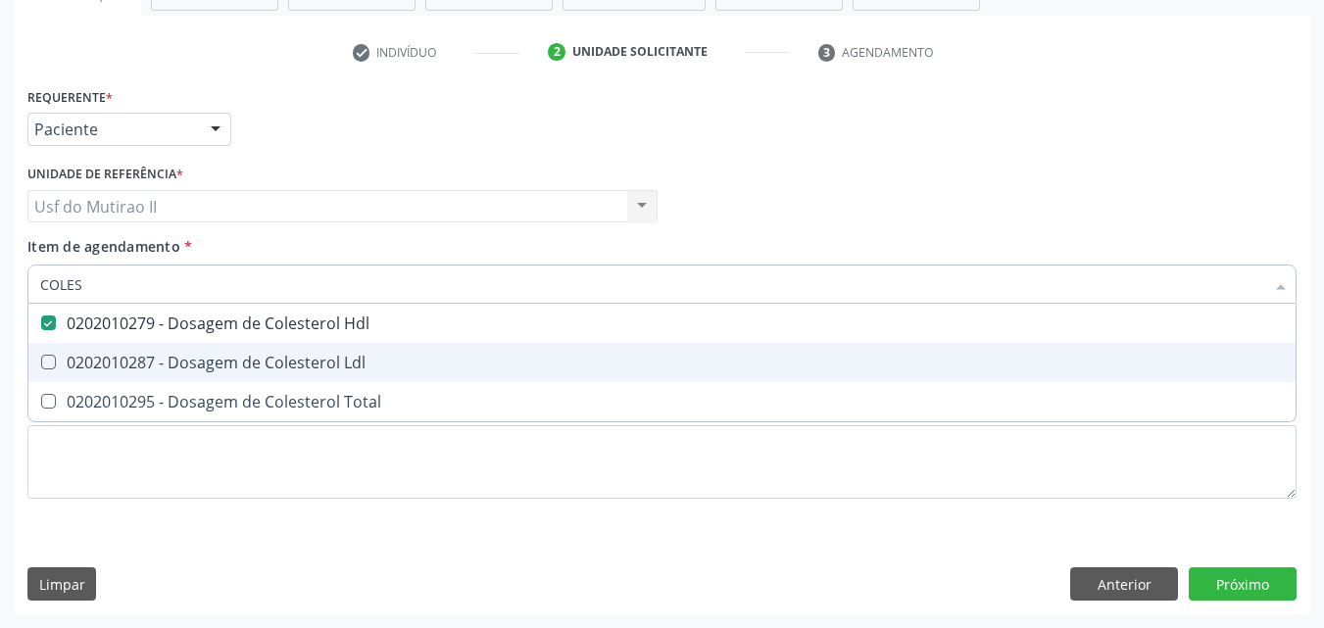
click at [90, 360] on div "0202010287 - Dosagem de Colesterol Ldl" at bounding box center [661, 363] width 1243 height 16
checkbox Ldl "true"
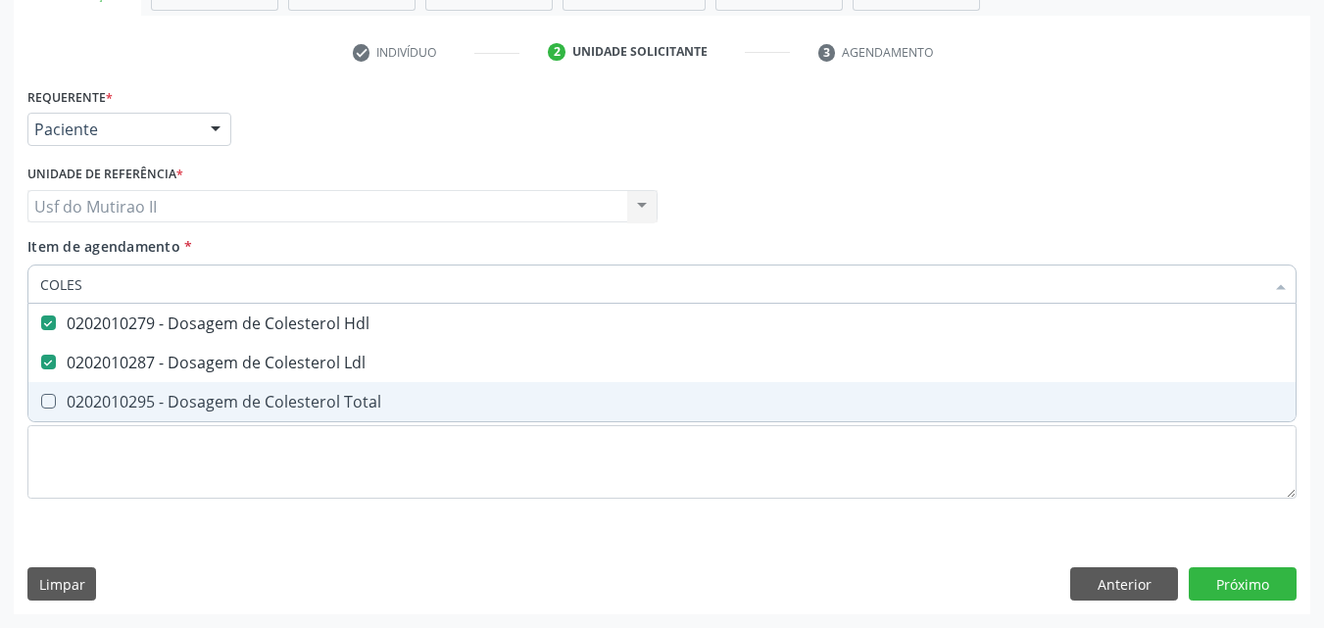
click at [84, 405] on div "0202010295 - Dosagem de Colesterol Total" at bounding box center [661, 402] width 1243 height 16
checkbox Total "true"
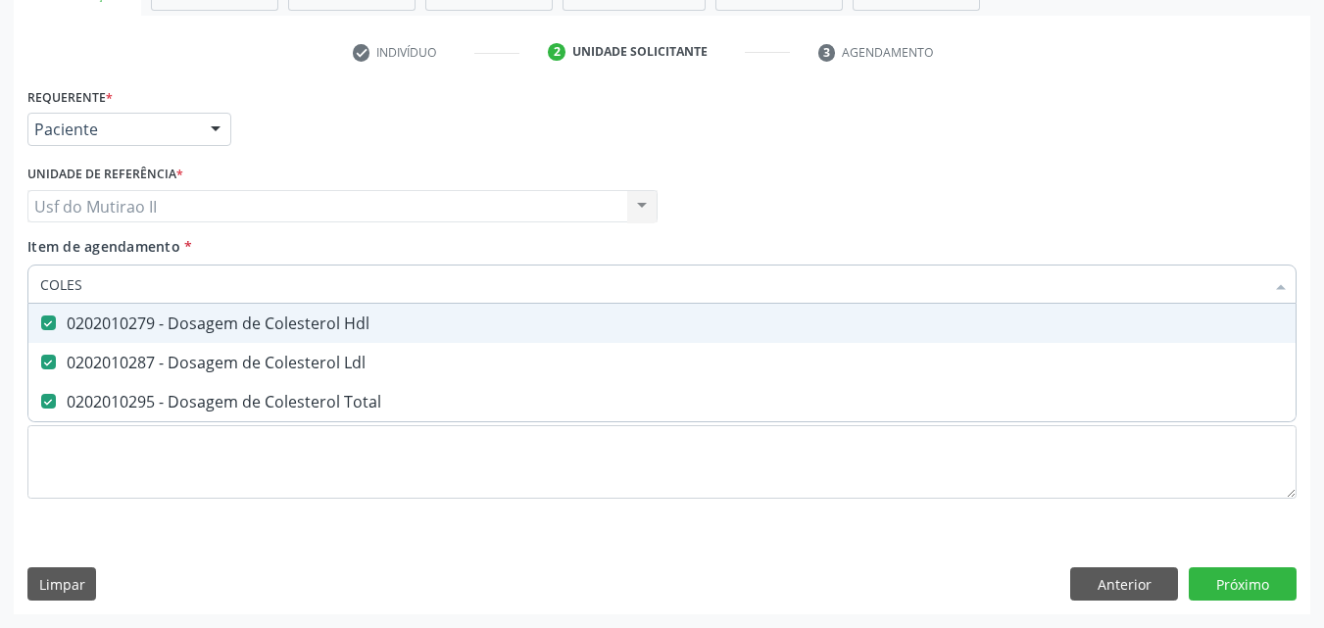
drag, startPoint x: 79, startPoint y: 289, endPoint x: 11, endPoint y: 287, distance: 68.6
click at [10, 291] on div "Acompanhamento Acompanhe a situação das marcações correntes e finalizadas Relat…" at bounding box center [662, 196] width 1324 height 863
checkbox Hdl "false"
checkbox Ldl "false"
checkbox Total "false"
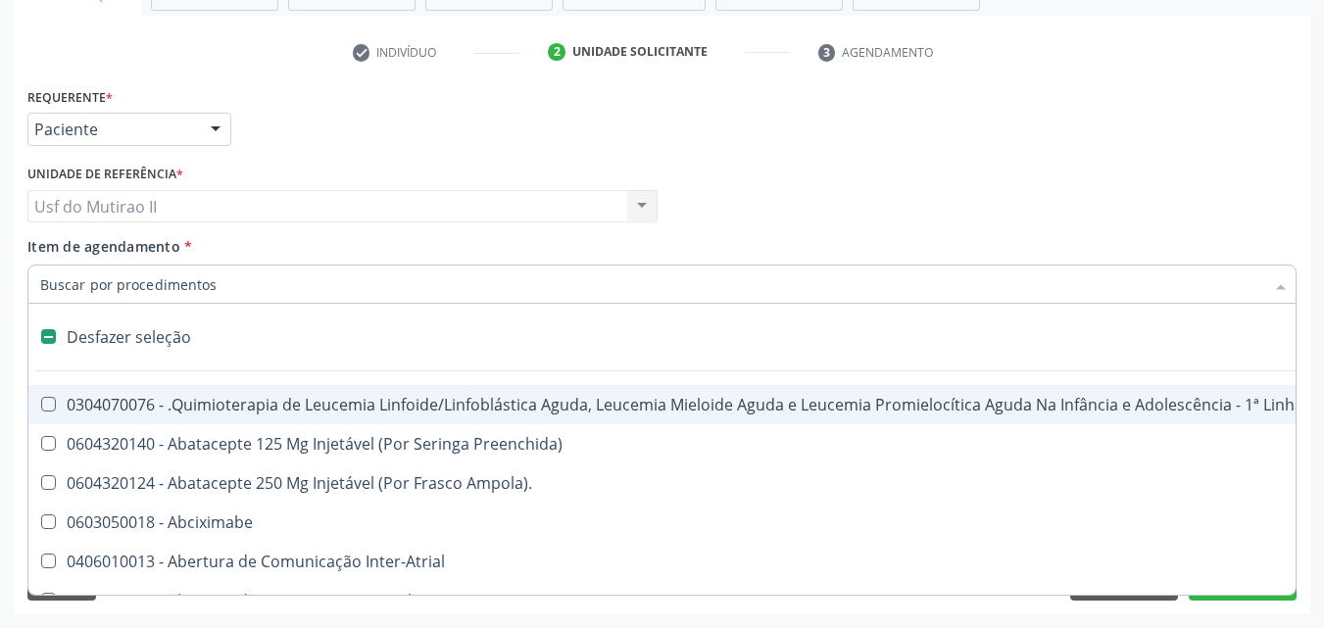
click at [99, 291] on input "Item de agendamento *" at bounding box center [652, 284] width 1224 height 39
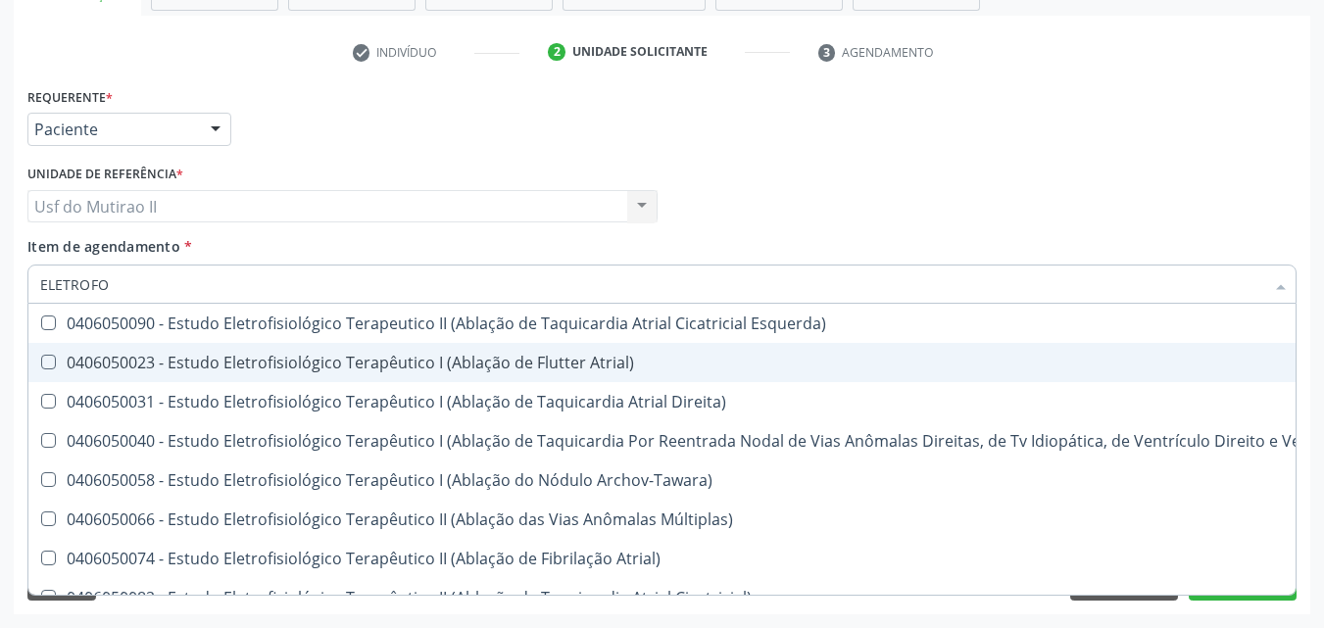
scroll to position [24, 0]
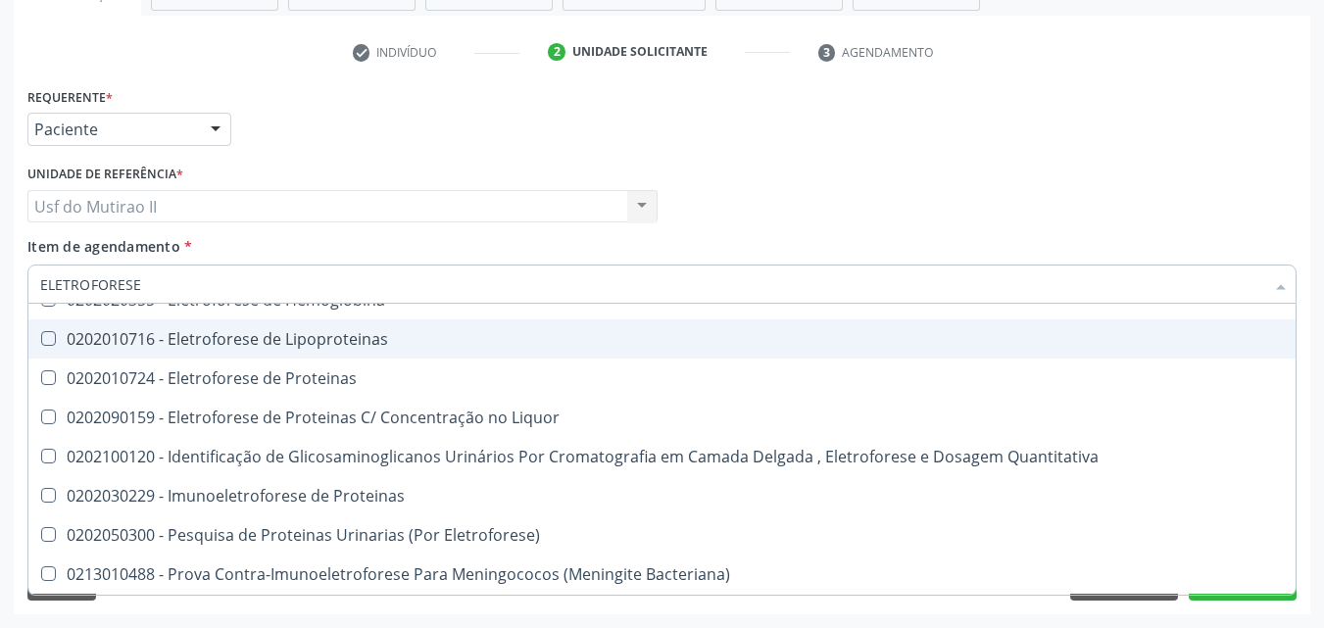
type input "ELETROFORESE"
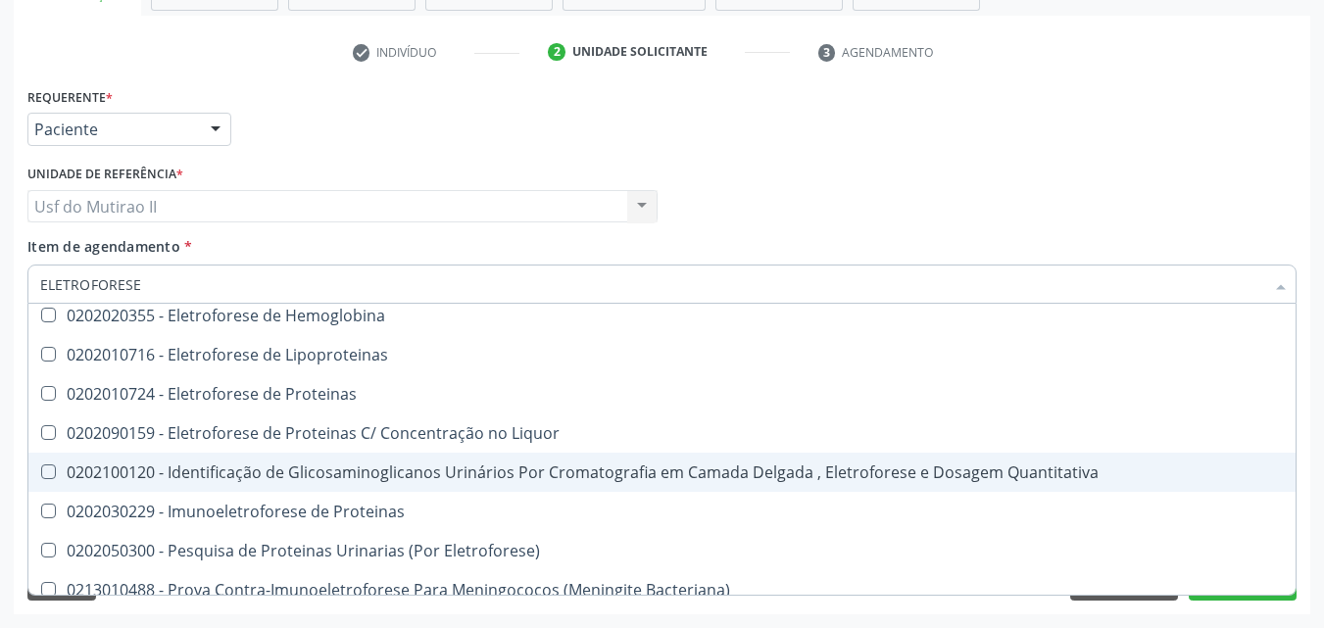
scroll to position [0, 0]
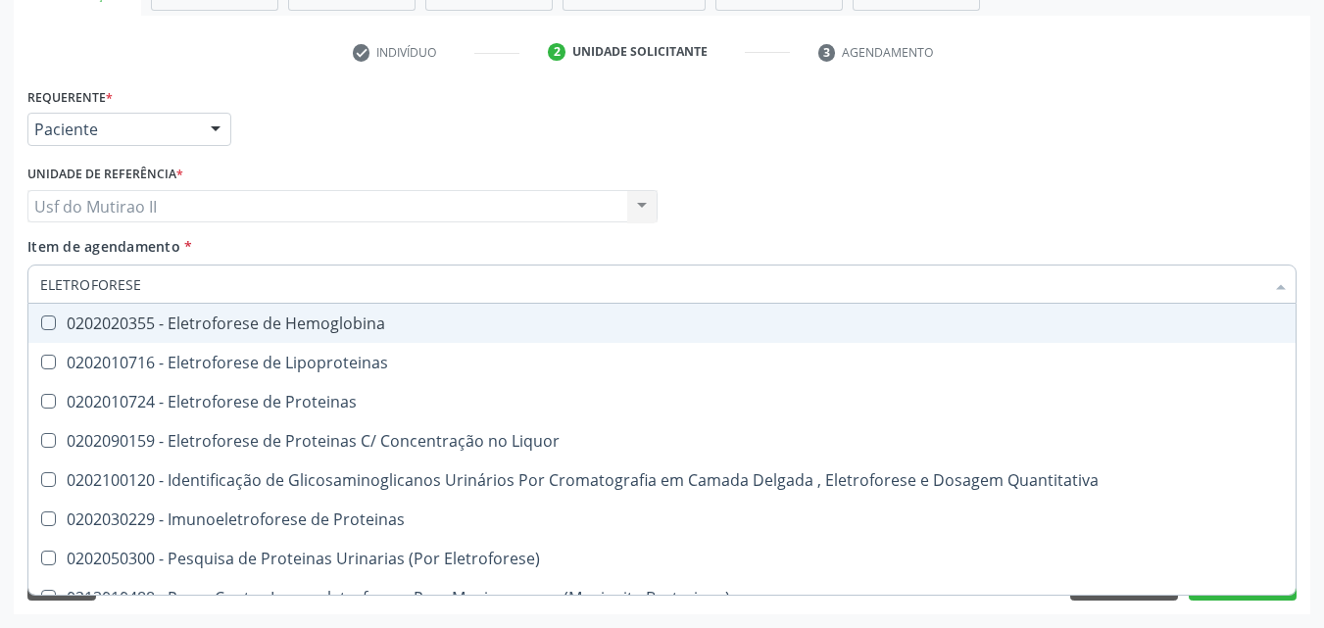
click at [316, 315] on div "0202020355 - Eletroforese de Hemoglobina" at bounding box center [661, 323] width 1243 height 16
checkbox Hemoglobina "true"
drag, startPoint x: 261, startPoint y: 286, endPoint x: 33, endPoint y: 299, distance: 227.7
click at [33, 299] on div "ELETROFORESE" at bounding box center [661, 284] width 1269 height 39
checkbox Hemoglobina "false"
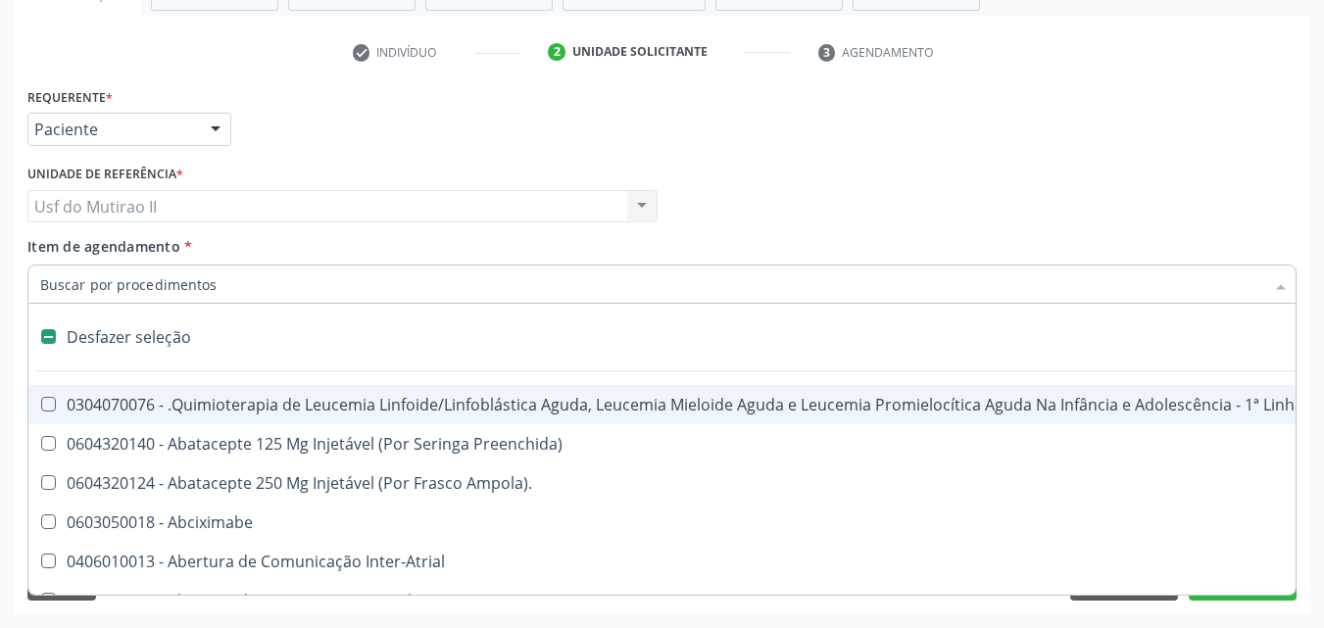
click at [433, 232] on div "Unidade de referência * Usf do Mutirao II Usf do Mutirao II Nenhum resultado en…" at bounding box center [343, 198] width 640 height 76
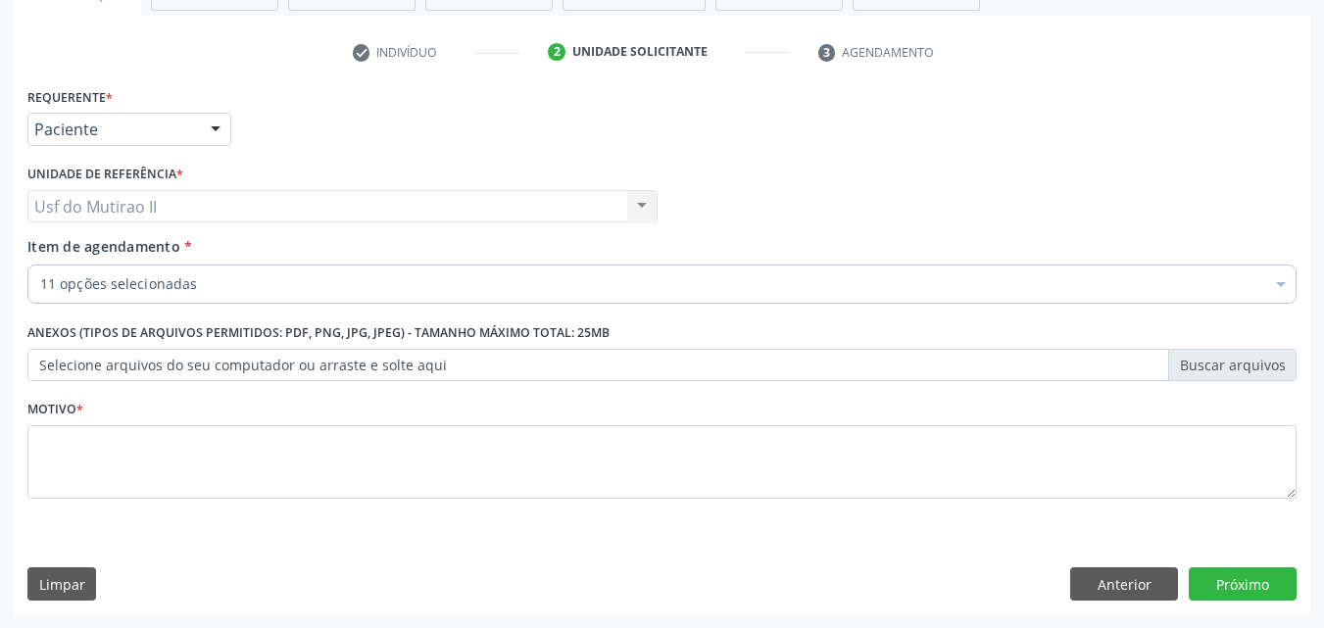
checkbox Identificação "true"
checkbox Anticitomegalovirus "true"
checkbox Rubeola "true"
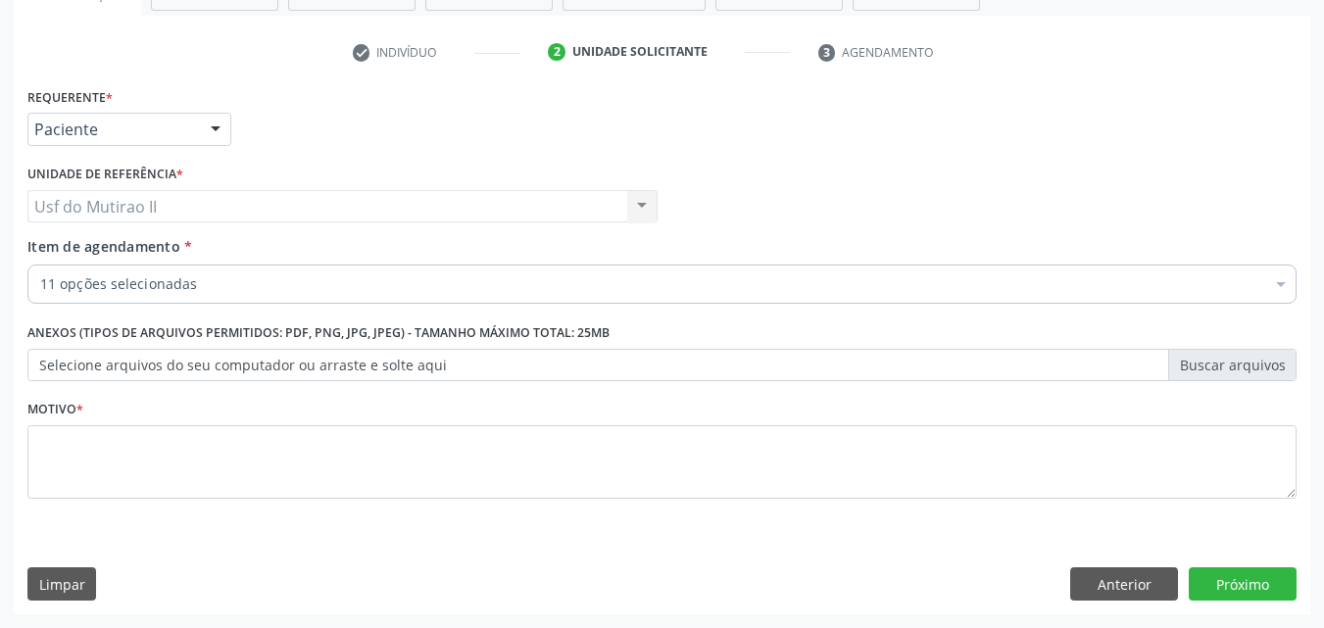
checkbox \(Tsh\) "true"
checkbox Livre\) "true"
checkbox Hdl "true"
checkbox Ldl "true"
checkbox Total "true"
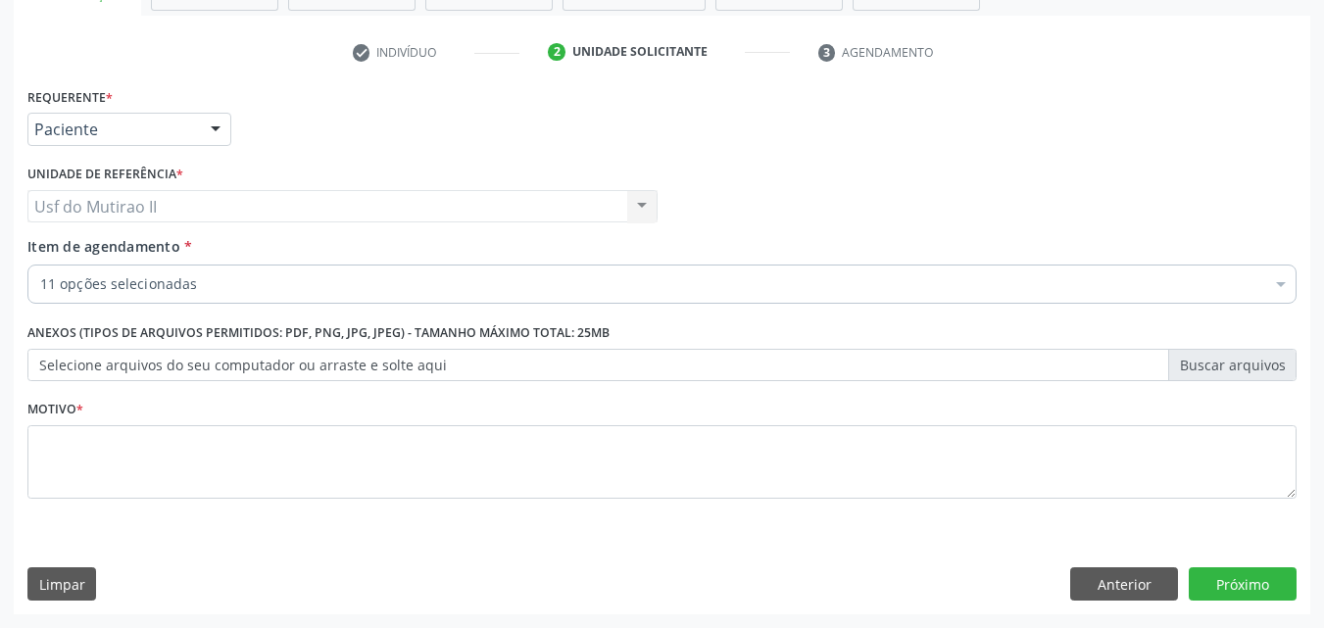
checkbox Hemoglobina "true"
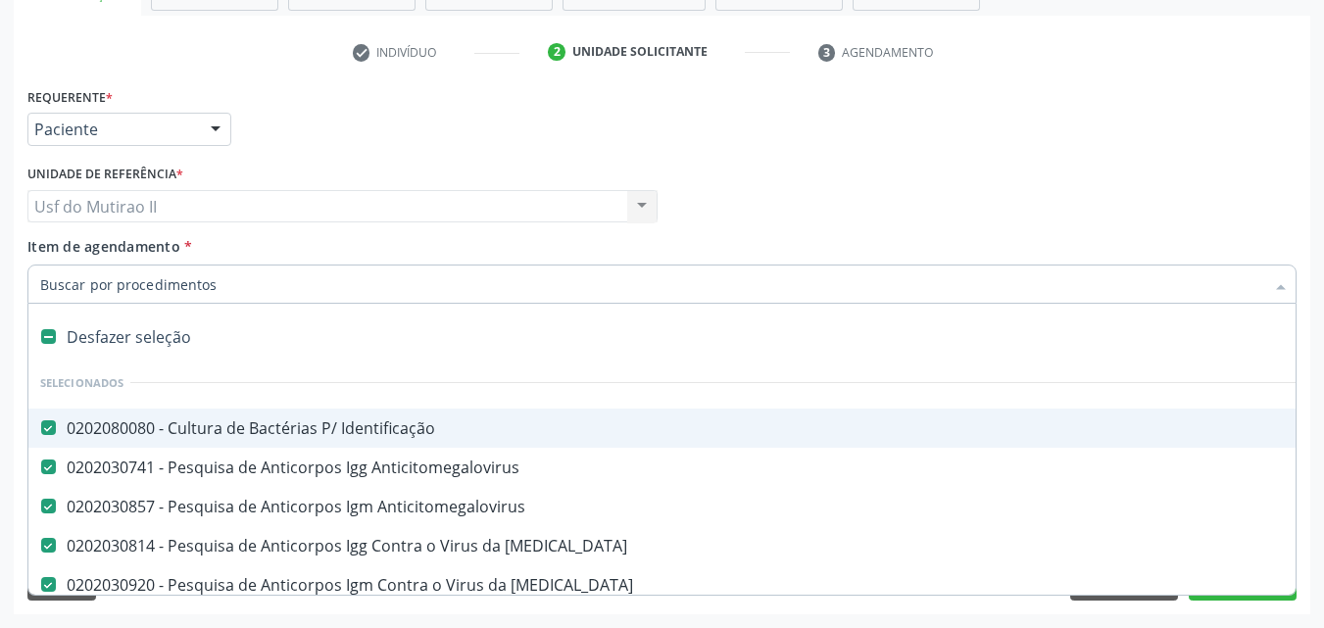
type input "U"
checkbox Hdl "false"
checkbox Ldl "false"
checkbox Total "false"
checkbox Hemoglobina "false"
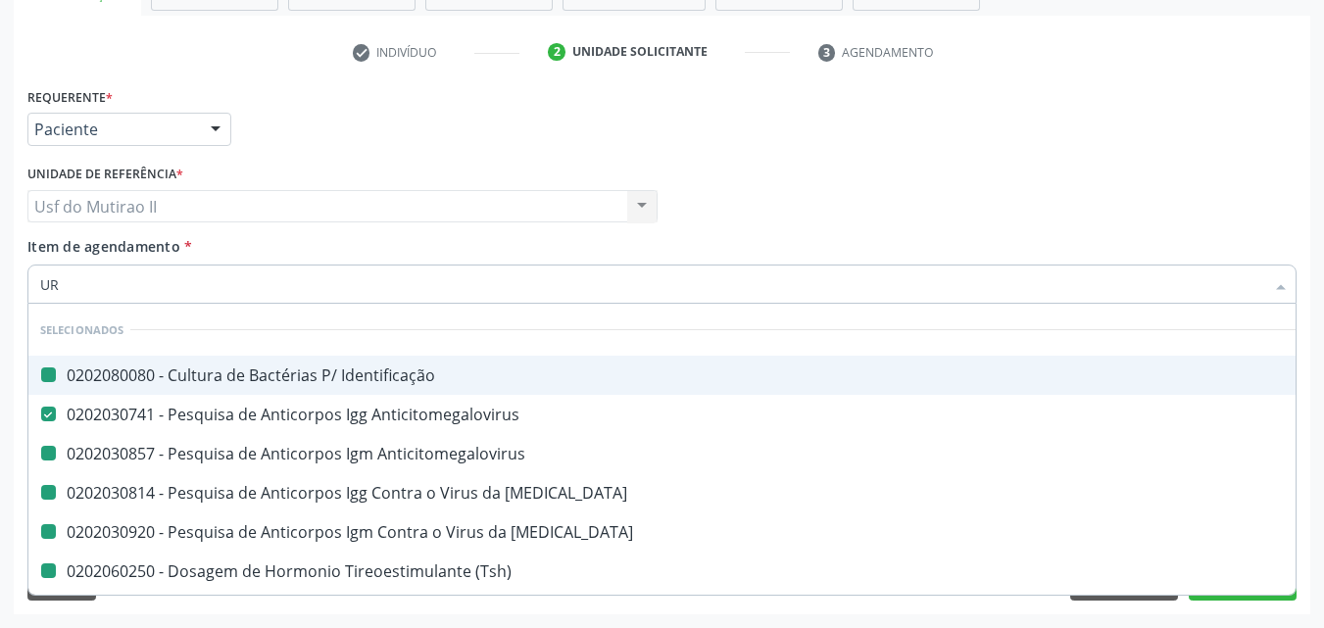
type input "URI"
checkbox Identificação "false"
checkbox Anticitomegalovirus "false"
checkbox Rubeola "false"
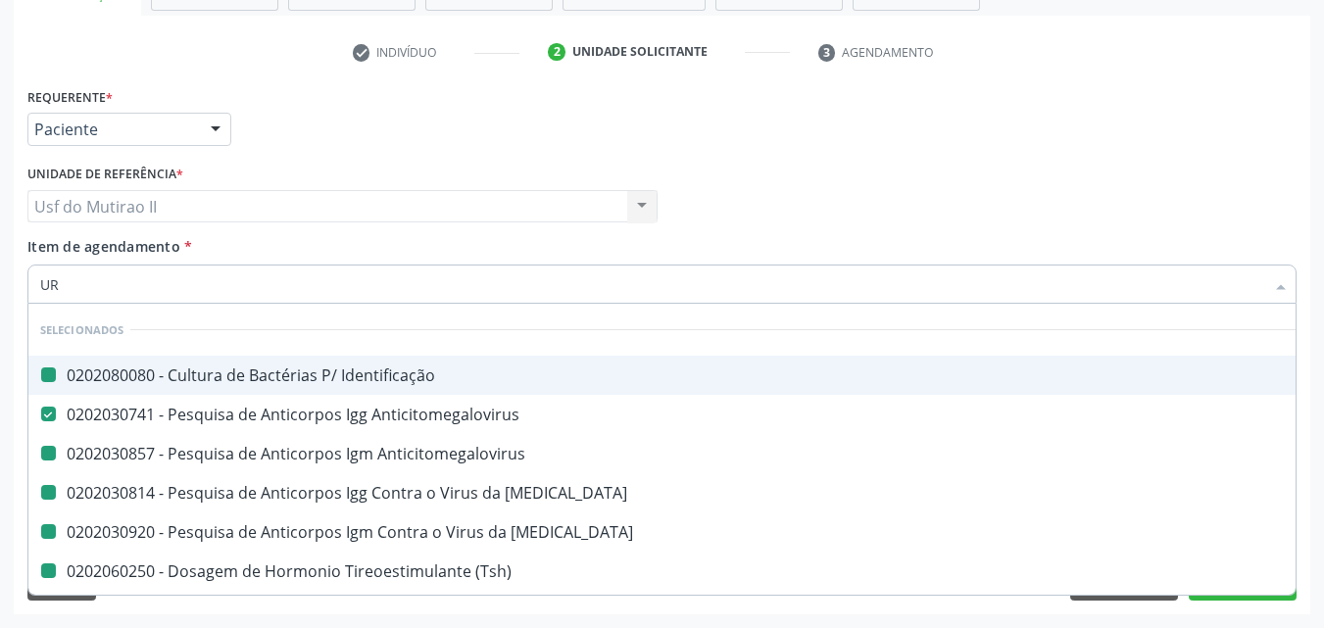
checkbox \(Tsh\) "false"
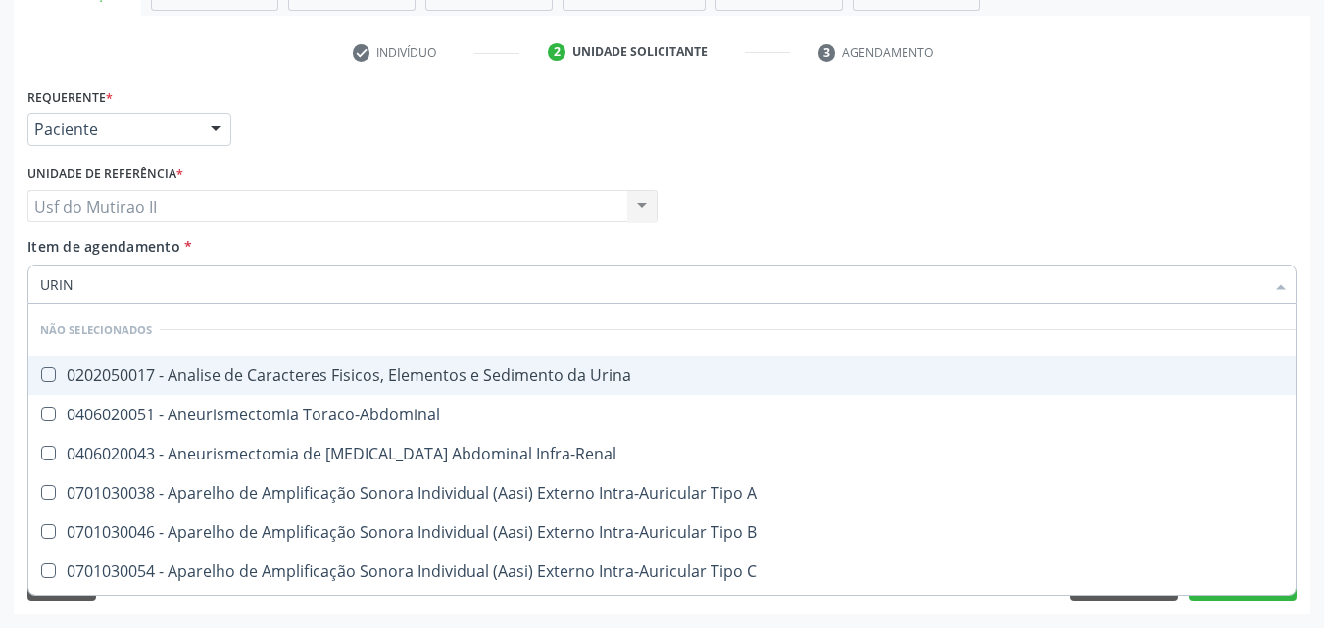
type input "URINA"
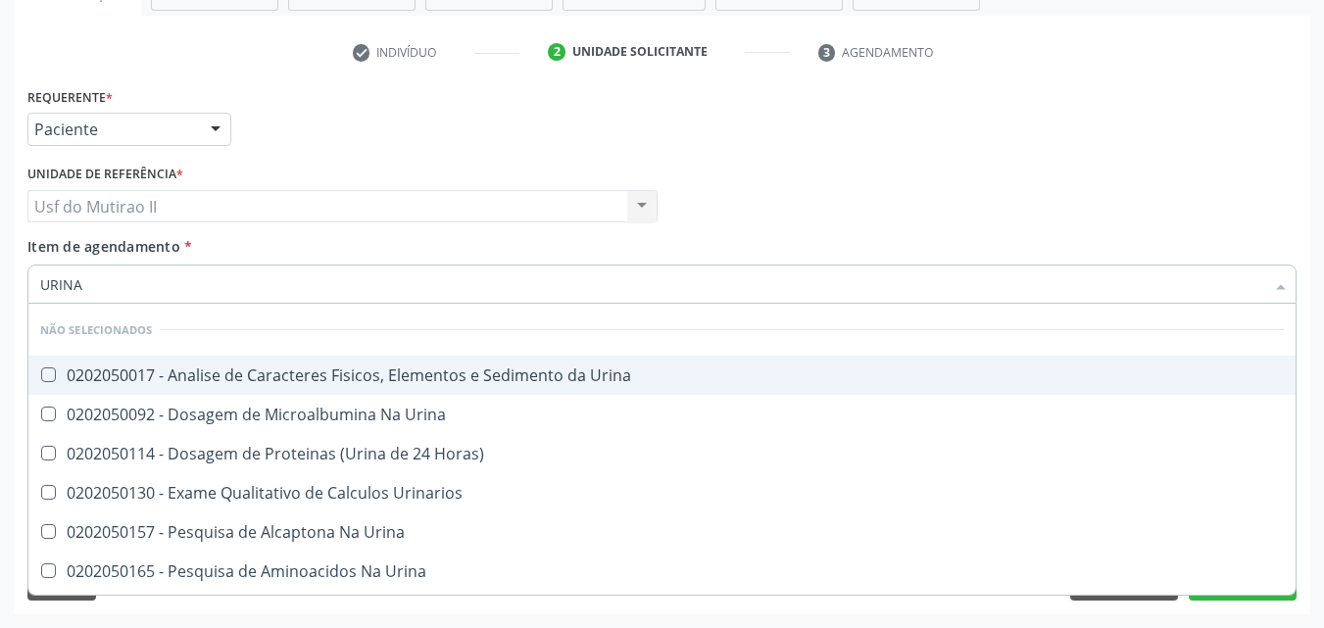
click at [261, 379] on div "0202050017 - Analise de Caracteres Fisicos, Elementos e Sedimento da Urina" at bounding box center [661, 375] width 1243 height 16
checkbox Urina "true"
drag, startPoint x: 137, startPoint y: 279, endPoint x: 0, endPoint y: 286, distance: 137.3
click at [0, 286] on div "Acompanhamento Acompanhe a situação das marcações correntes e finalizadas Relat…" at bounding box center [662, 196] width 1324 height 863
checkbox Horas\) "true"
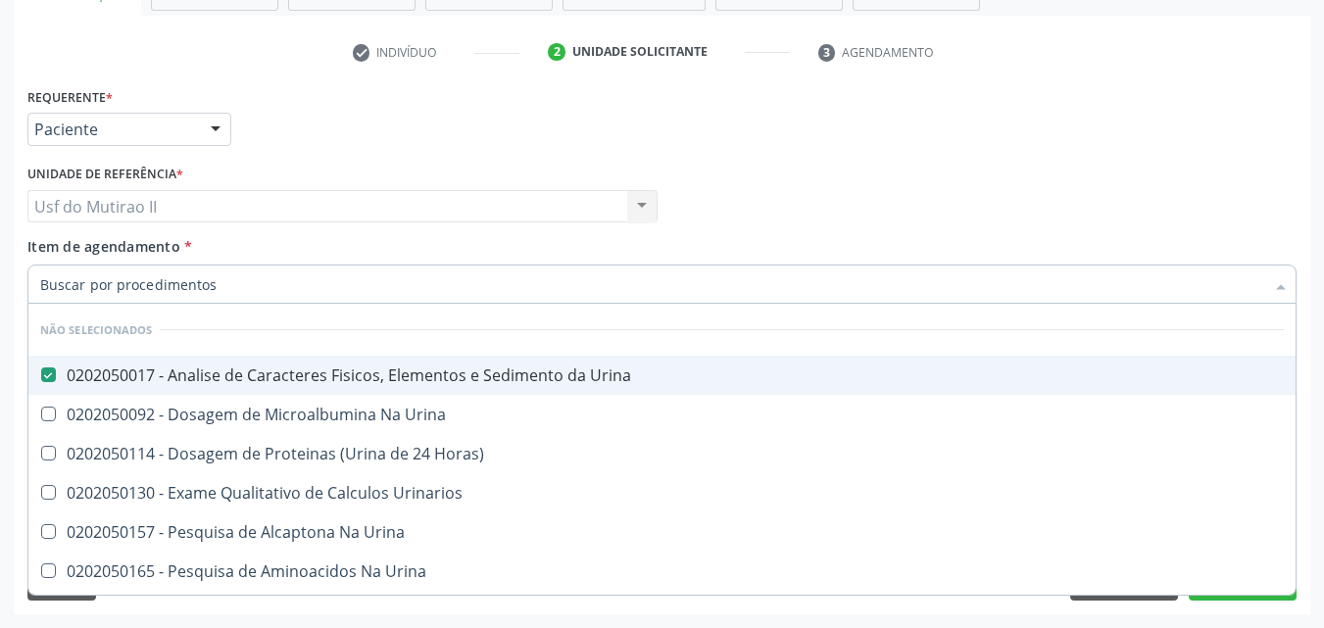
checkbox Urinarios "true"
checkbox Urina "true"
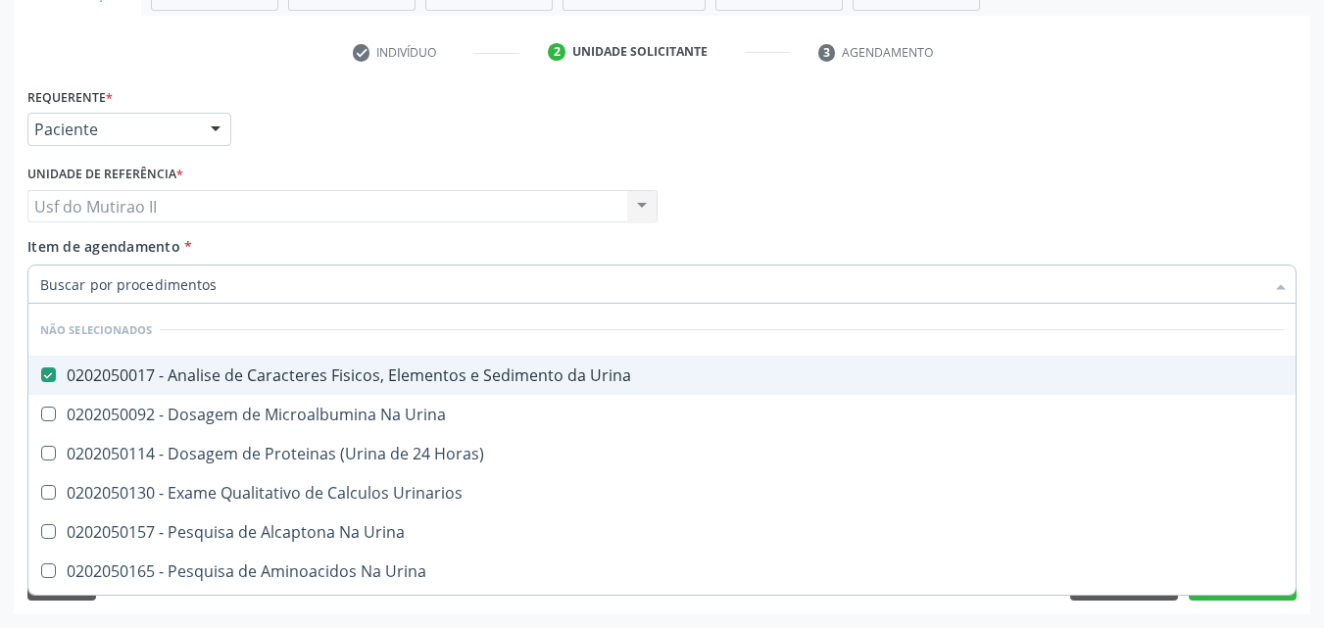
checkbox Urina "true"
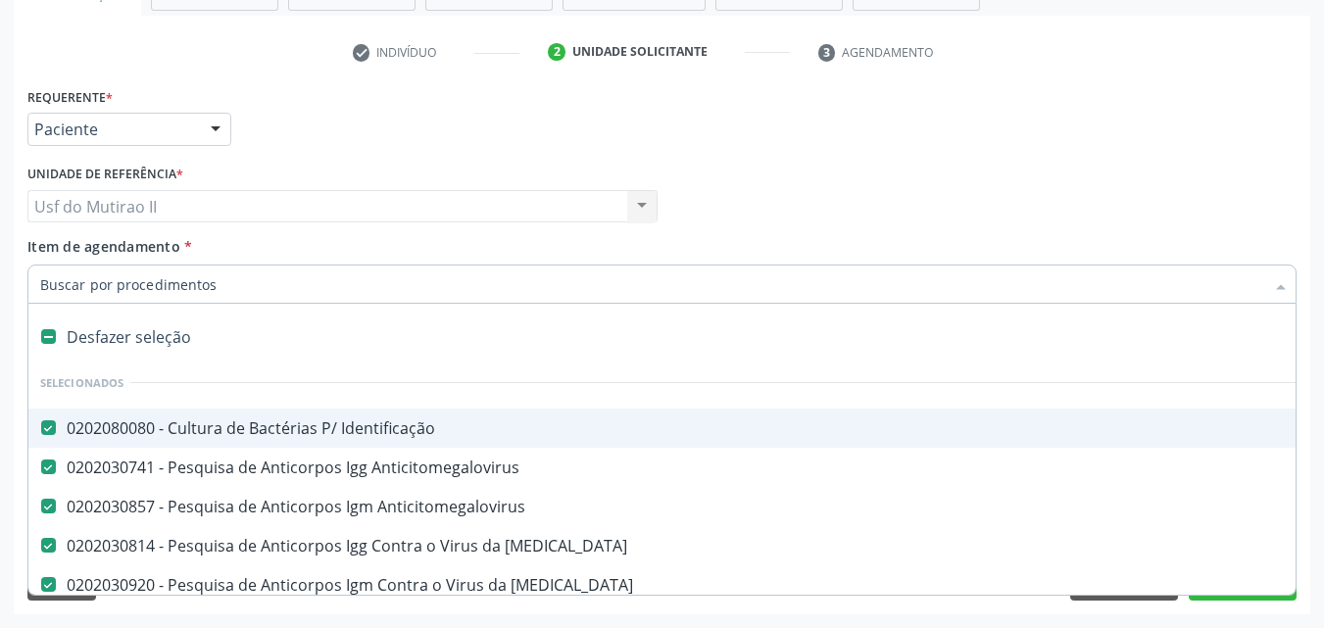
click at [112, 284] on input "Item de agendamento *" at bounding box center [652, 284] width 1224 height 39
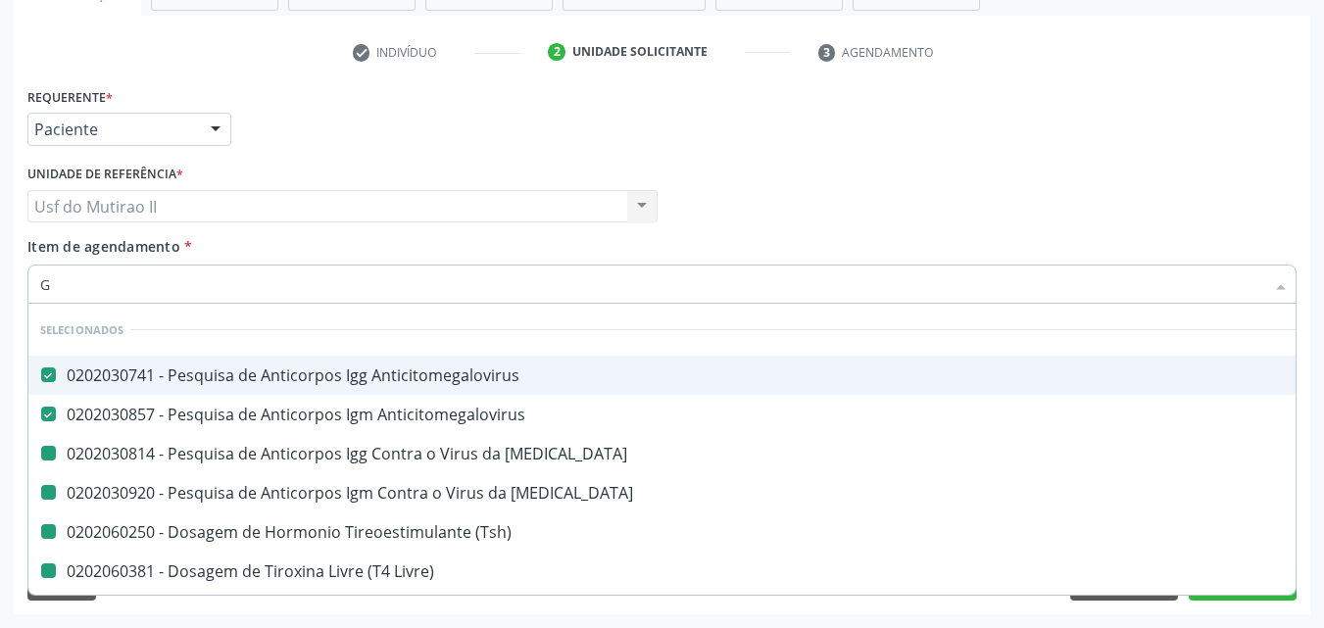
type input "GL"
checkbox Rubeola "false"
checkbox \(Tsh\) "false"
checkbox Livre\) "false"
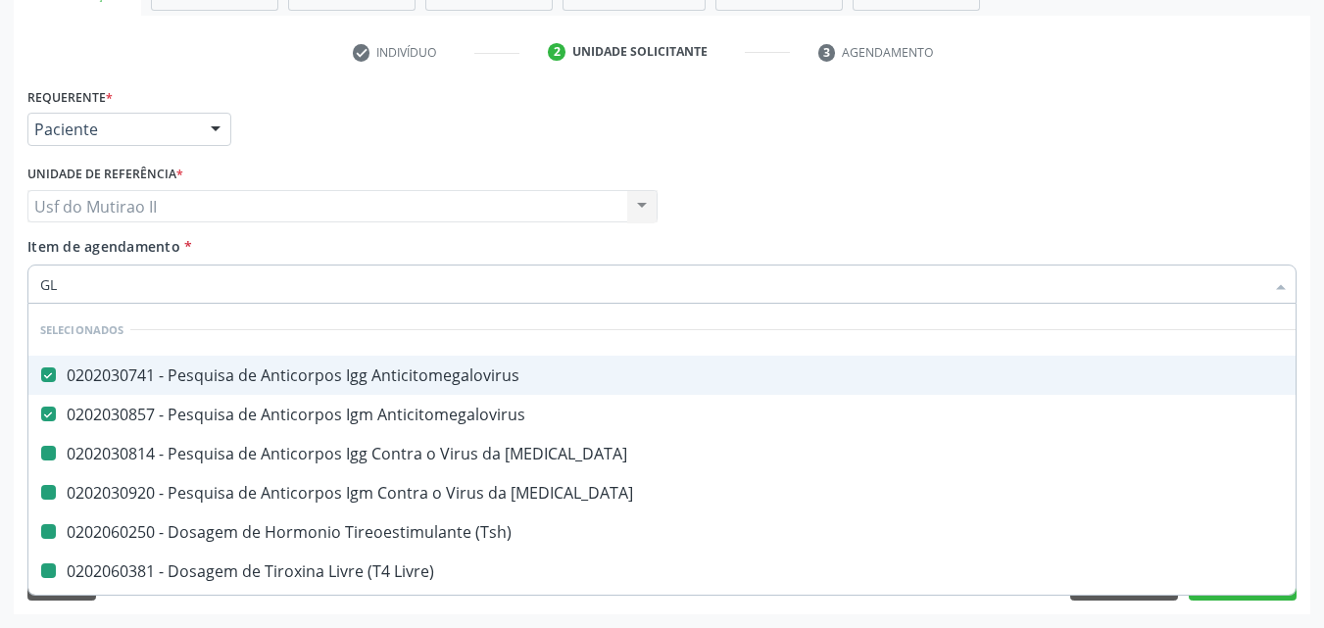
checkbox Ldl "false"
checkbox Total "false"
checkbox Hemoglobina "false"
checkbox Hdl "false"
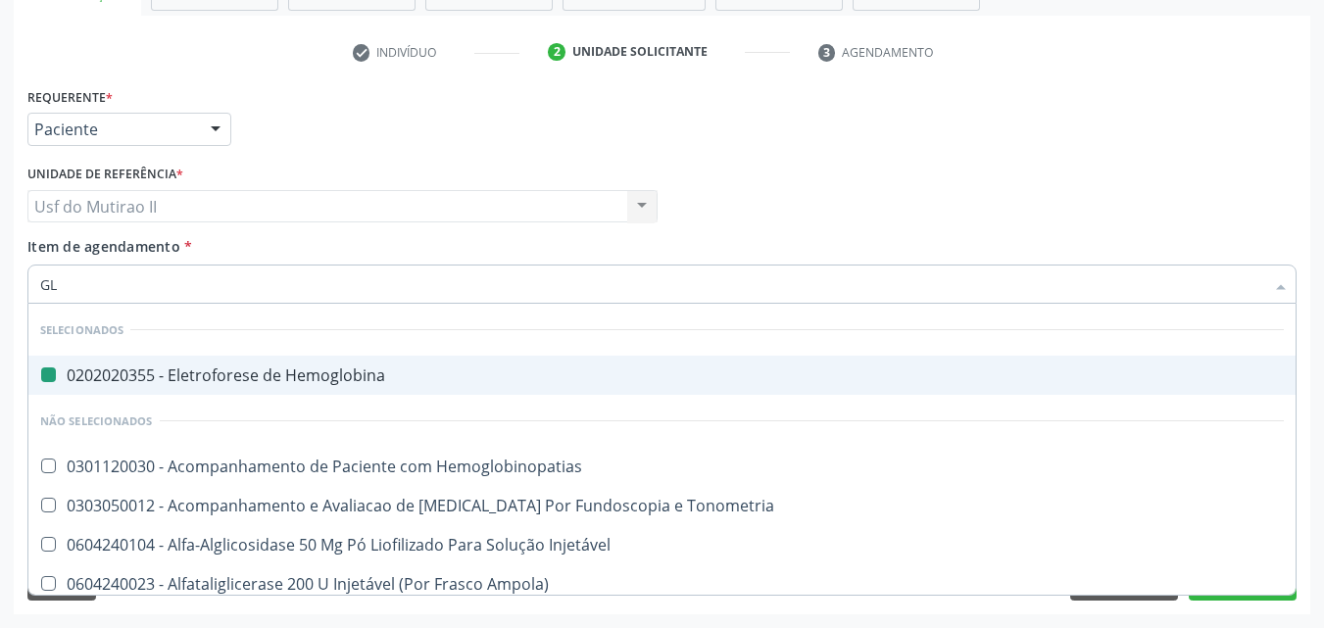
type input "GLI"
checkbox Hemoglobina "false"
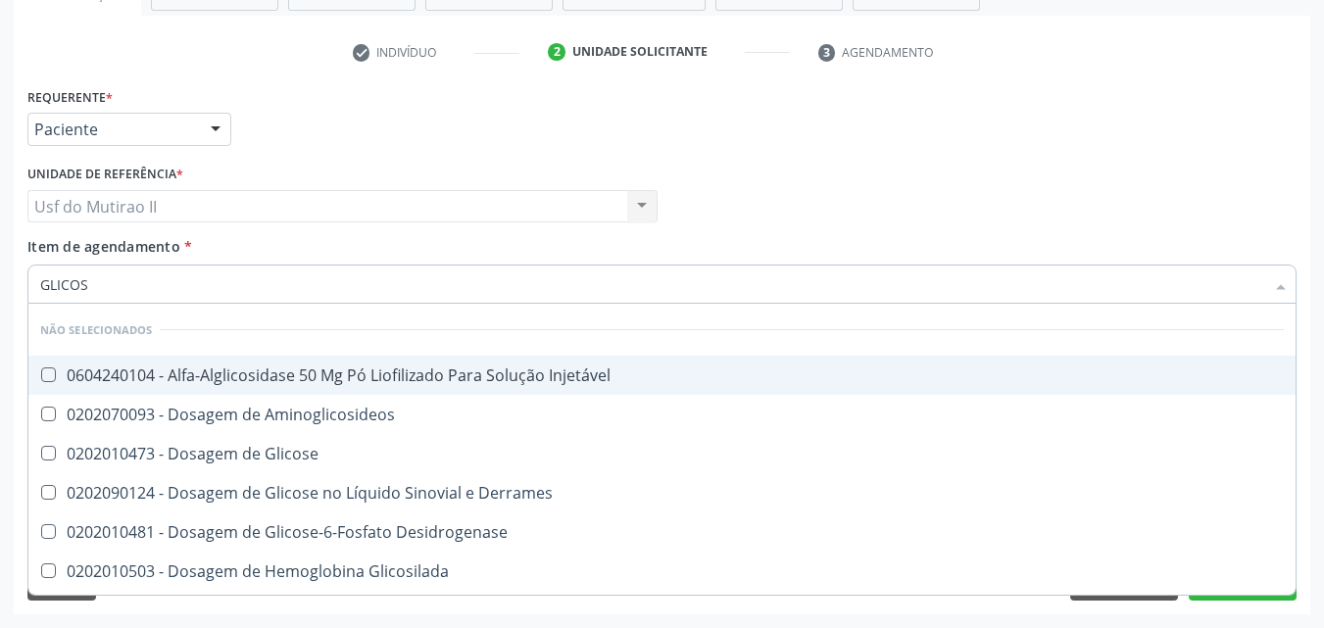
type input "GLICOSI"
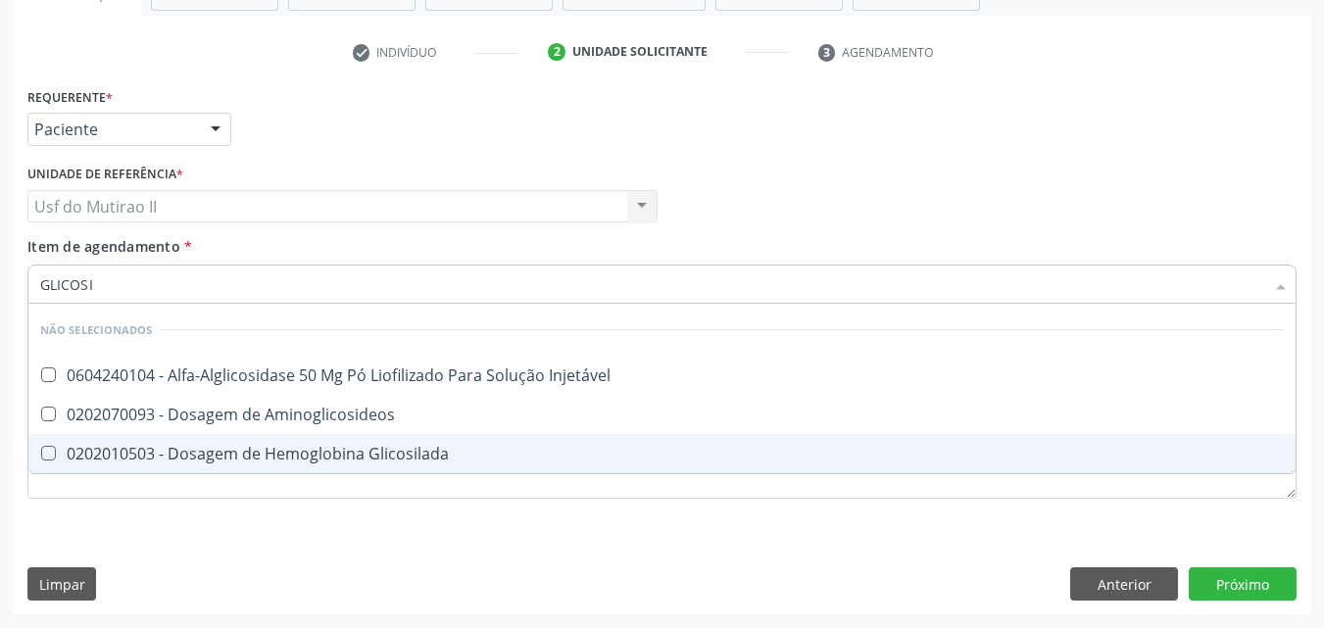
click at [233, 441] on span "0202010503 - Dosagem de Hemoglobina Glicosilada" at bounding box center [661, 453] width 1267 height 39
checkbox Glicosilada "true"
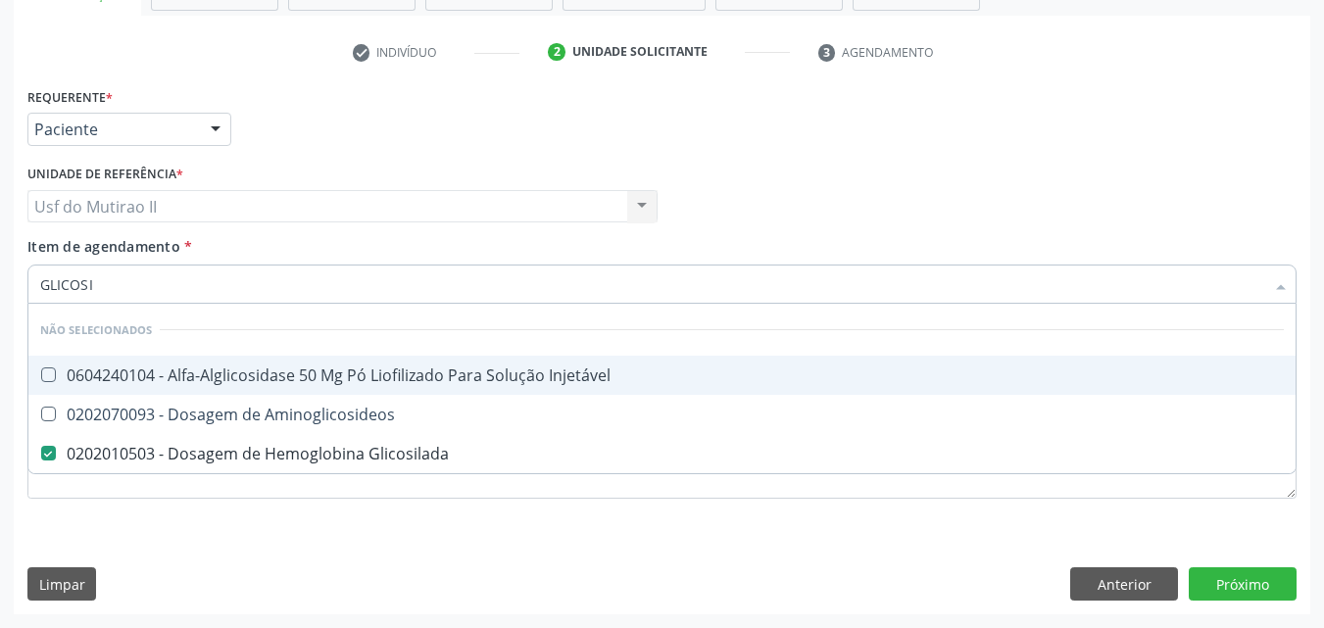
click at [111, 288] on input "GLICOSI" at bounding box center [652, 284] width 1224 height 39
type input "GLICOS"
checkbox Glicosilada "false"
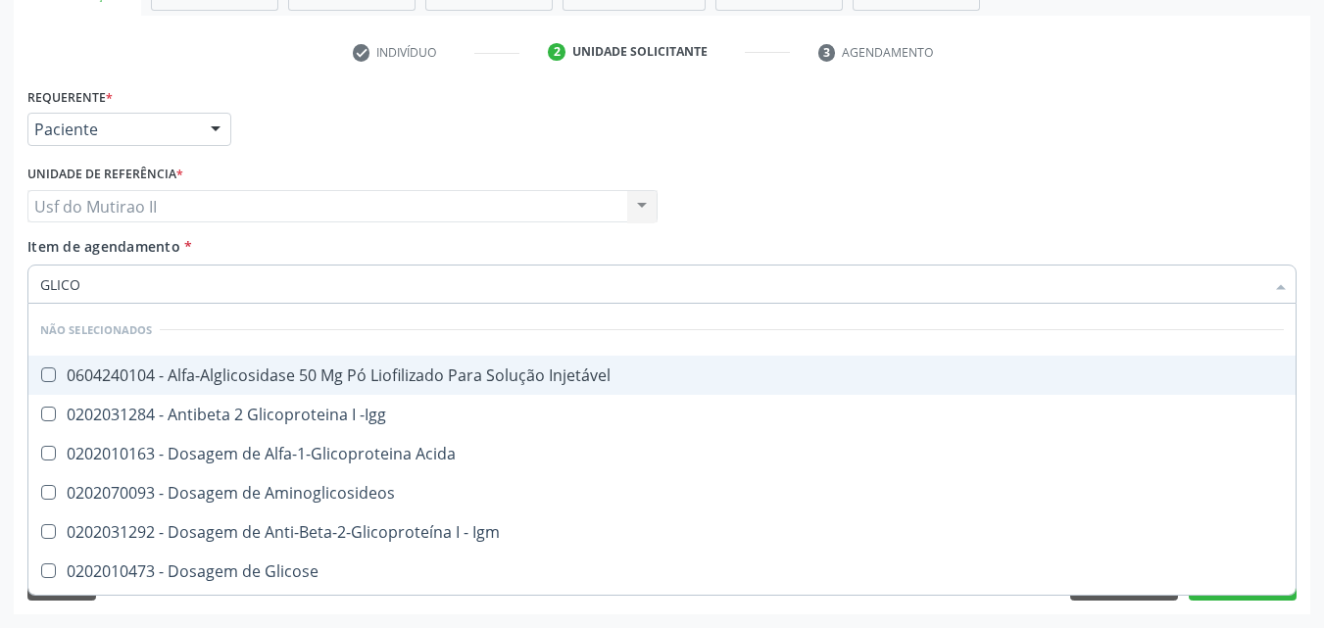
type input "GLIC"
checkbox Glicosilada "false"
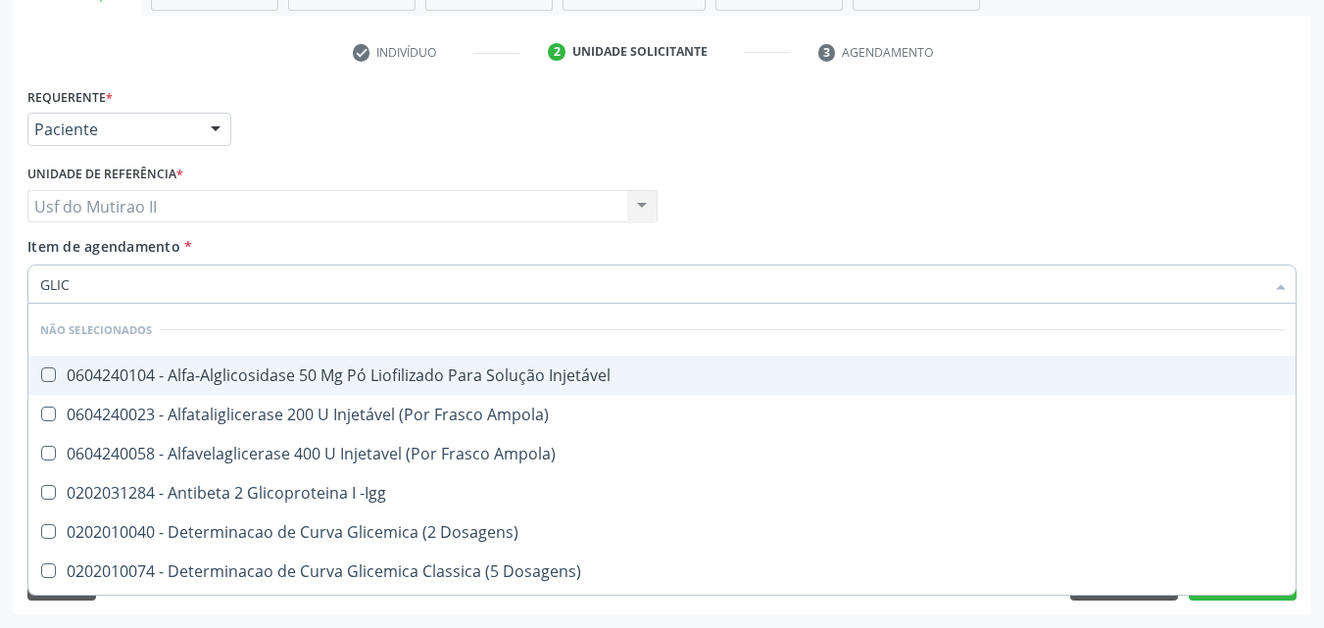
type input "GLICO"
checkbox Acida "true"
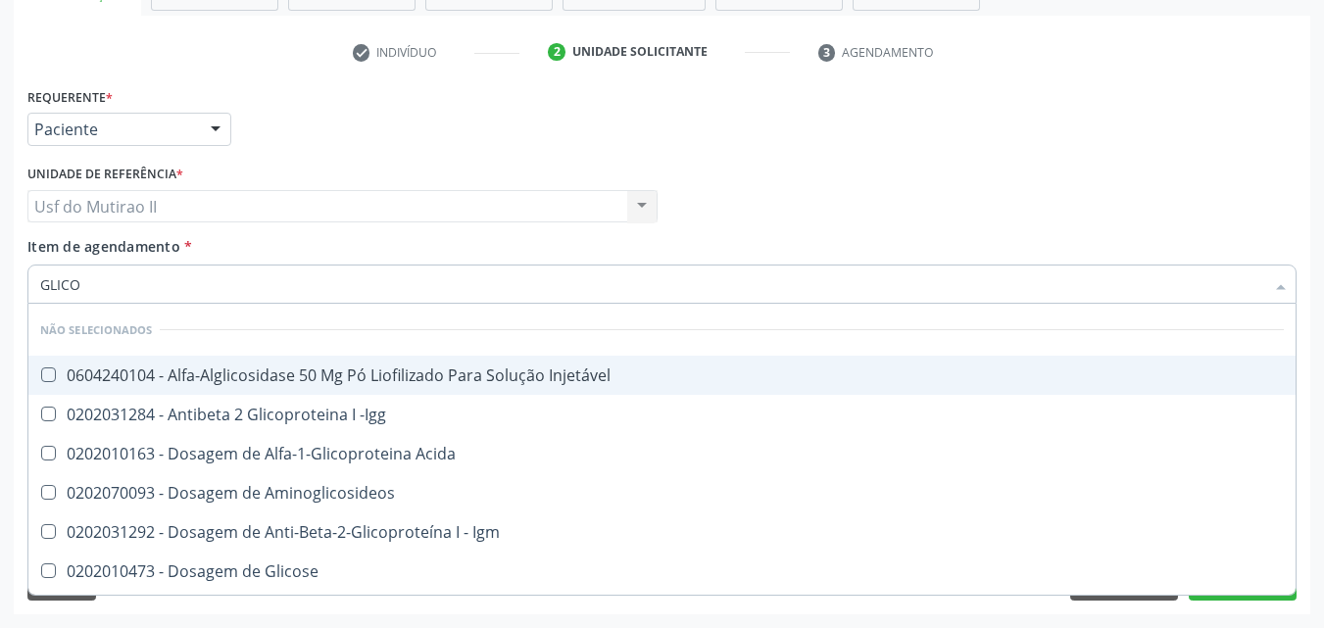
type input "GLICOS"
checkbox Glicose "true"
checkbox Glicosilada "false"
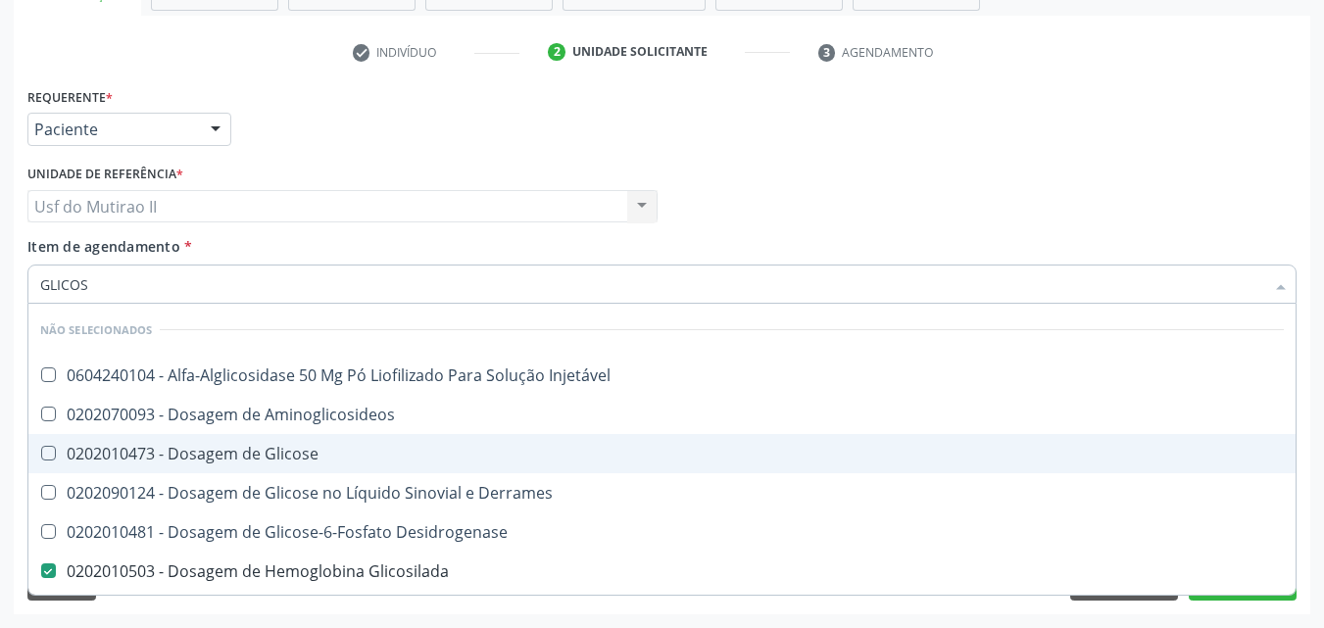
click at [182, 453] on div "0202010473 - Dosagem de Glicose" at bounding box center [661, 454] width 1243 height 16
checkbox Glicose "true"
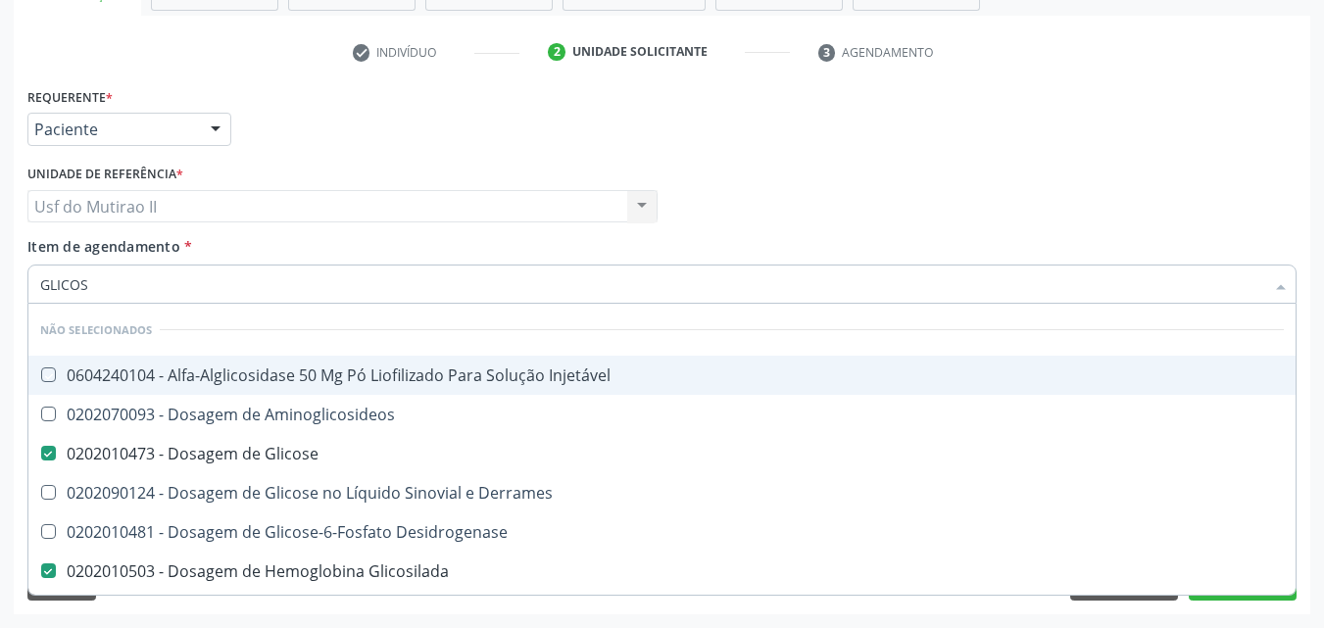
click at [341, 244] on div "Item de agendamento * GLICOS Desfazer seleção Não selecionados 0604240104 - Alf…" at bounding box center [661, 267] width 1269 height 62
checkbox Injetável "true"
checkbox Aminoglicosideos "true"
checkbox Derrames "true"
checkbox Desidrogenase "true"
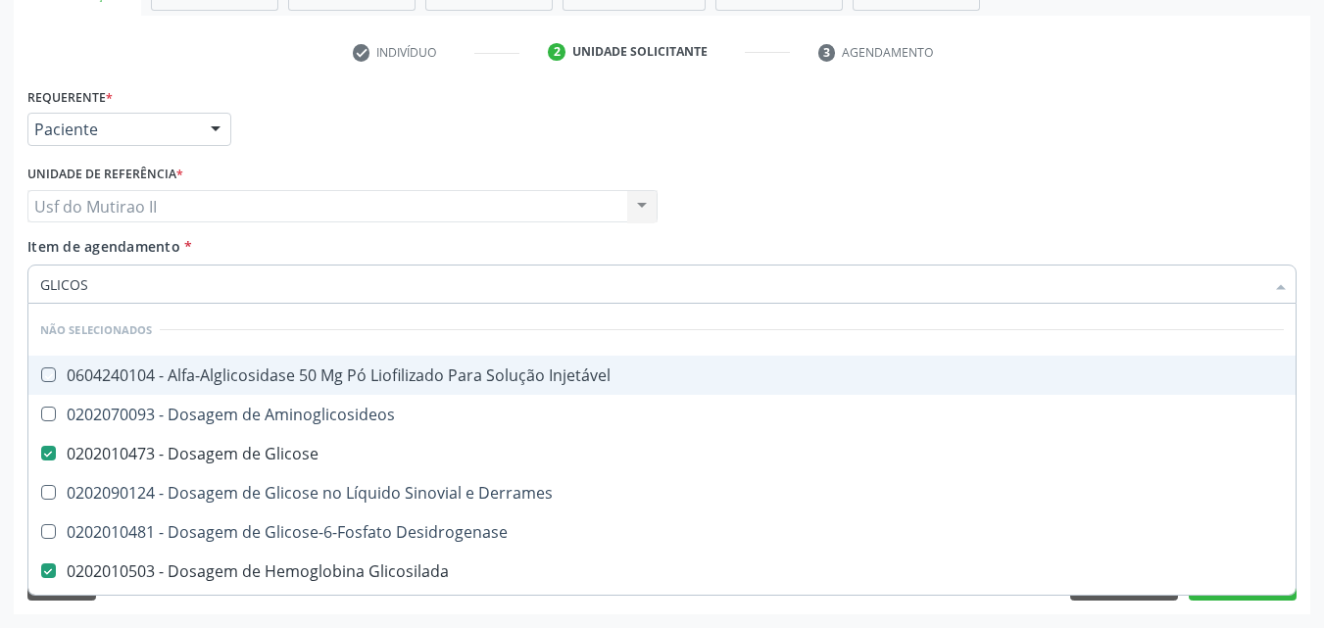
checkbox Quantitativa "true"
checkbox Urina "true"
checkbox Glicose "true"
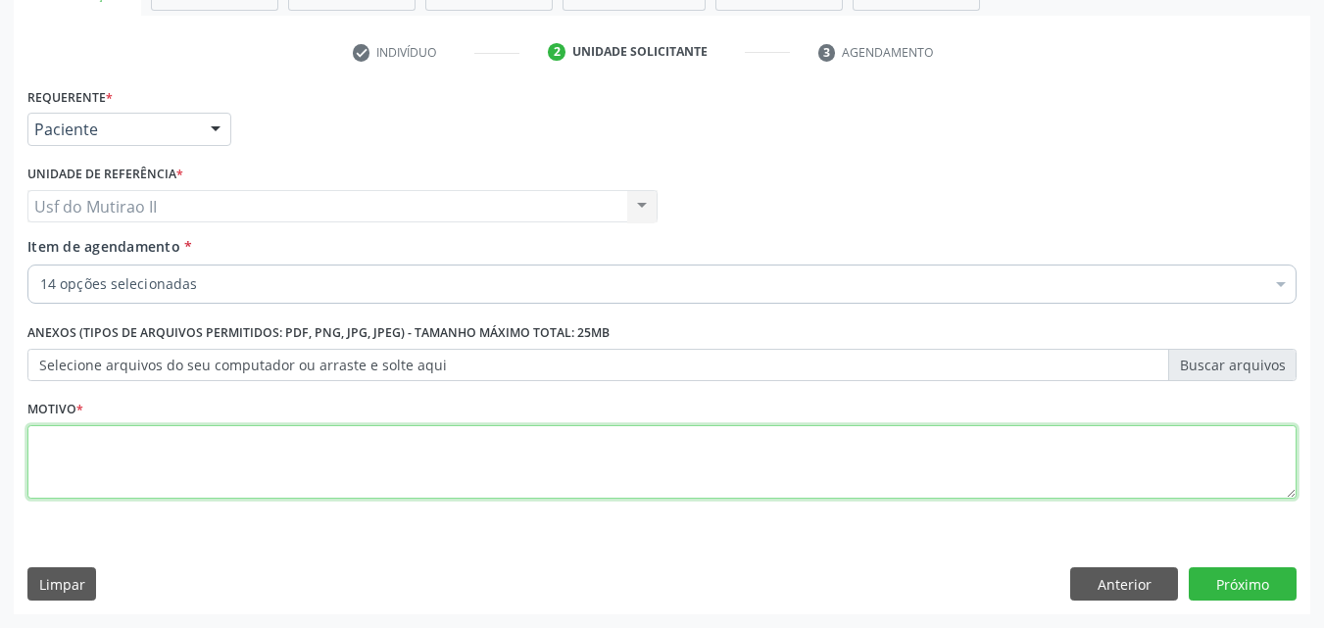
click at [259, 474] on textarea at bounding box center [661, 462] width 1269 height 74
type textarea "."
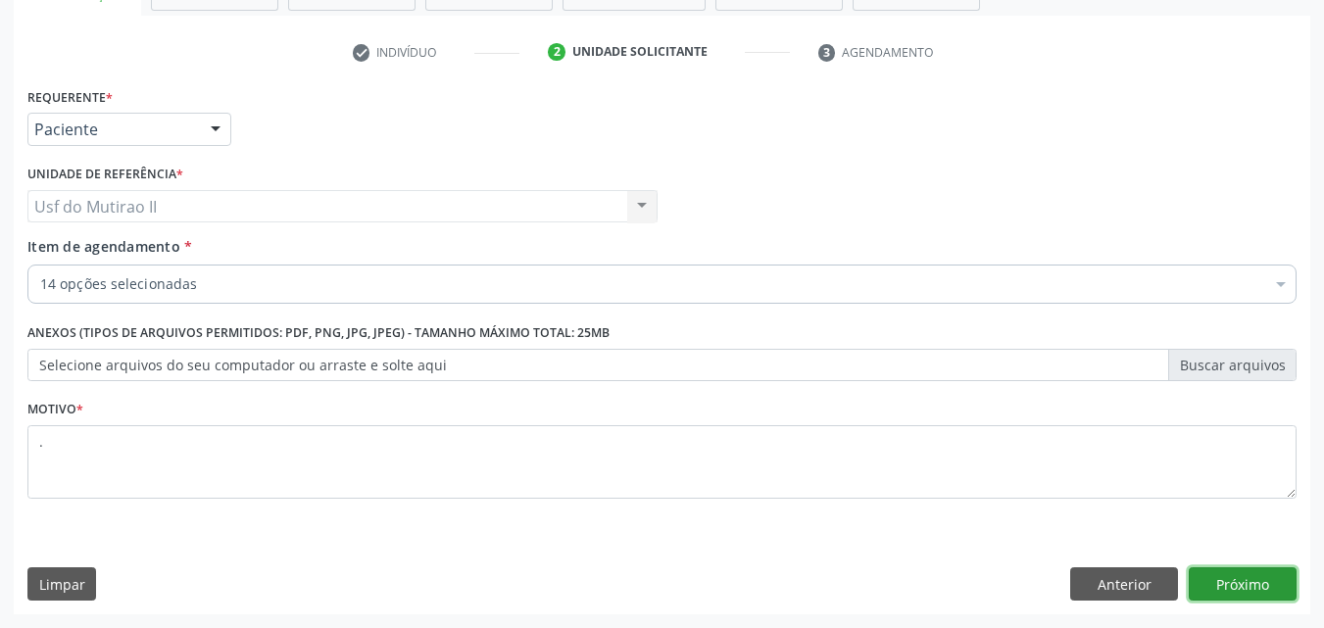
click at [1206, 576] on button "Próximo" at bounding box center [1242, 583] width 108 height 33
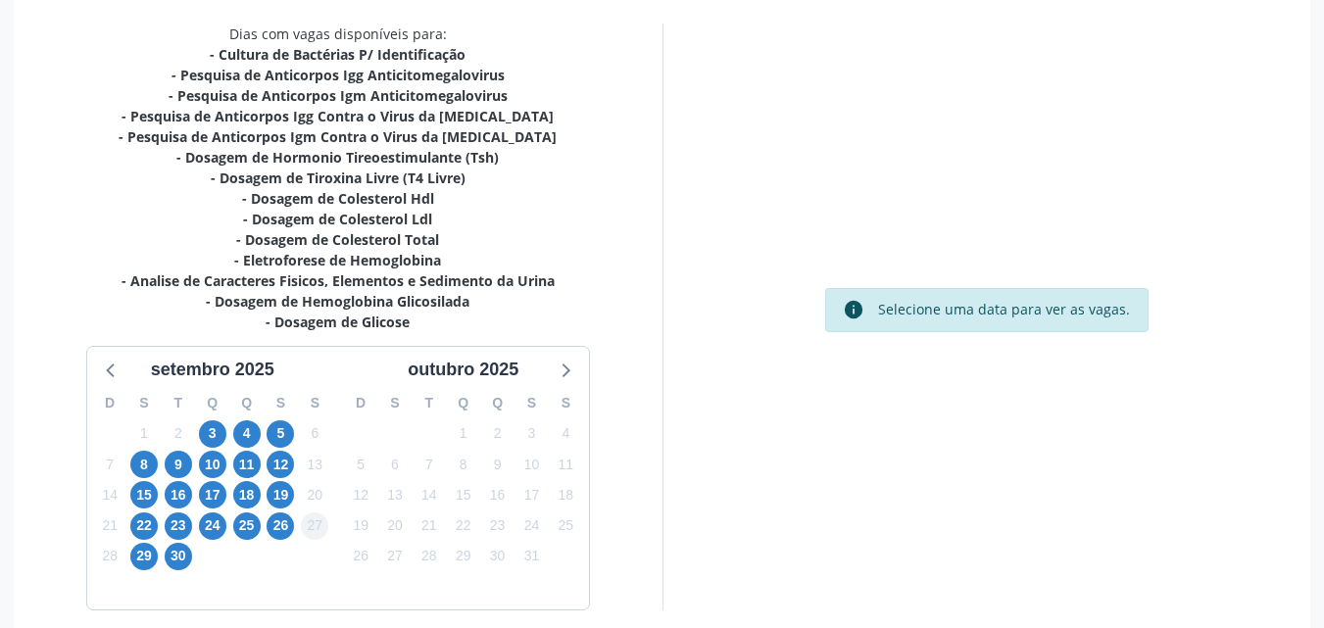
scroll to position [492, 0]
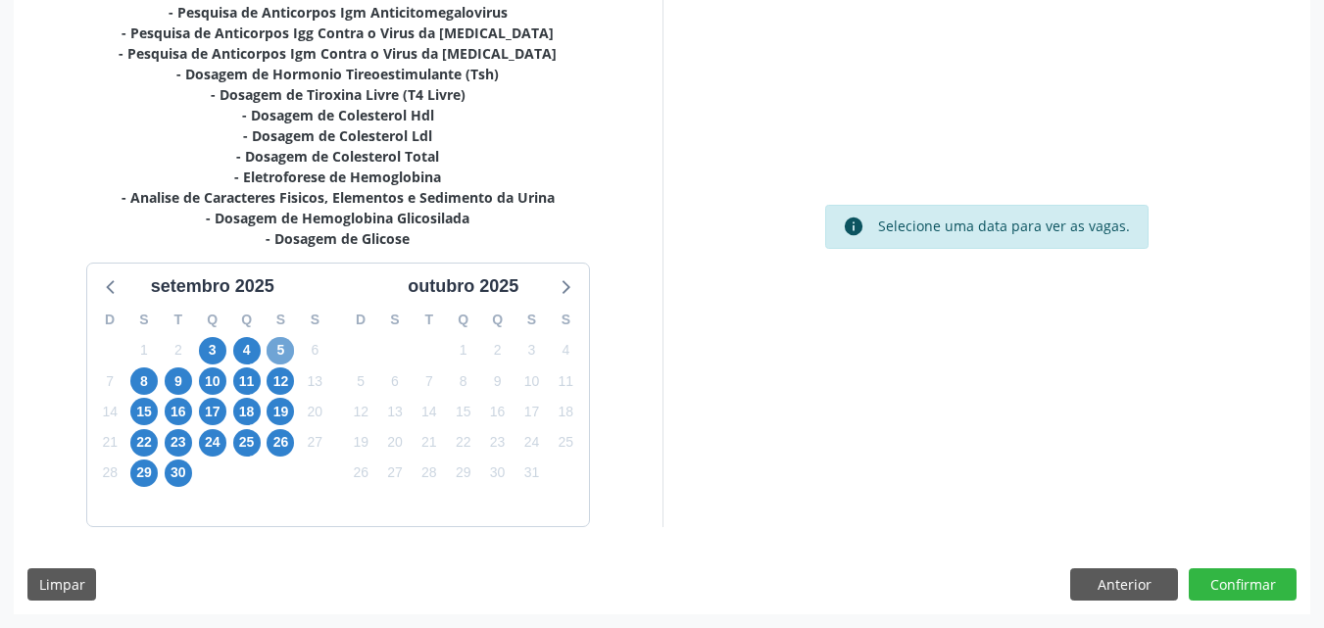
click at [274, 338] on span "5" at bounding box center [279, 350] width 27 height 27
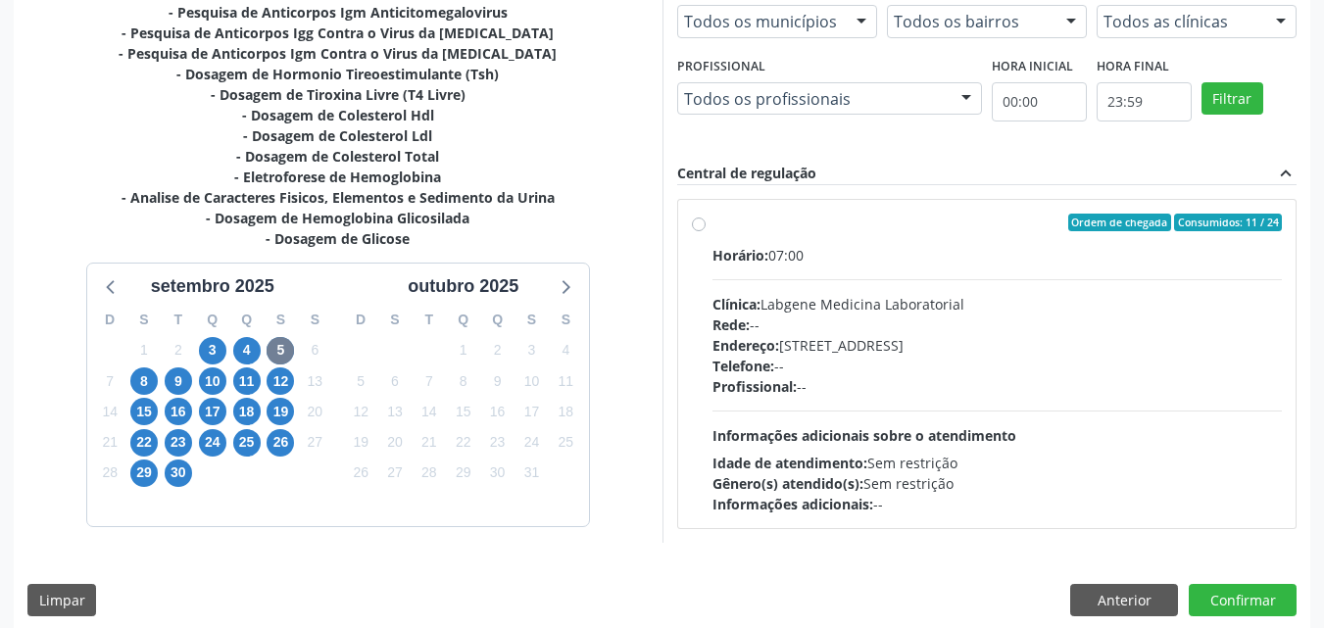
click at [805, 315] on div "Rede: --" at bounding box center [997, 324] width 570 height 21
click at [705, 231] on input "Ordem de chegada Consumidos: 11 / 24 Horário: 07:00 Clínica: Labgene Medicina L…" at bounding box center [699, 223] width 14 height 18
radio input "true"
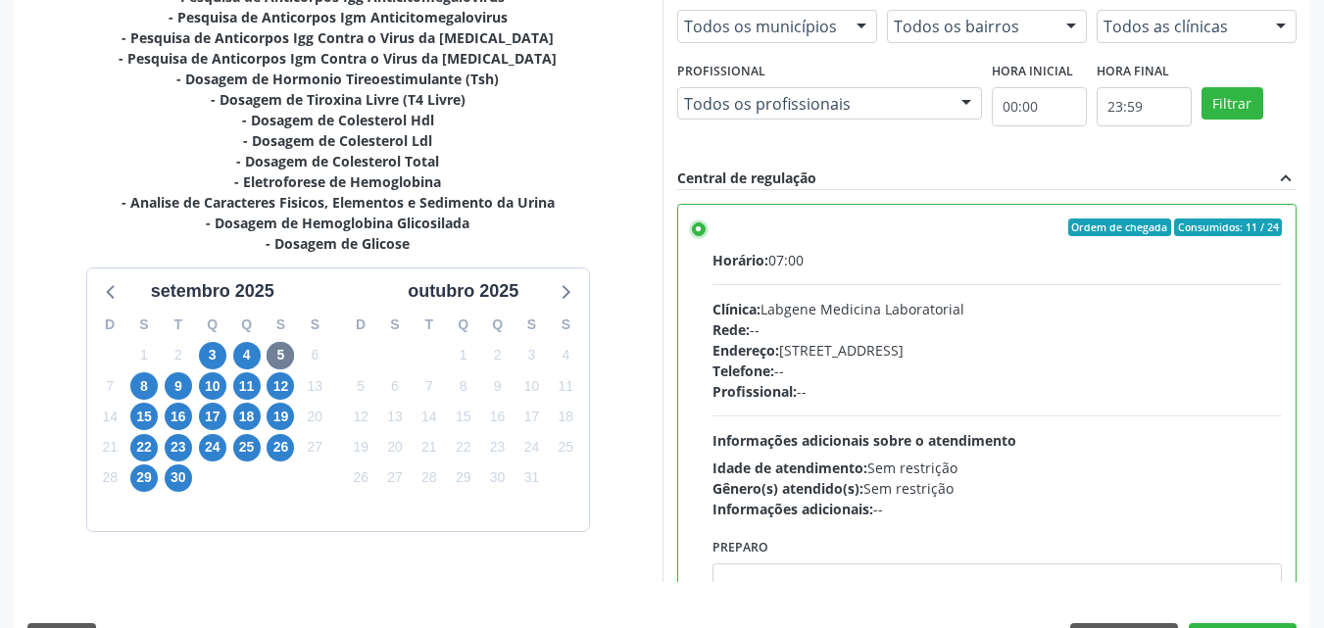
scroll to position [543, 0]
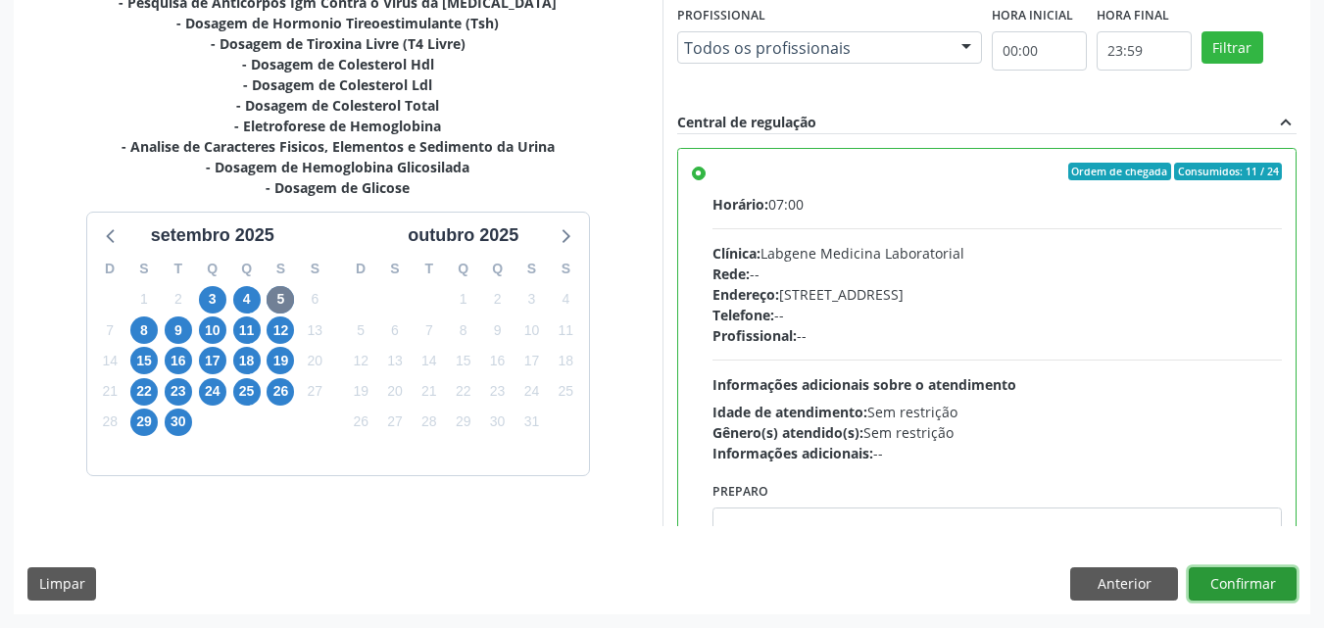
click at [1250, 581] on button "Confirmar" at bounding box center [1242, 583] width 108 height 33
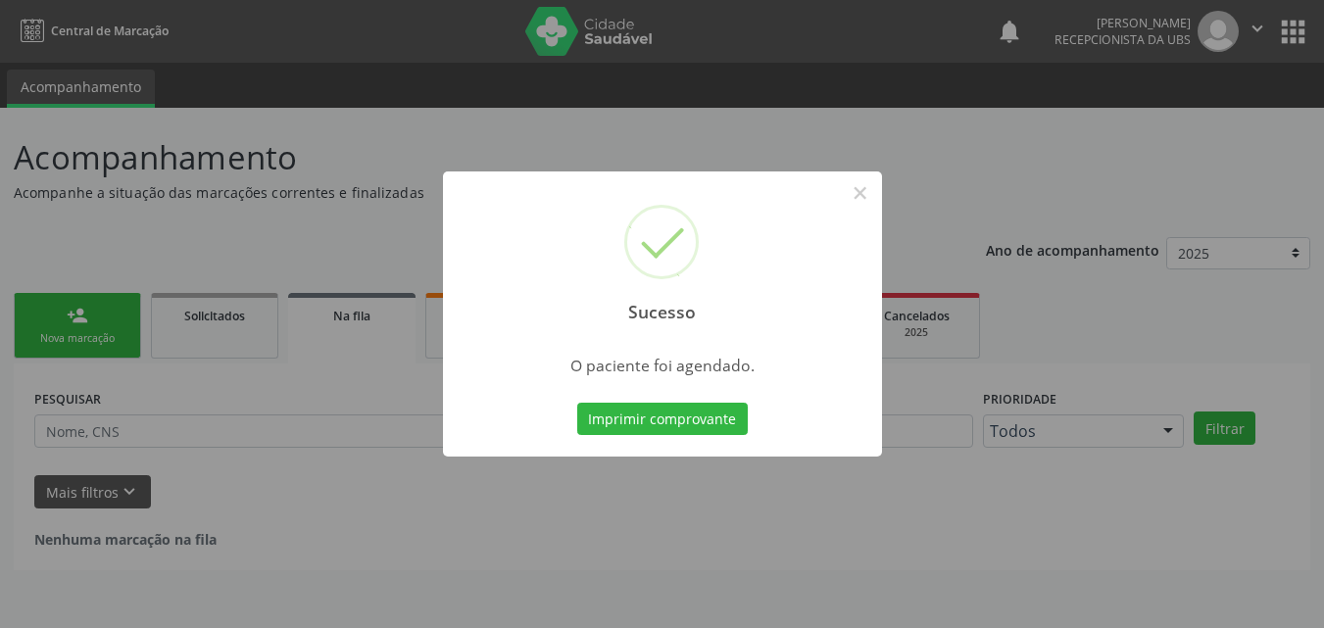
scroll to position [0, 0]
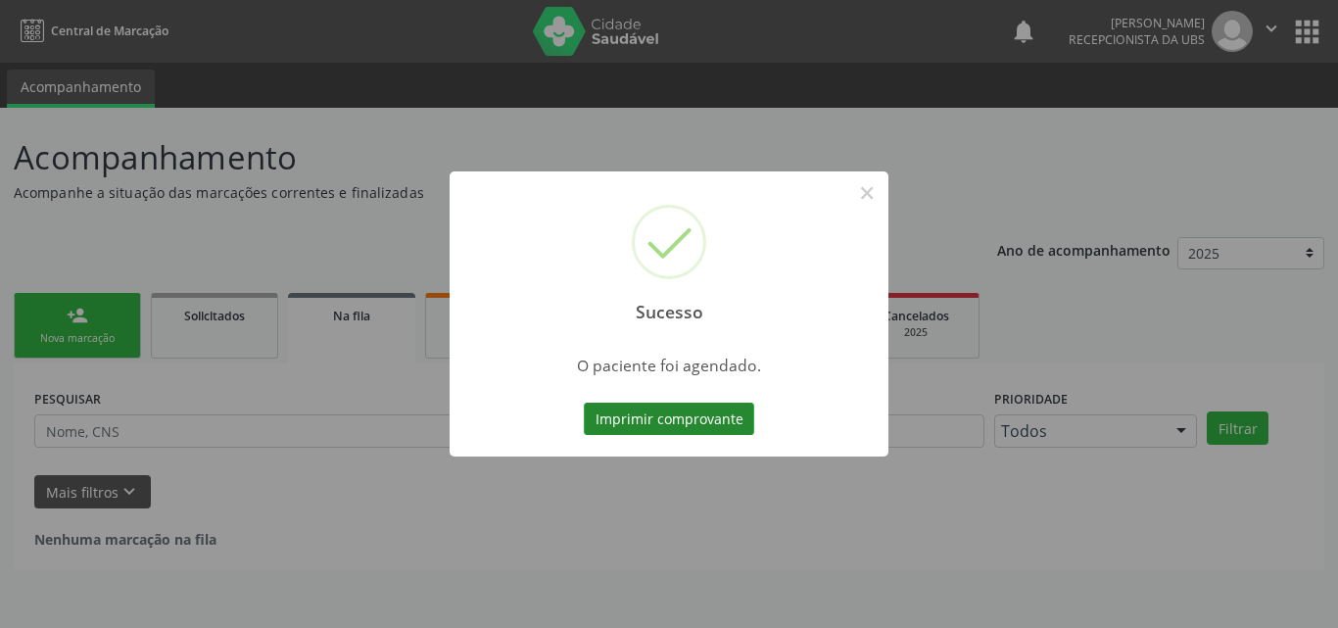
click at [702, 416] on button "Imprimir comprovante" at bounding box center [669, 419] width 170 height 33
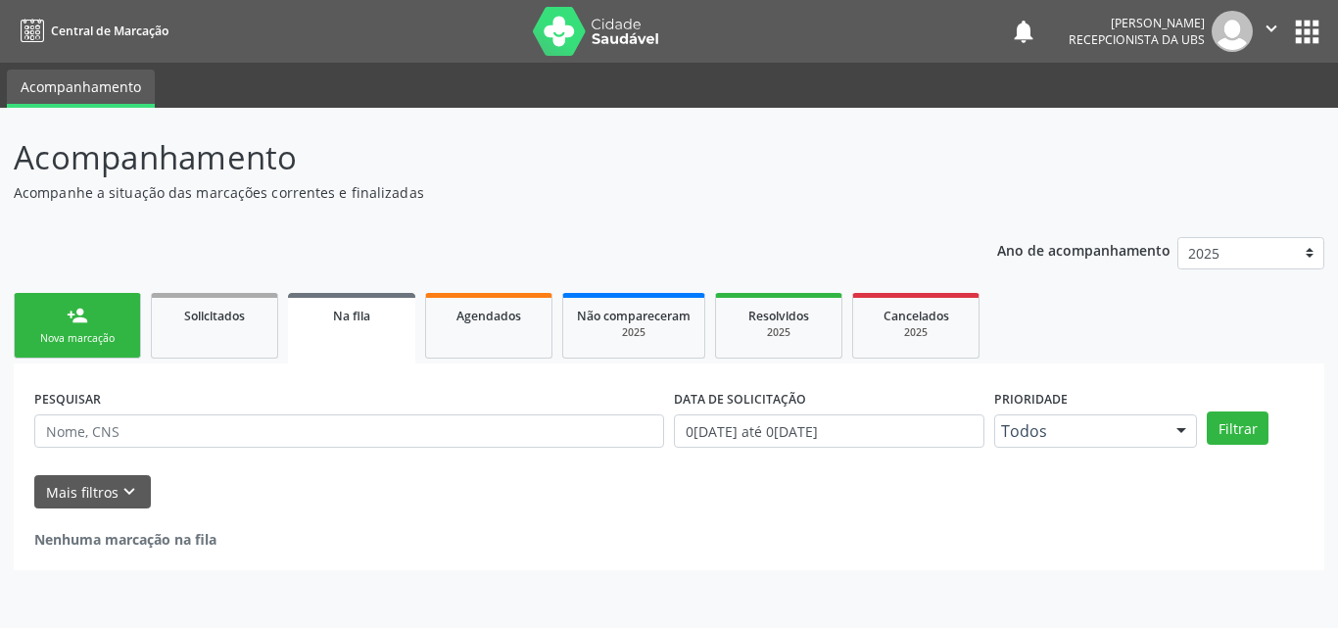
click at [62, 317] on link "person_add Nova marcação" at bounding box center [77, 326] width 127 height 66
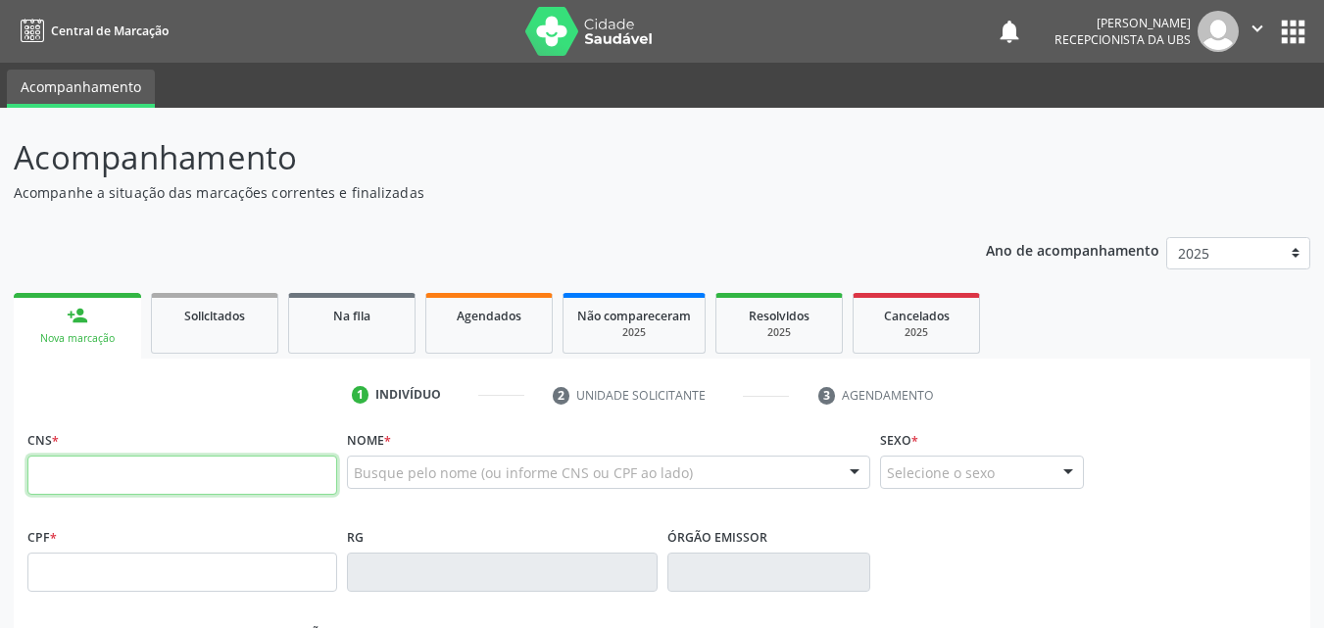
click at [110, 468] on input "text" at bounding box center [182, 475] width 310 height 39
paste input "704 6071 9812 5826"
type input "704 6071 9812 5826"
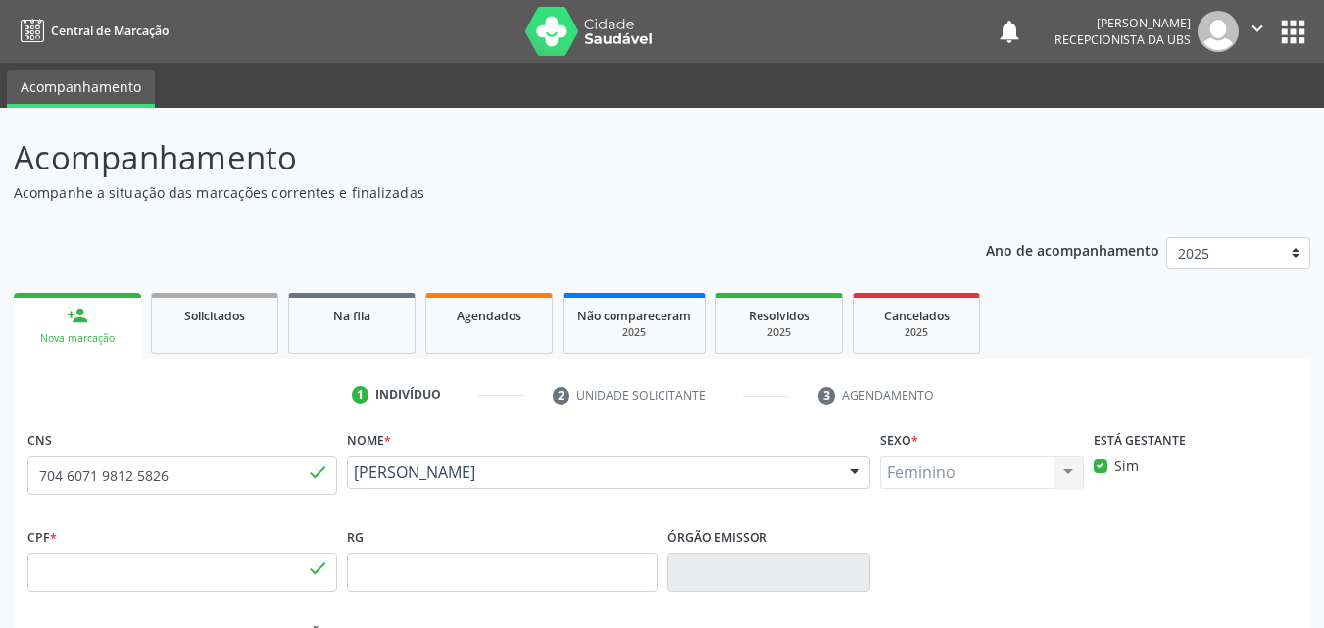
type input "415.036.368-44"
type input "2[DATE]"
type input "Maria do Carmo [PERSON_NAME]"
type input "[PHONE_NUMBER]"
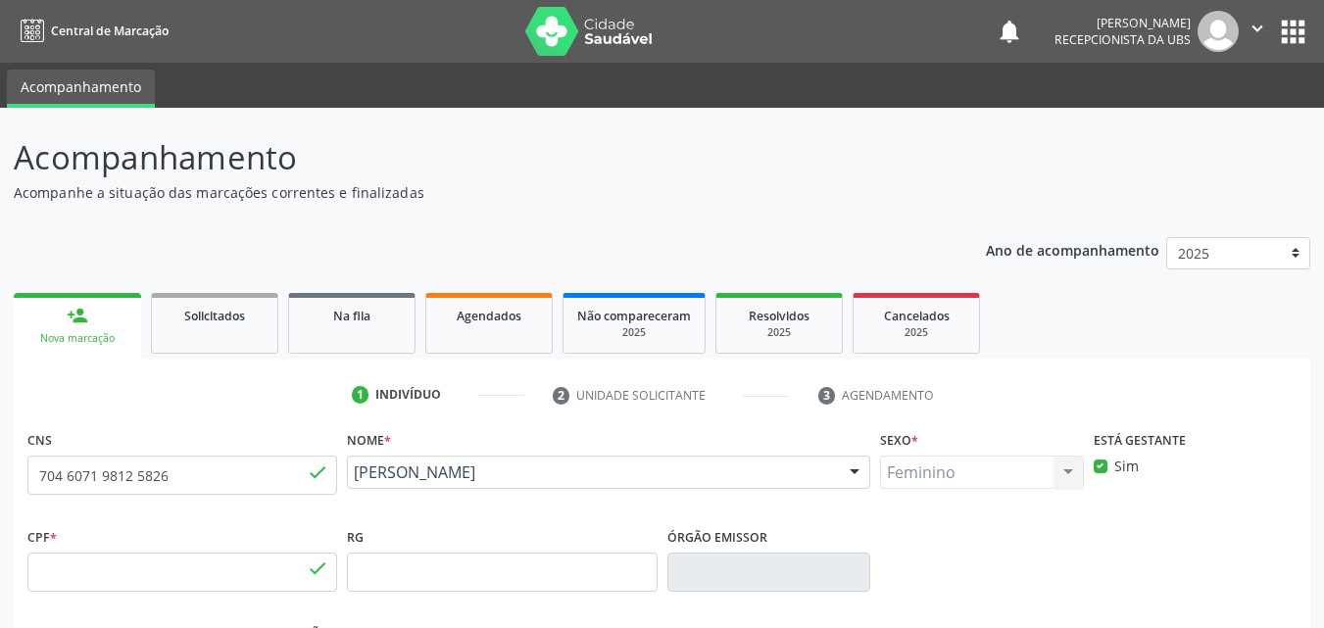
type input "251"
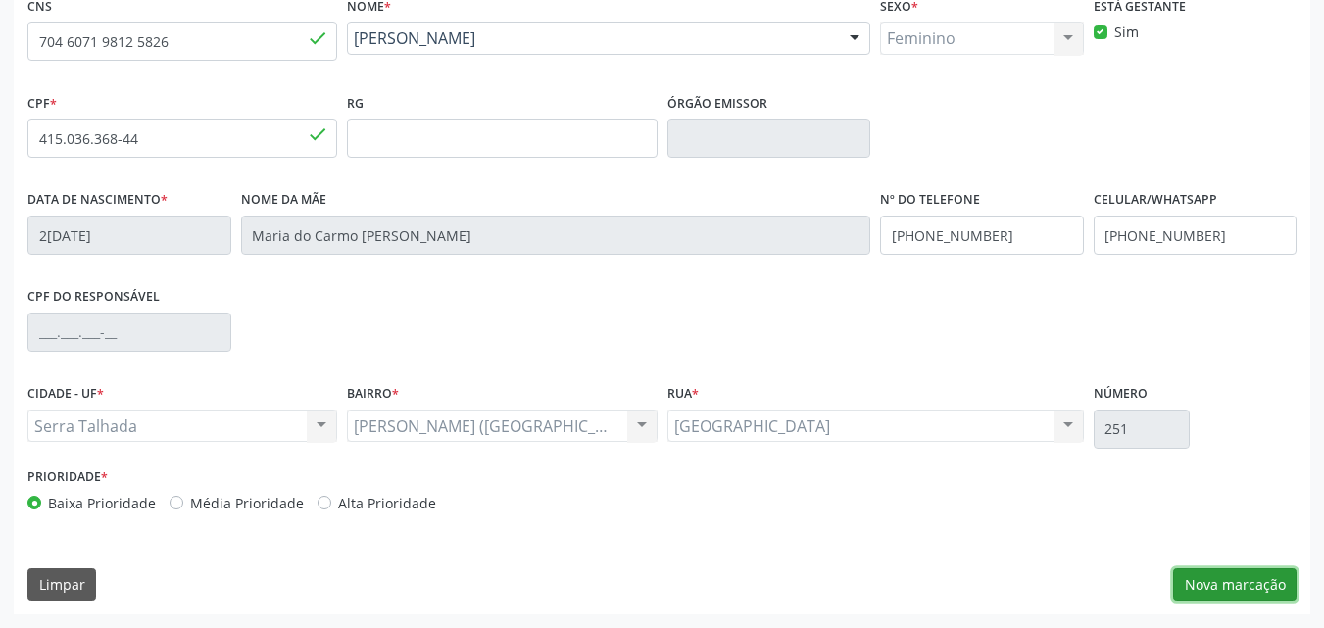
click at [1220, 579] on button "Nova marcação" at bounding box center [1234, 584] width 123 height 33
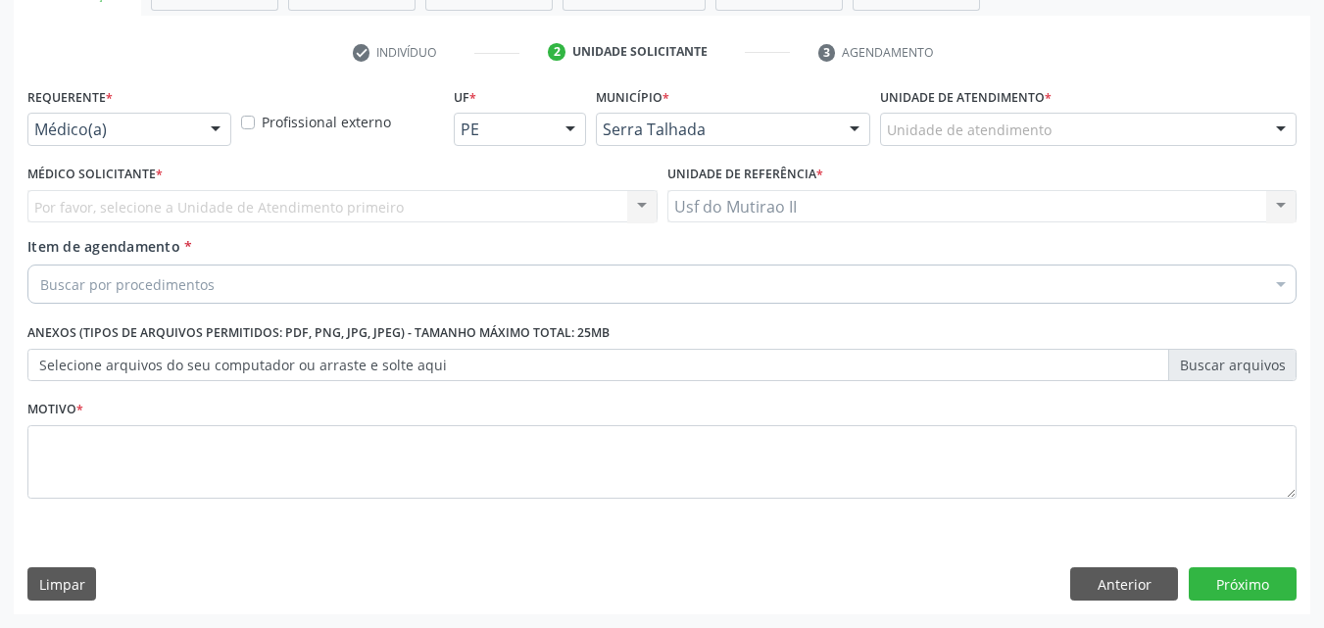
scroll to position [343, 0]
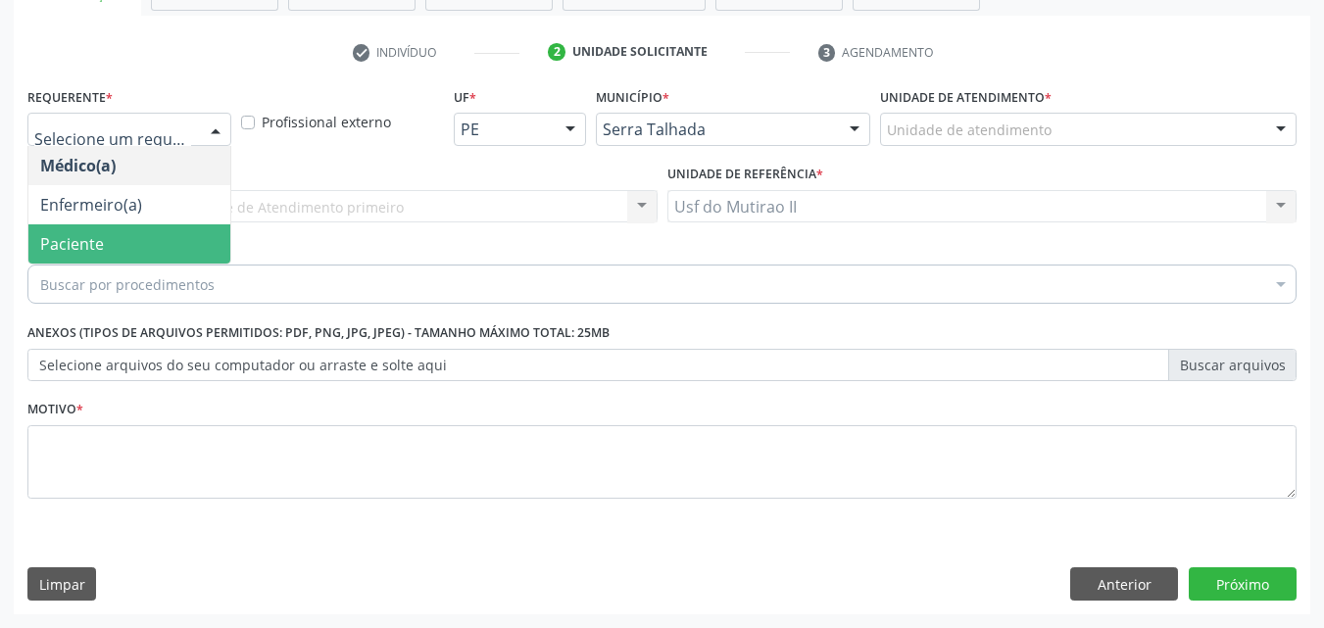
click at [121, 252] on span "Paciente" at bounding box center [129, 243] width 202 height 39
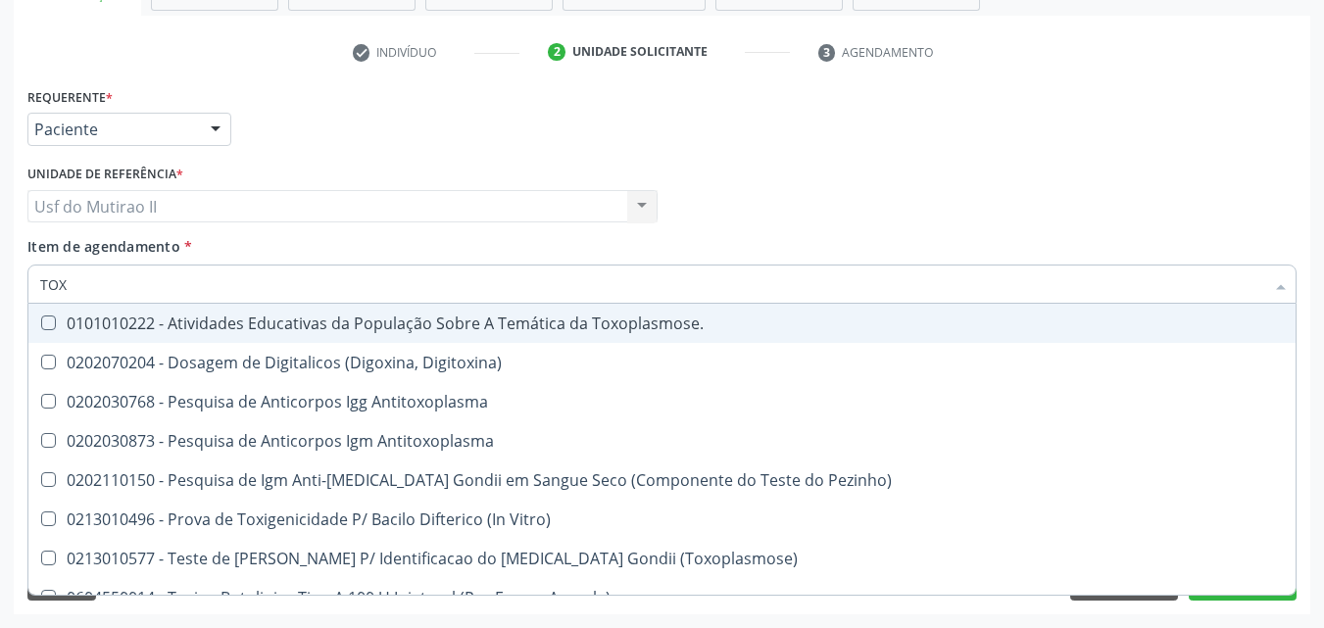
type input "TOXO"
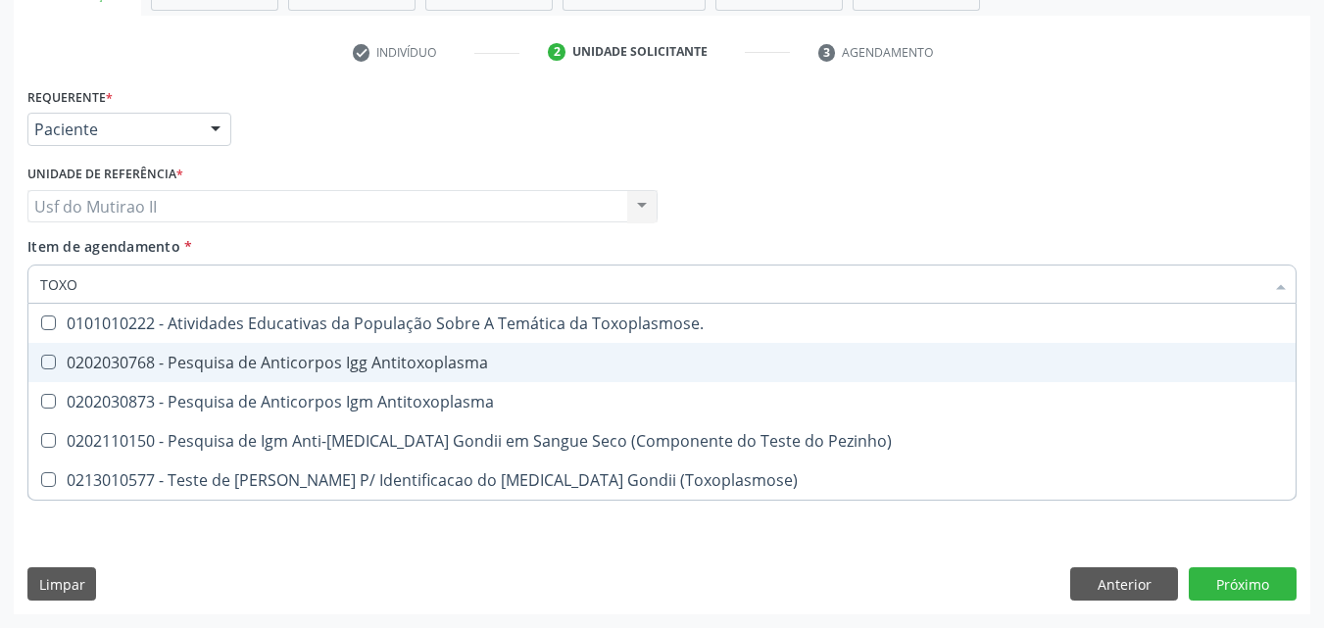
click at [218, 370] on div "0202030768 - Pesquisa de Anticorpos Igg Antitoxoplasma" at bounding box center [661, 363] width 1243 height 16
checkbox Antitoxoplasma "true"
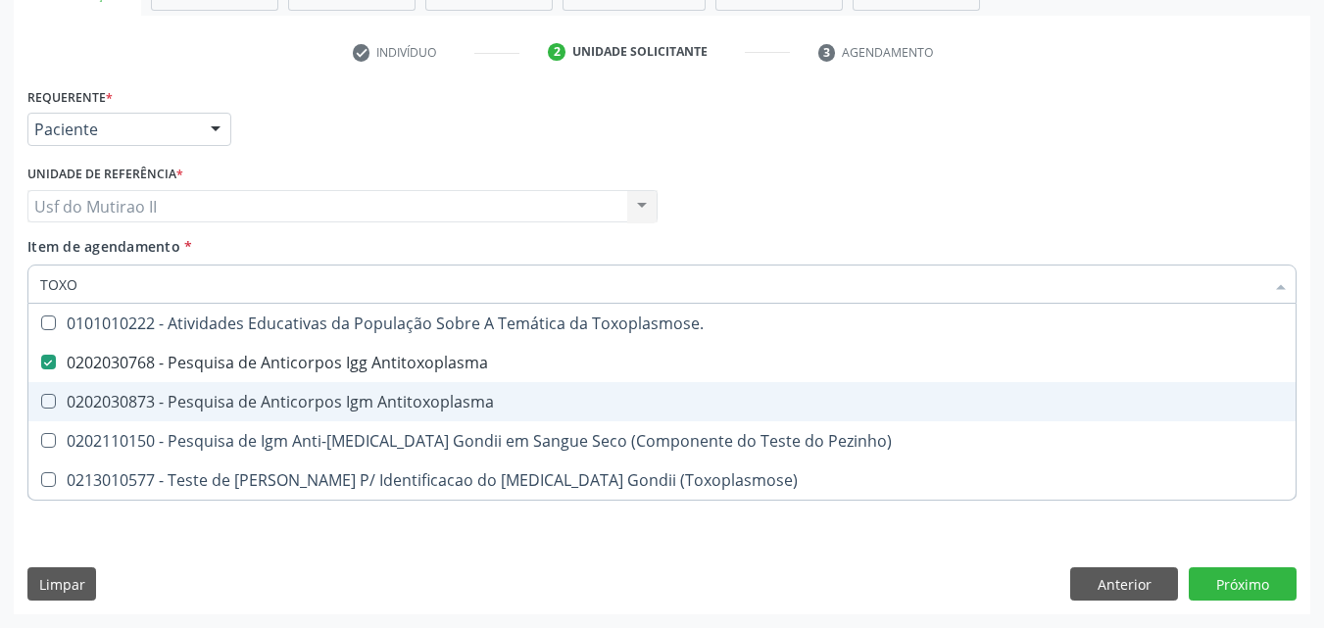
click at [217, 406] on div "0202030873 - Pesquisa de Anticorpos Igm Antitoxoplasma" at bounding box center [661, 402] width 1243 height 16
checkbox Antitoxoplasma "true"
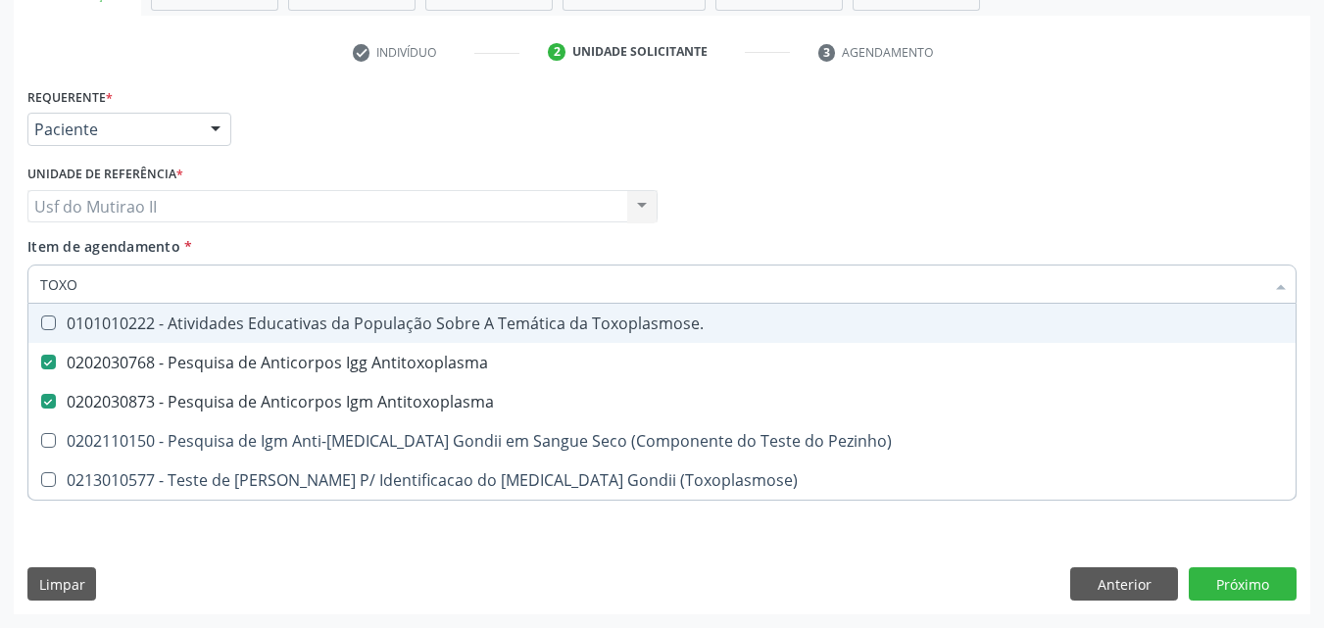
drag, startPoint x: 119, startPoint y: 284, endPoint x: 4, endPoint y: 287, distance: 114.7
click at [4, 287] on div "Acompanhamento Acompanhe a situação das marcações correntes e finalizadas Relat…" at bounding box center [662, 196] width 1324 height 863
checkbox Antitoxoplasma "false"
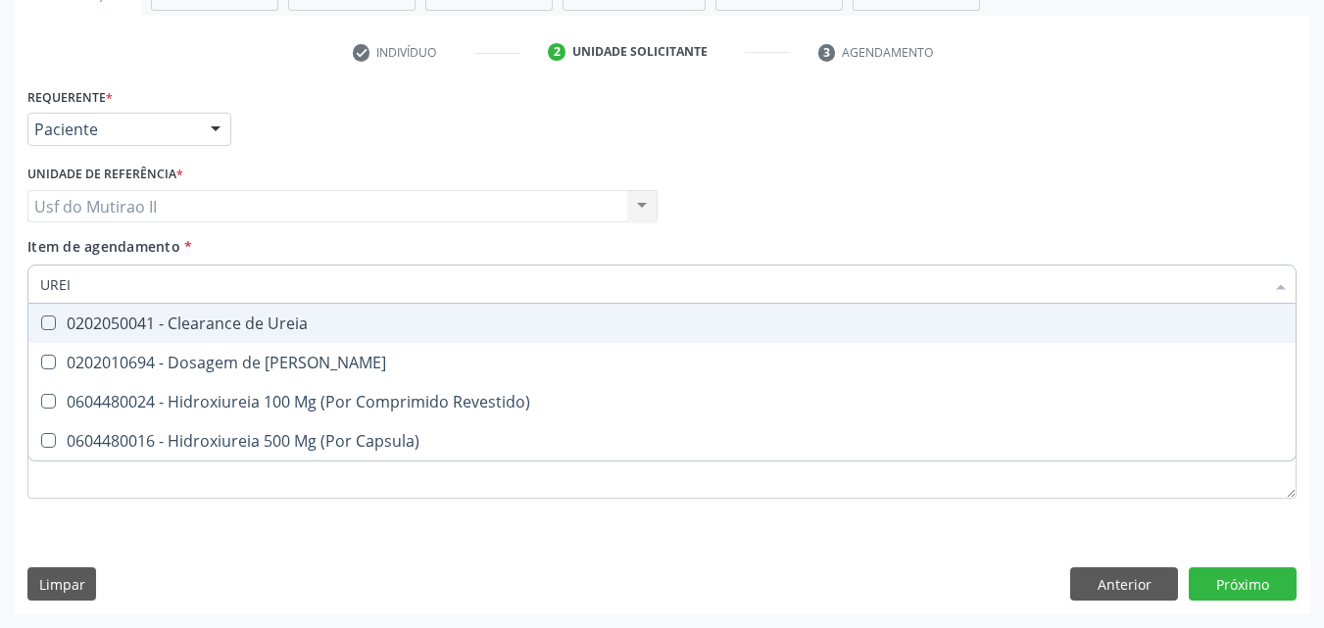
type input "UREIA"
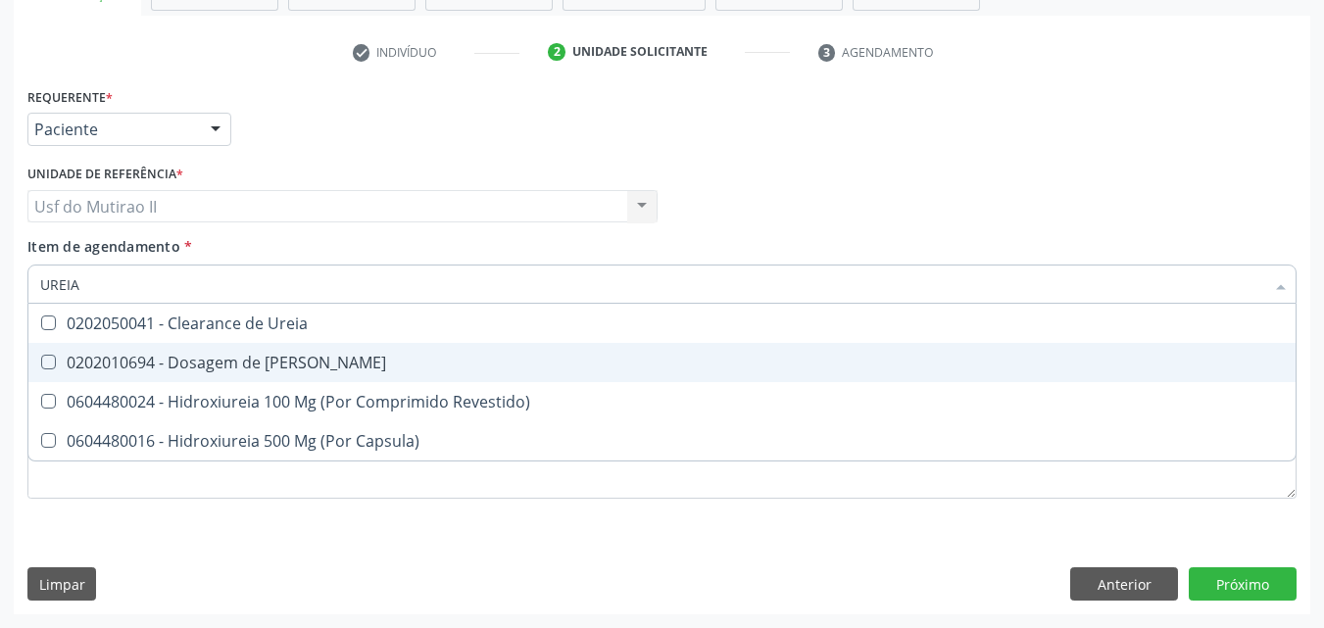
click at [83, 355] on div "0202010694 - Dosagem de [PERSON_NAME]" at bounding box center [661, 363] width 1243 height 16
checkbox Ureia "true"
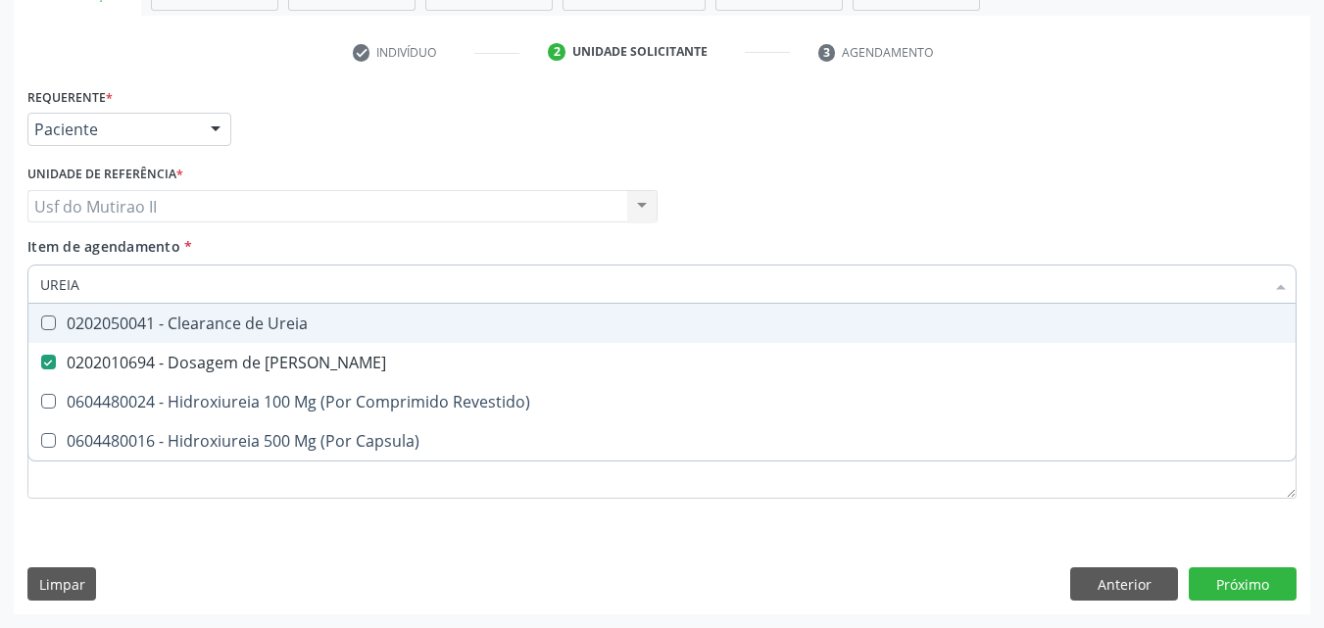
drag, startPoint x: 94, startPoint y: 285, endPoint x: 17, endPoint y: 286, distance: 77.4
click at [17, 286] on div "Requerente * Paciente Médico(a) Enfermeiro(a) Paciente Nenhum resultado encontr…" at bounding box center [662, 348] width 1296 height 532
checkbox Ureia "false"
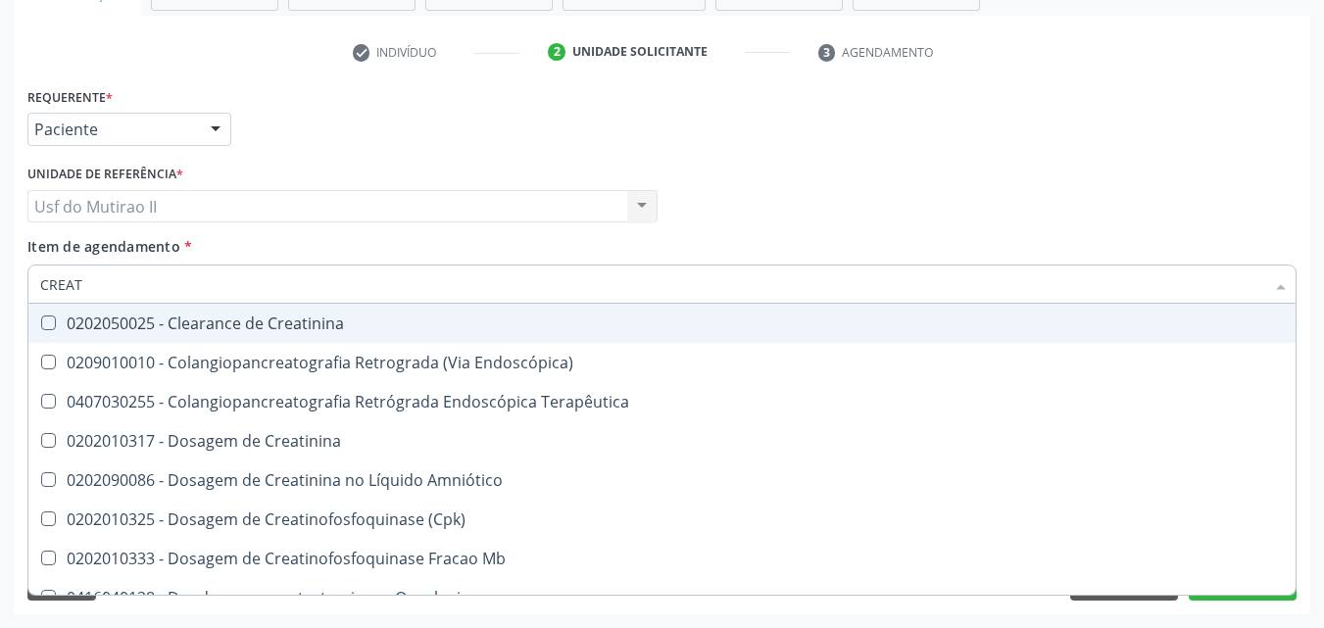
type input "CREATI"
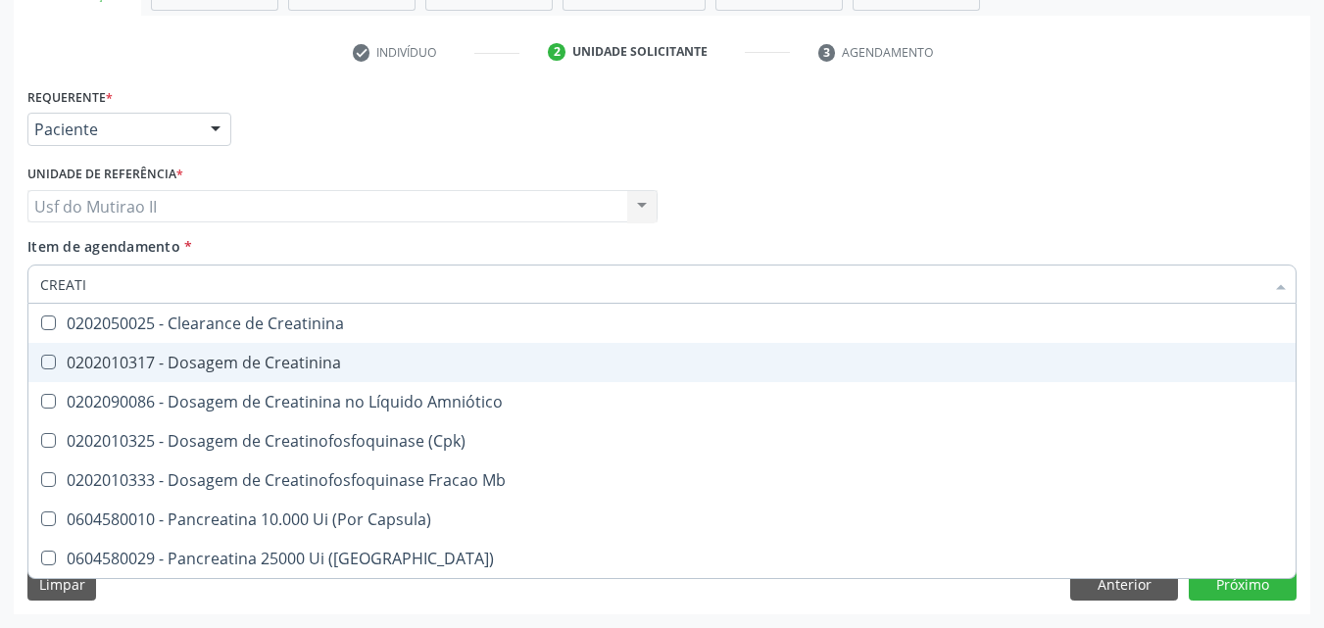
click at [79, 348] on span "0202010317 - Dosagem de Creatinina" at bounding box center [661, 362] width 1267 height 39
checkbox Creatinina "true"
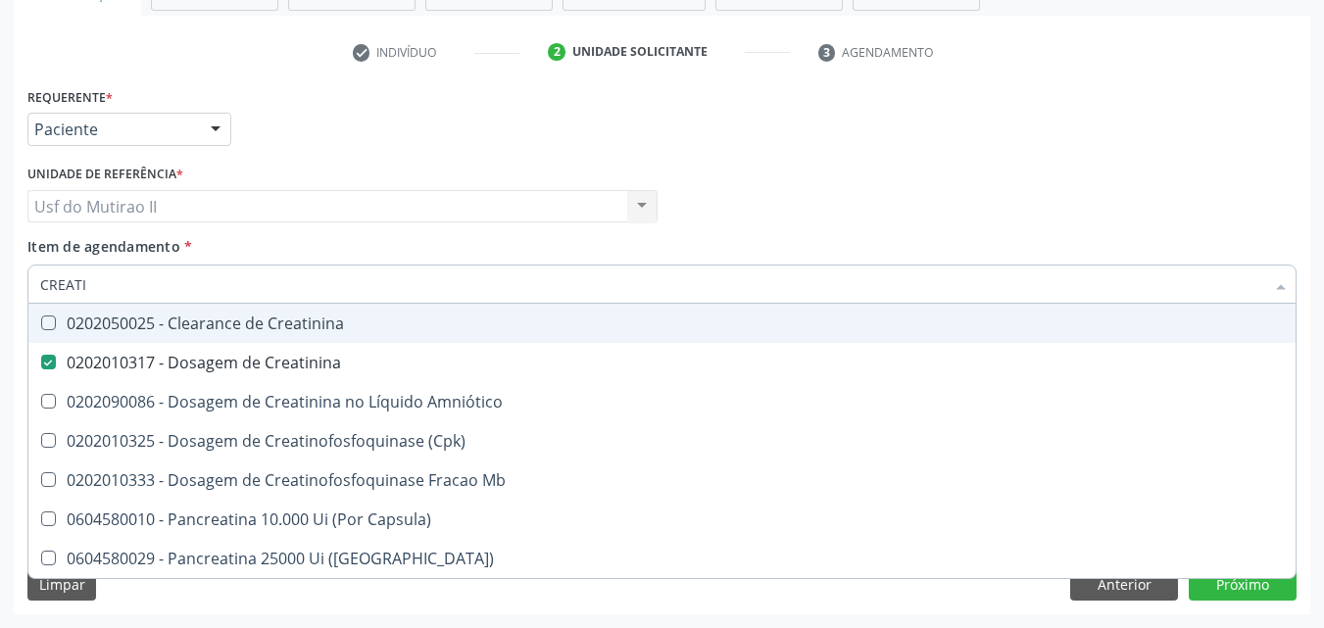
drag, startPoint x: 97, startPoint y: 291, endPoint x: 15, endPoint y: 284, distance: 82.6
click at [15, 284] on div "Requerente * Paciente Médico(a) Enfermeiro(a) Paciente Nenhum resultado encontr…" at bounding box center [662, 348] width 1296 height 532
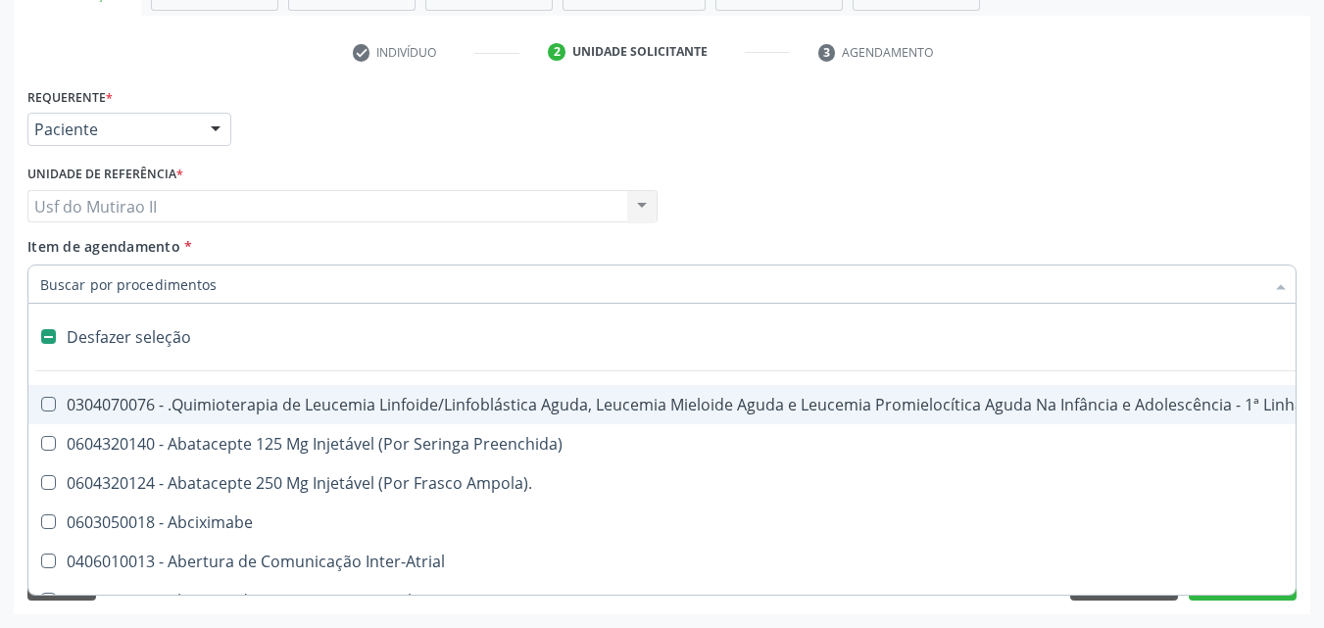
click at [338, 239] on div "Item de agendamento * Desfazer seleção 0304070076 - .Quimioterapia de Leucemia …" at bounding box center [661, 267] width 1269 height 62
checkbox Preenchida\) "true"
checkbox Ampola\)\ "true"
checkbox Abciximabe "true"
checkbox Inter-Atrial "true"
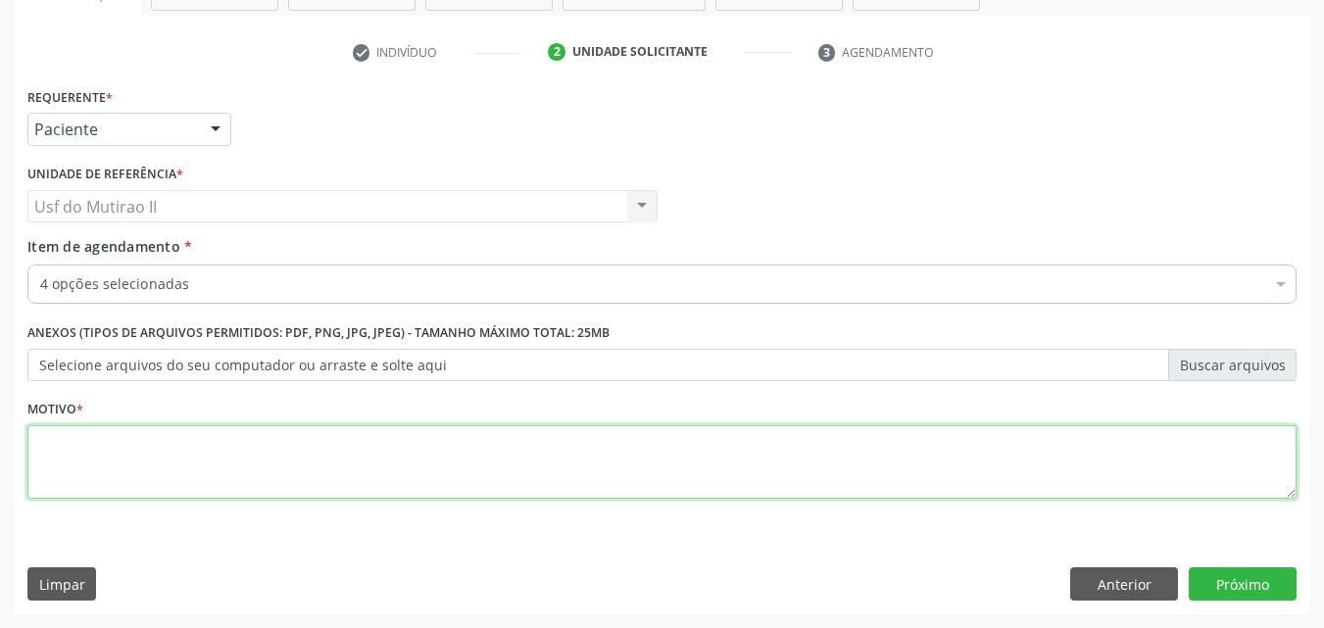
click at [320, 470] on textarea at bounding box center [661, 462] width 1269 height 74
type textarea "."
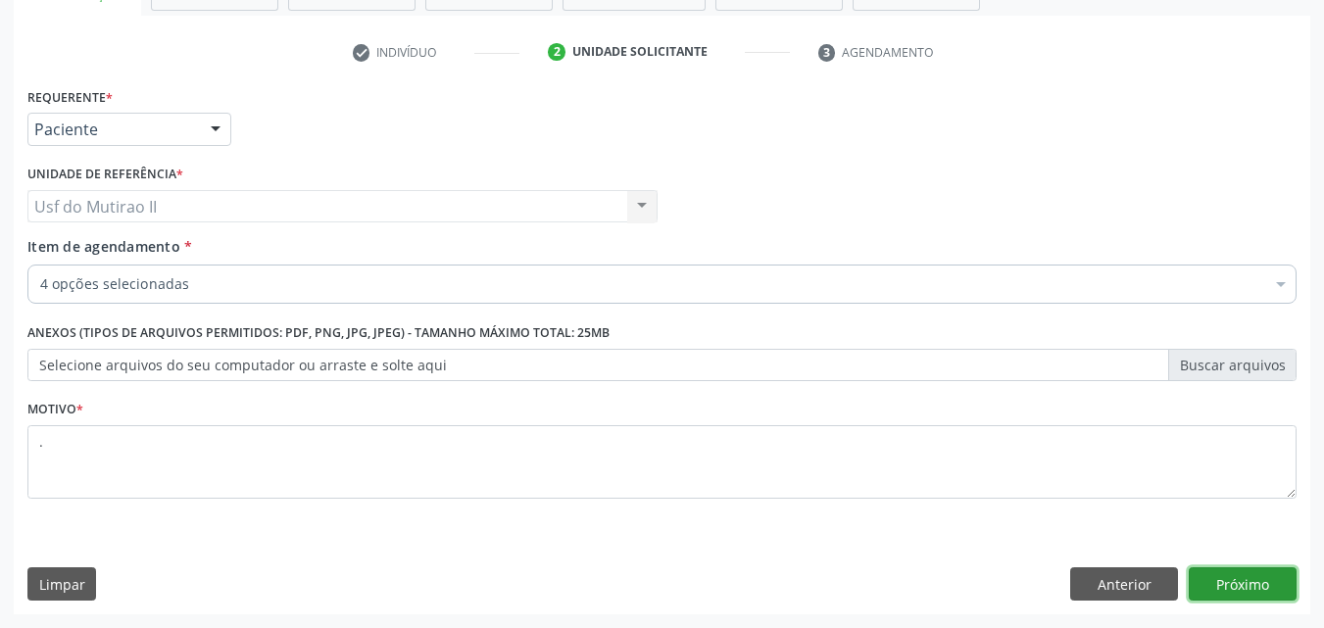
click at [1256, 570] on button "Próximo" at bounding box center [1242, 583] width 108 height 33
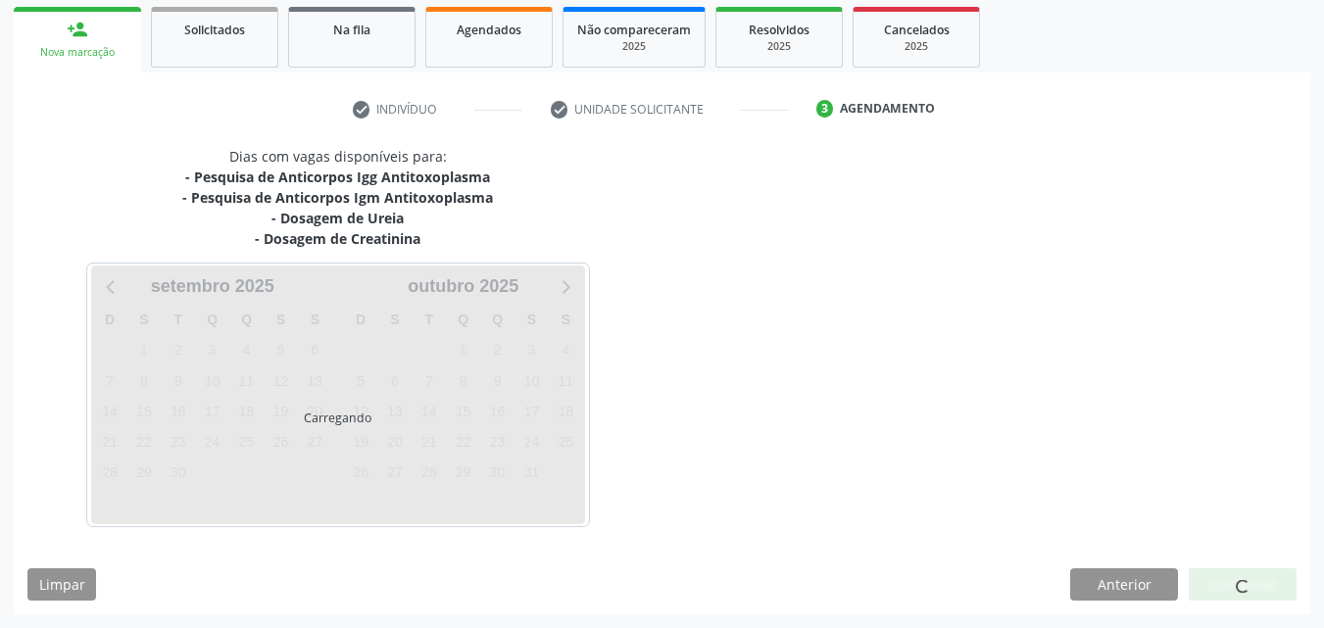
scroll to position [286, 0]
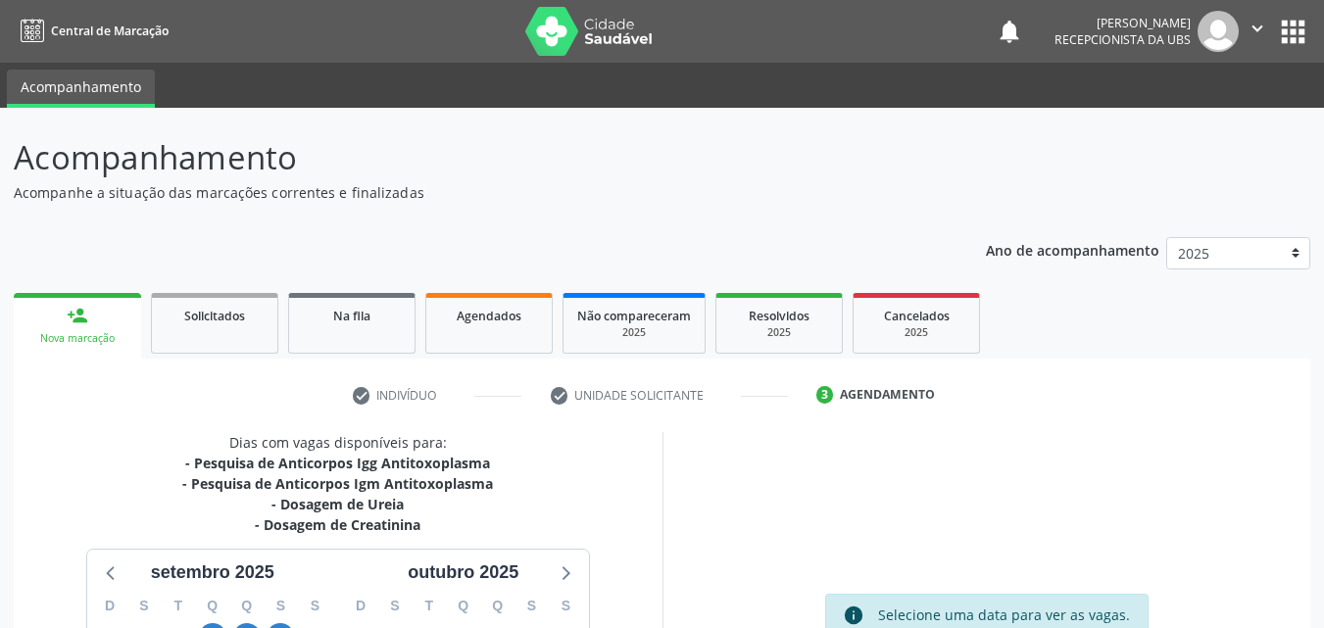
scroll to position [286, 0]
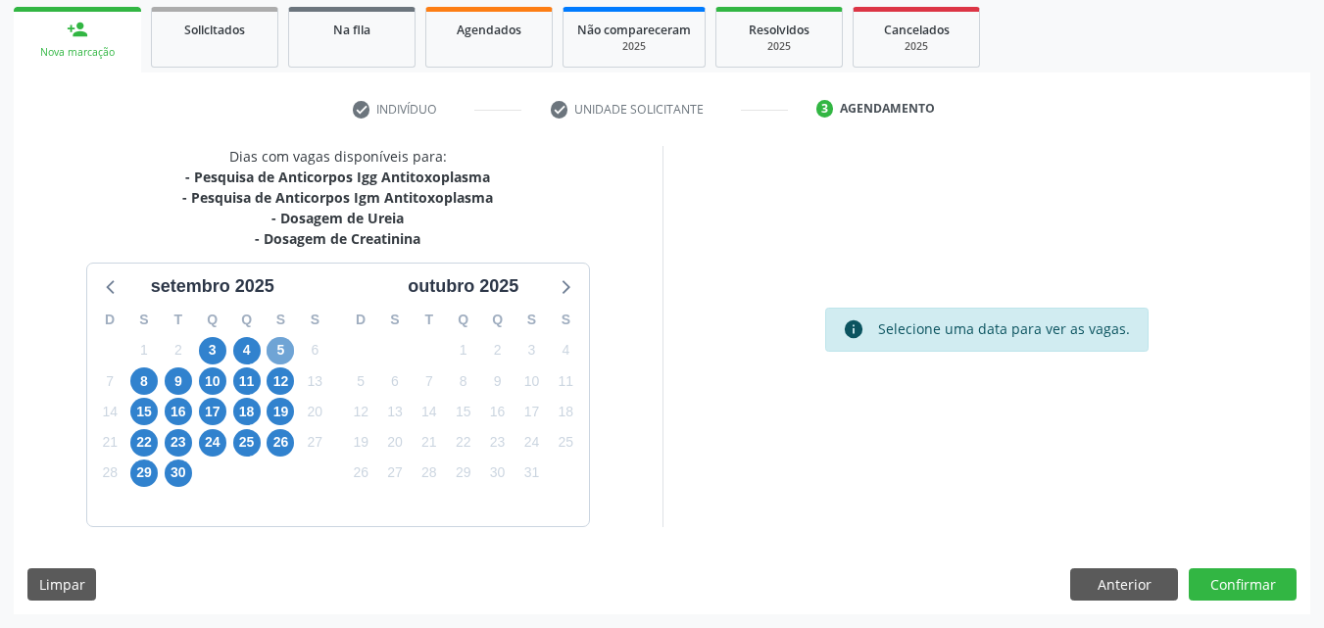
click at [272, 343] on span "5" at bounding box center [279, 350] width 27 height 27
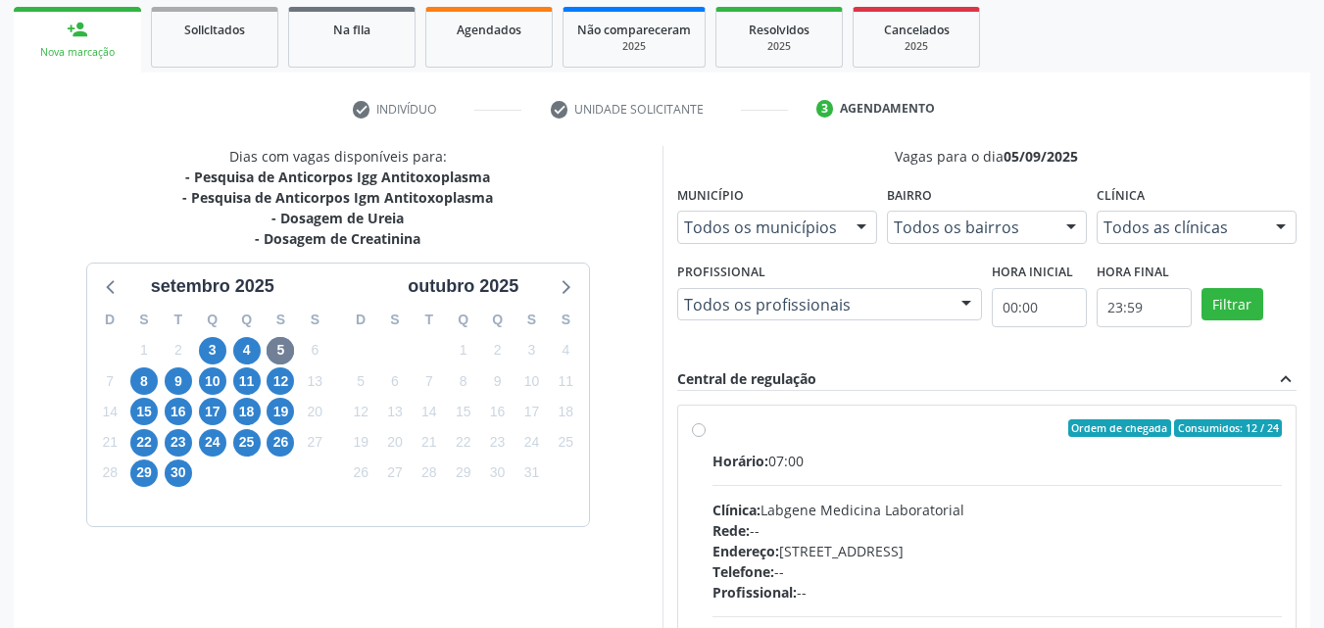
click at [790, 552] on div "Horário: 07:00 Clínica: Labgene Medicina Laboratorial Rede: -- Endereço: nº 531…" at bounding box center [997, 585] width 570 height 269
radio input "true"
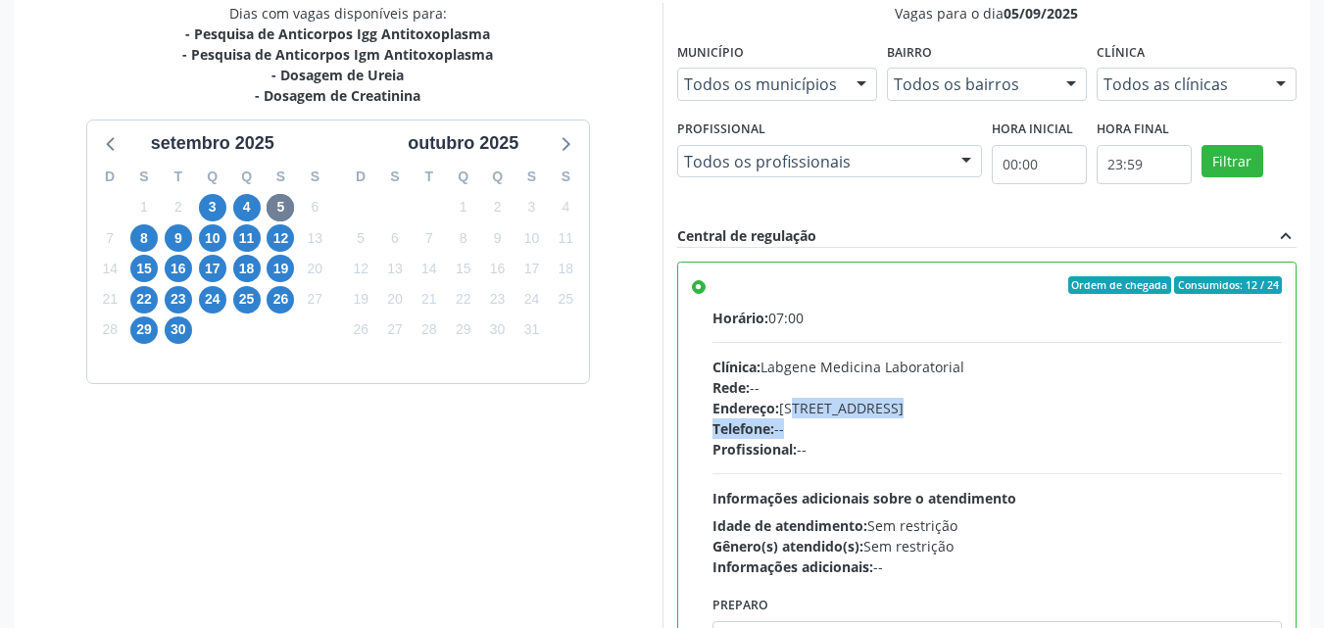
scroll to position [543, 0]
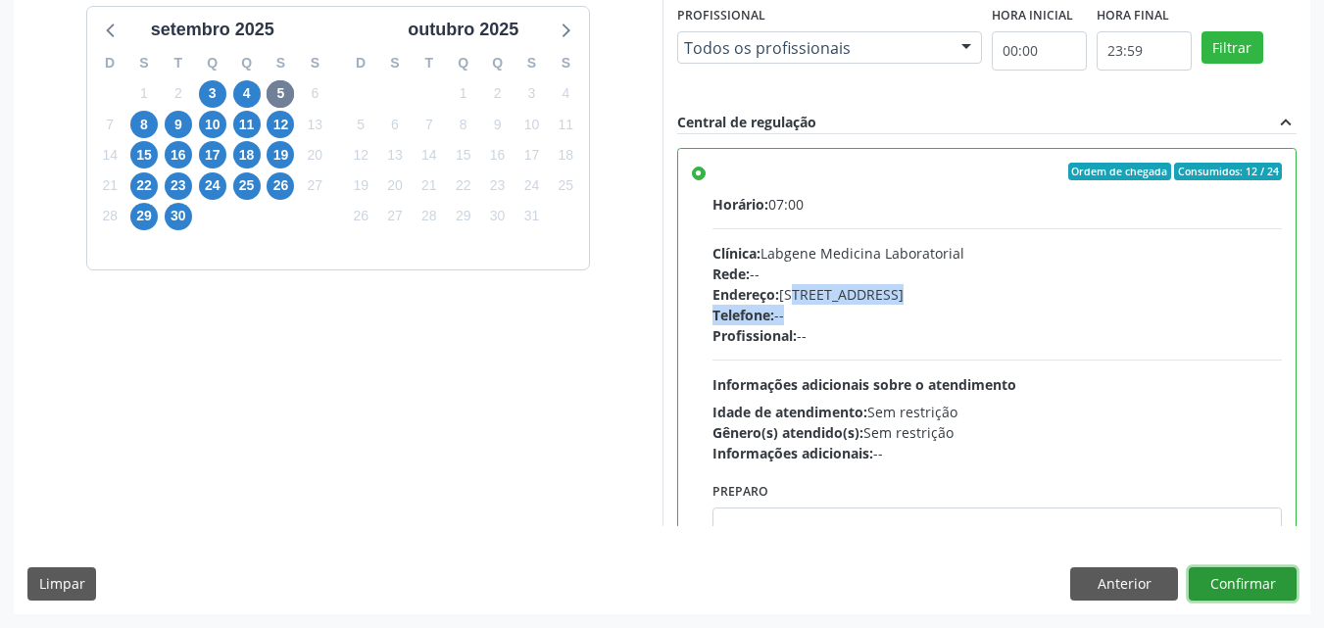
click at [1260, 583] on button "Confirmar" at bounding box center [1242, 583] width 108 height 33
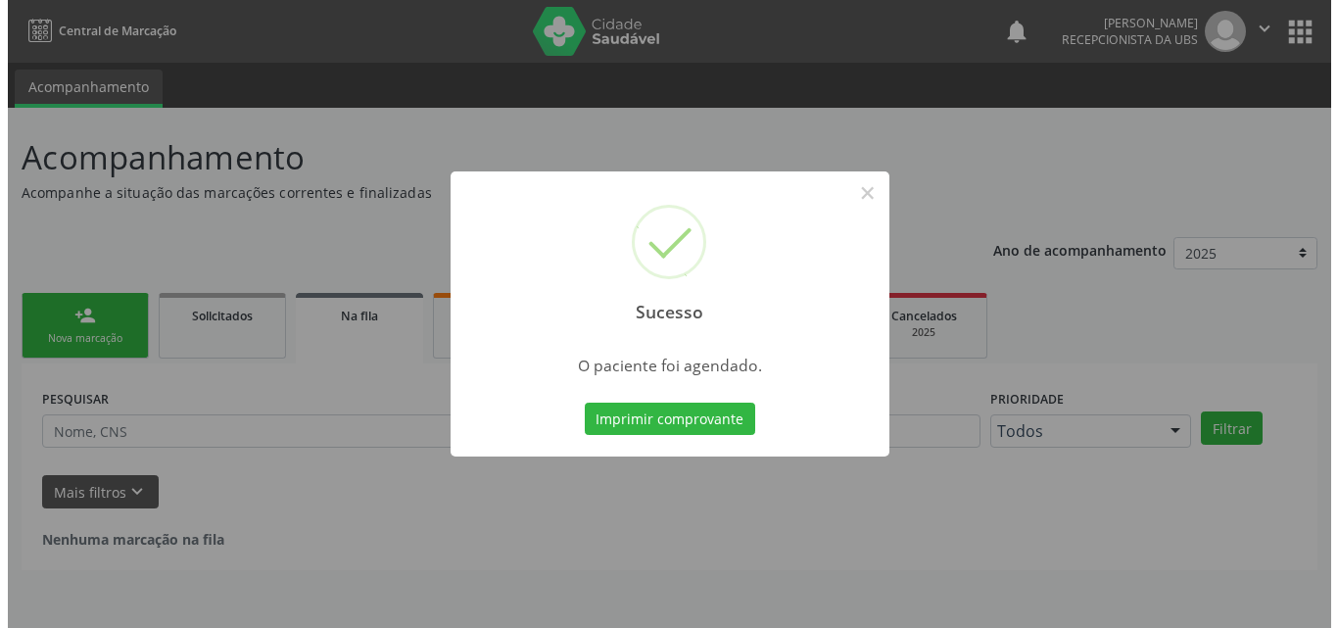
scroll to position [0, 0]
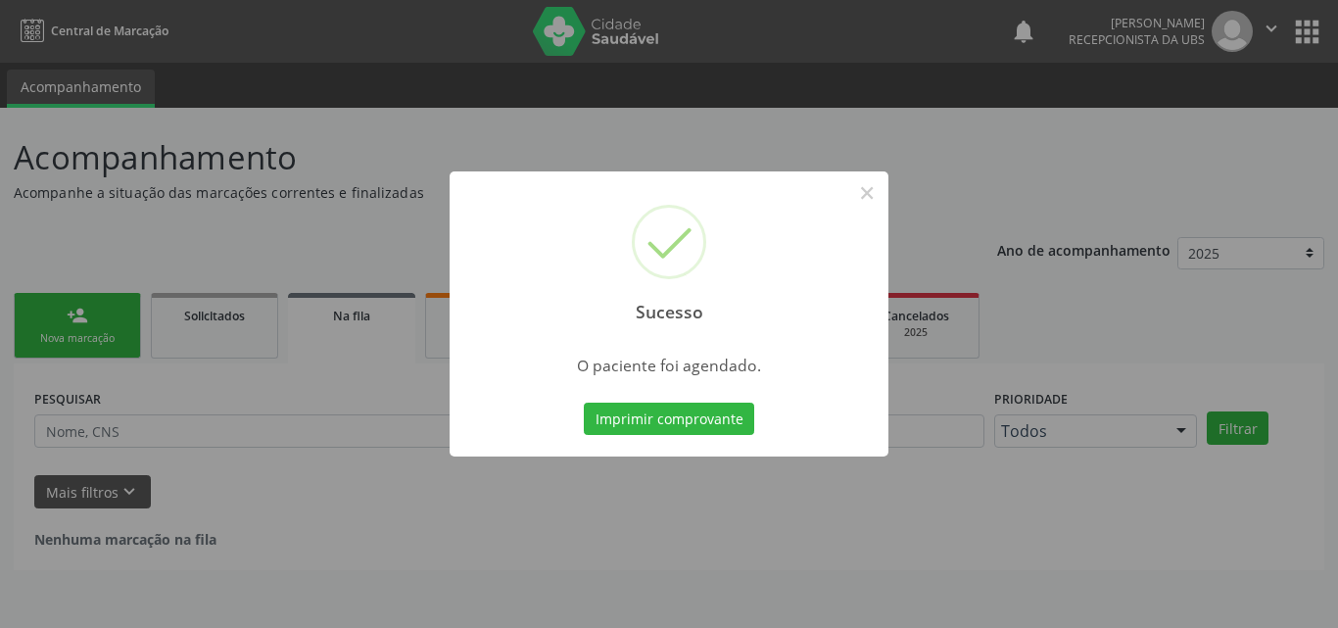
drag, startPoint x: 696, startPoint y: 413, endPoint x: 702, endPoint y: 442, distance: 29.0
click at [702, 442] on div "Sucesso × O paciente foi agendado. Imprimir comprovante Cancel" at bounding box center [669, 314] width 439 height 286
click at [689, 411] on button "Imprimir comprovante" at bounding box center [669, 419] width 170 height 33
